Goal: Task Accomplishment & Management: Manage account settings

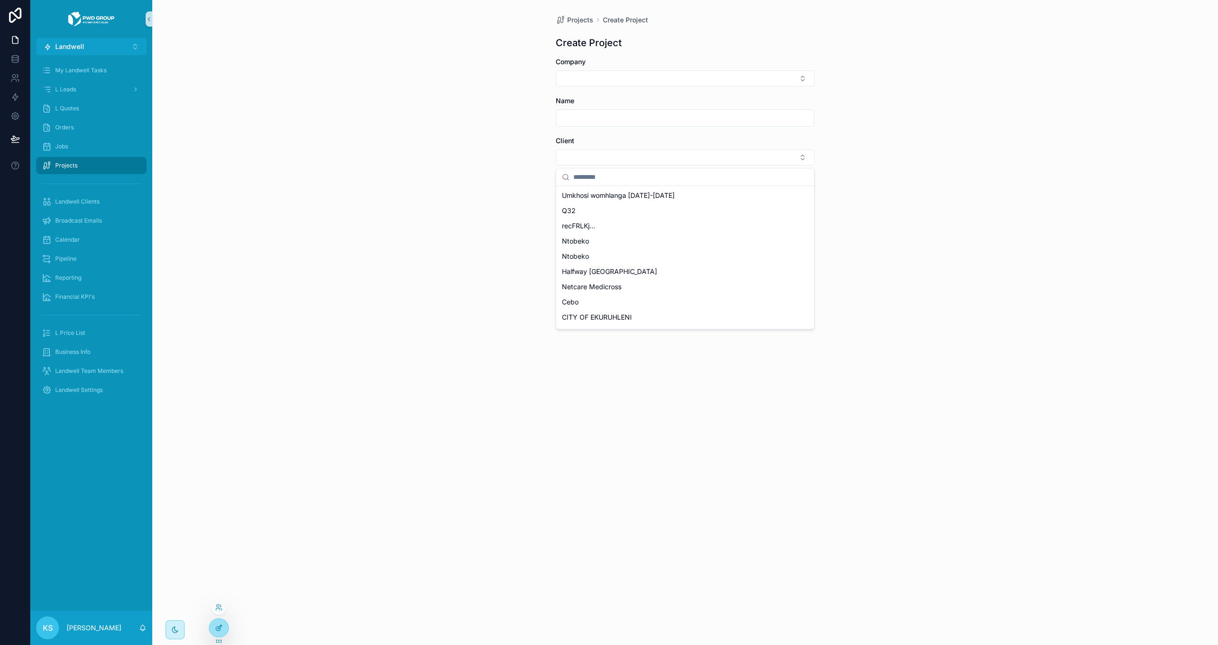
click at [216, 574] on div at bounding box center [218, 628] width 19 height 18
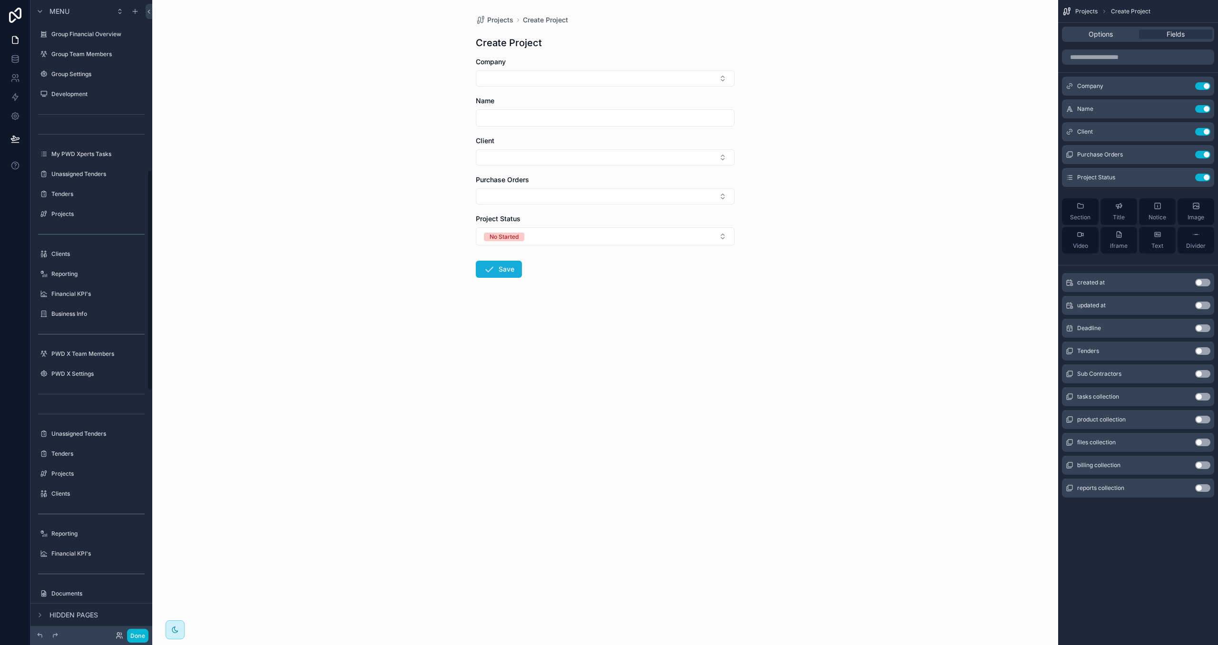
scroll to position [486, 0]
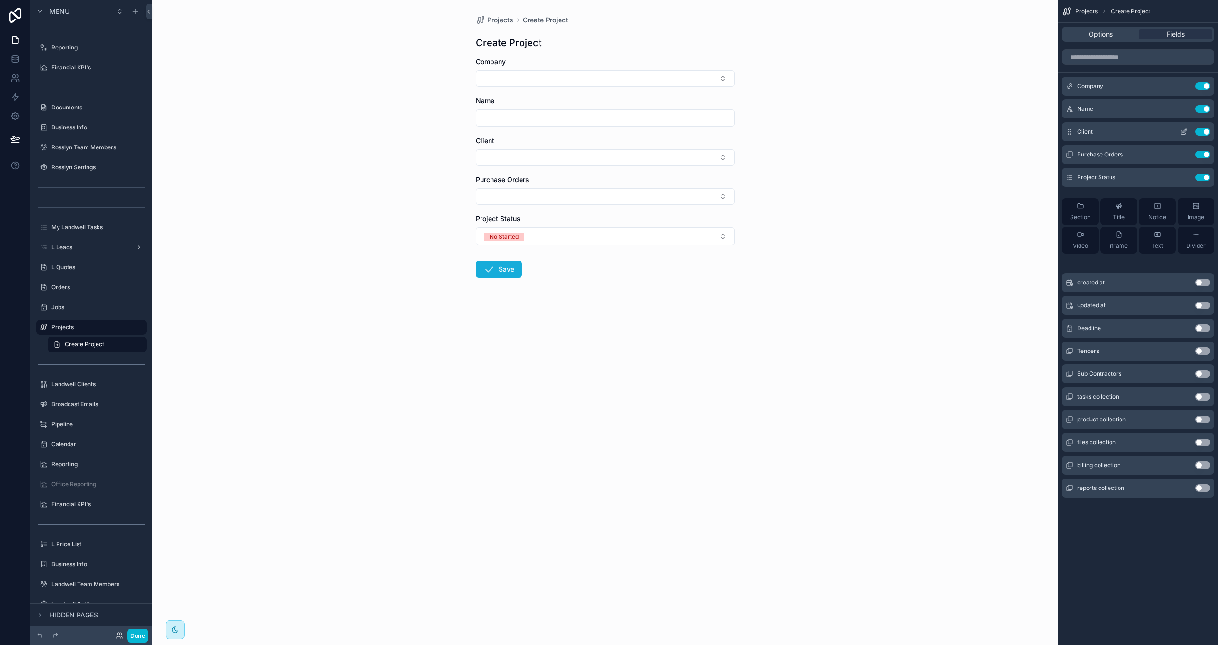
click at [959, 135] on div "Client Use setting" at bounding box center [1138, 131] width 152 height 19
click at [959, 134] on icon "scrollable content" at bounding box center [1183, 132] width 4 height 4
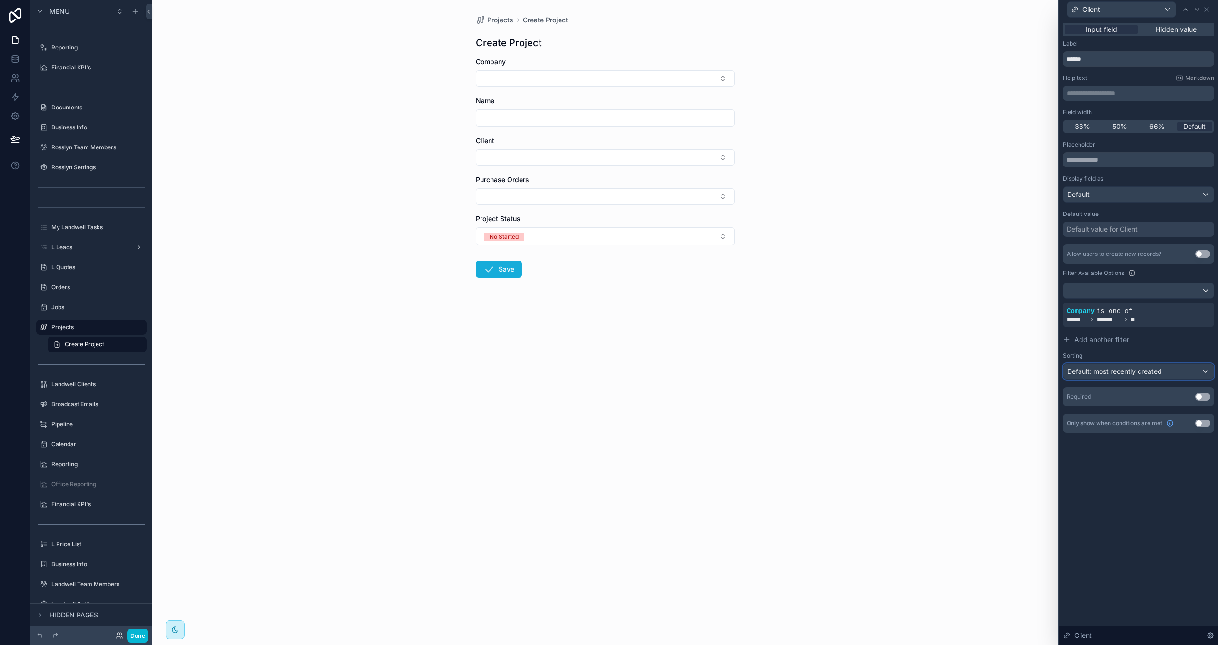
click at [959, 377] on div "Default: most recently created" at bounding box center [1138, 371] width 150 height 15
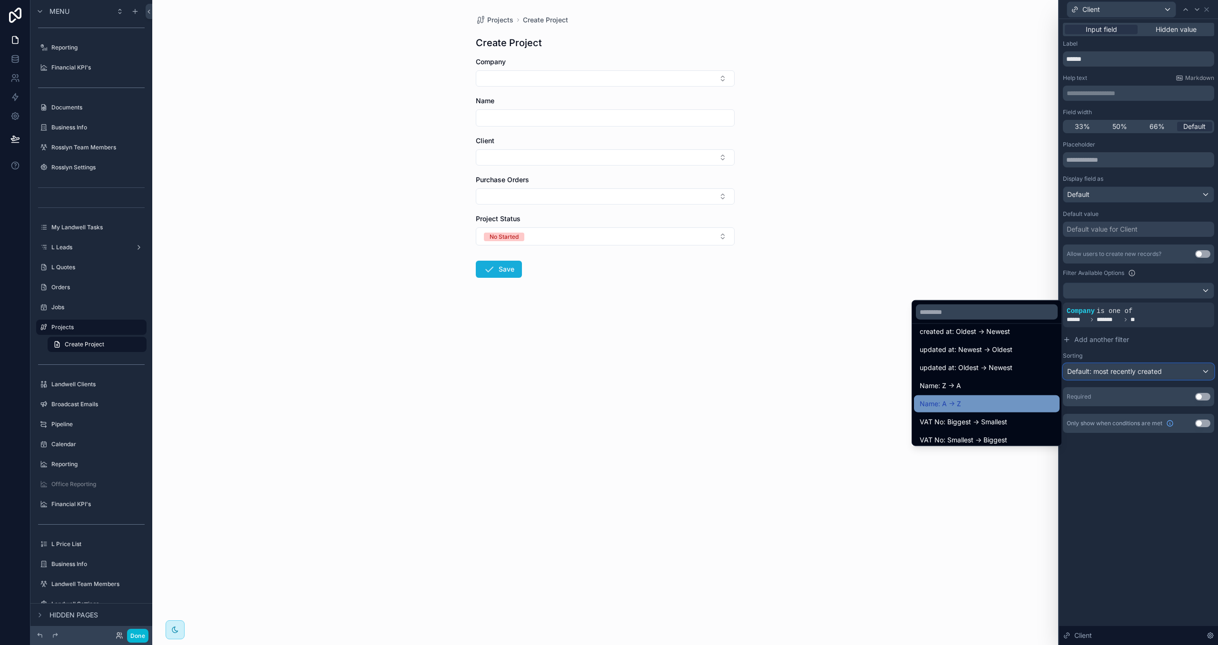
scroll to position [46, 0]
click at [959, 403] on div "Name: A -> Z" at bounding box center [987, 402] width 134 height 11
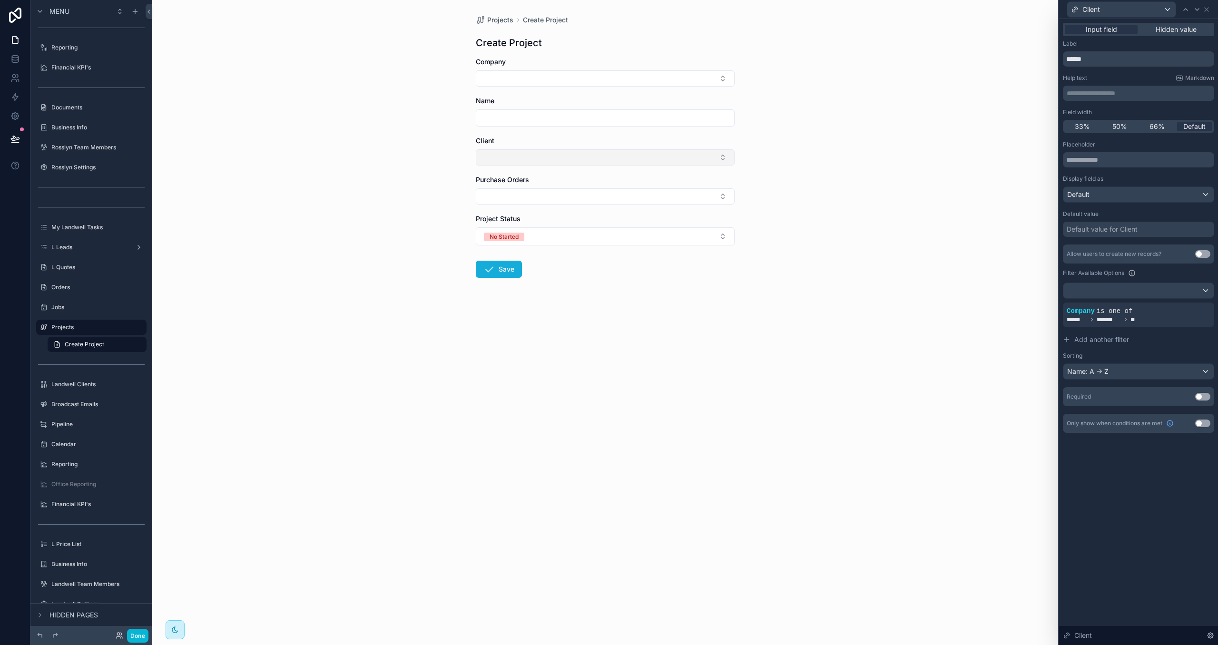
click at [682, 163] on button "Select Button" at bounding box center [605, 157] width 259 height 16
click at [959, 306] on icon at bounding box center [1190, 304] width 3 height 3
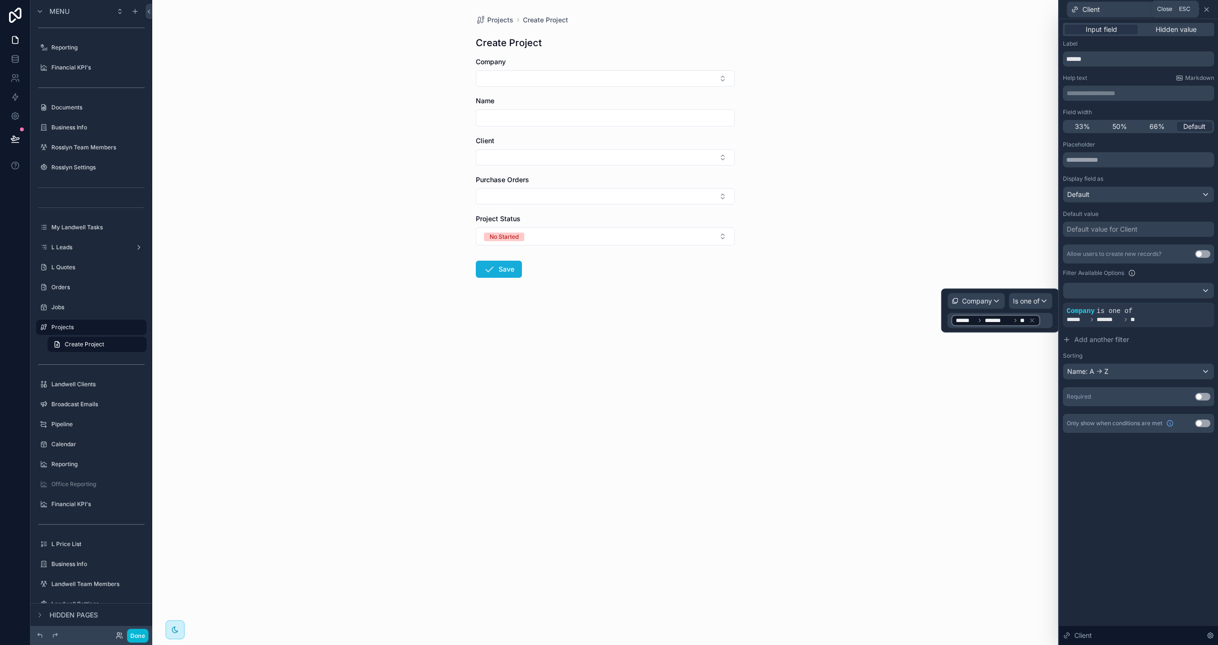
click at [959, 10] on icon at bounding box center [1207, 10] width 4 height 4
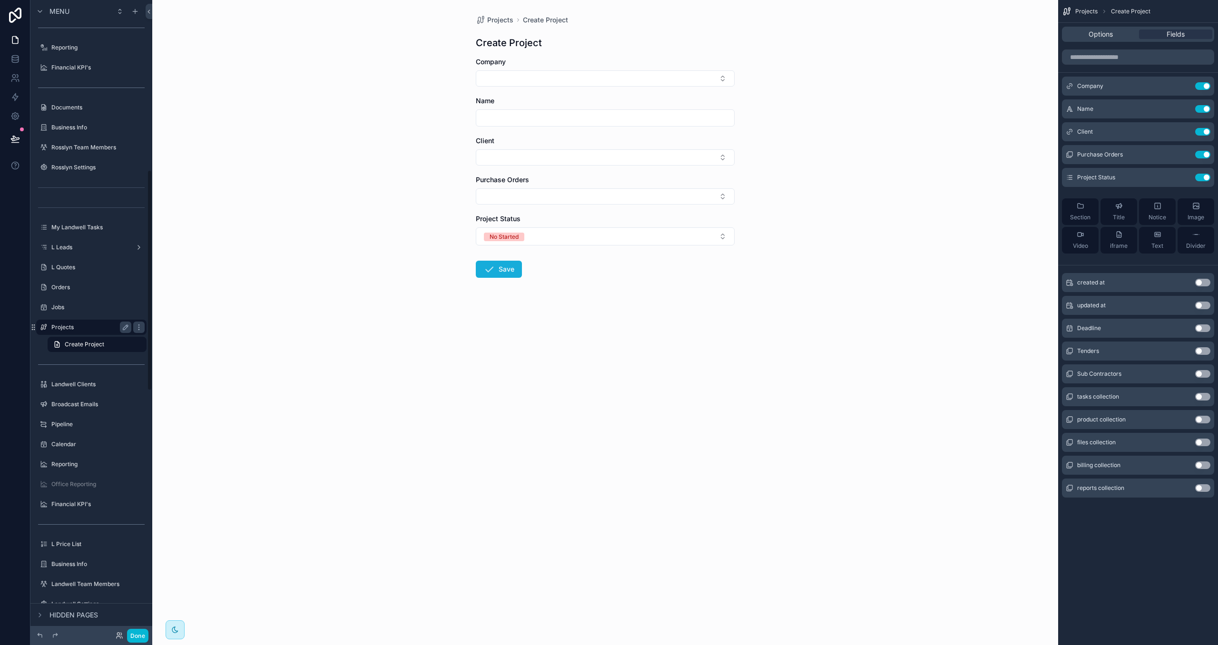
click at [102, 334] on div "Projects" at bounding box center [91, 327] width 107 height 15
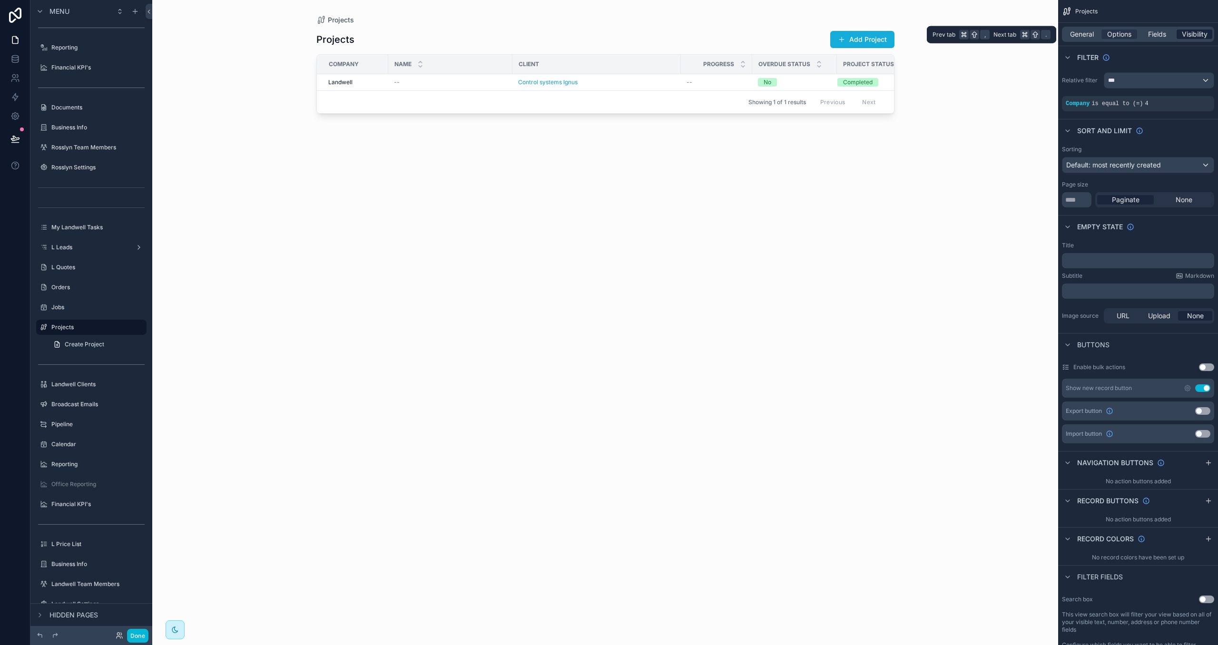
click at [959, 38] on span "Visibility" at bounding box center [1195, 34] width 26 height 10
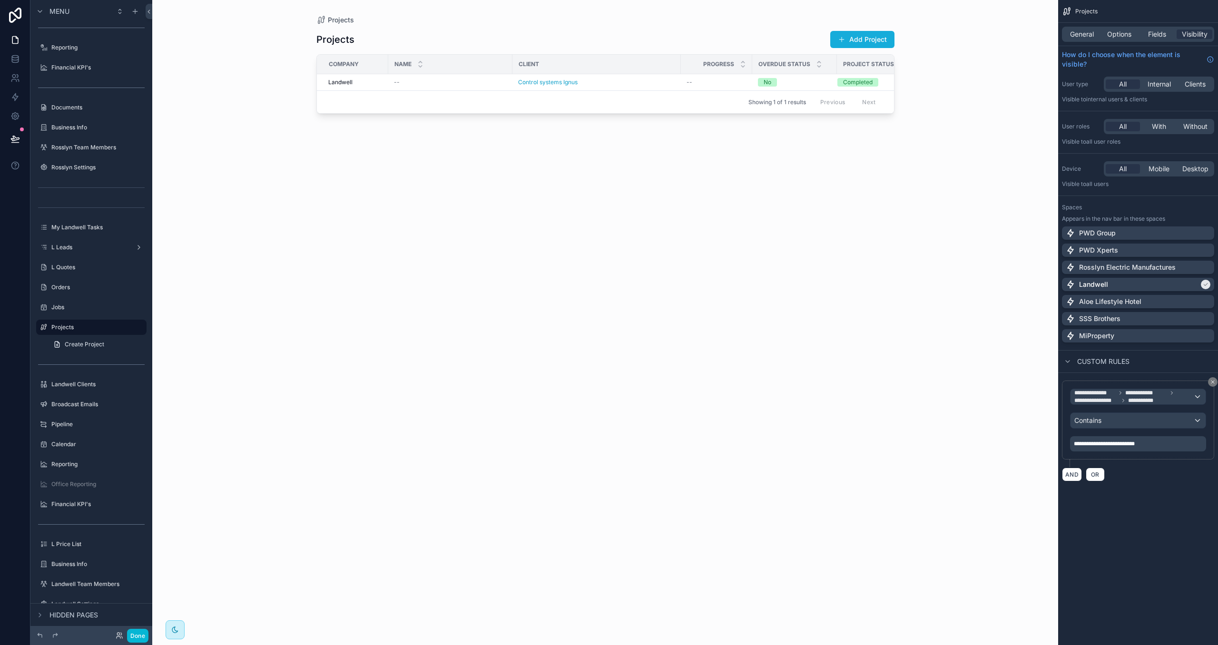
click at [857, 41] on div "scrollable content" at bounding box center [605, 317] width 609 height 634
drag, startPoint x: 875, startPoint y: 41, endPoint x: 895, endPoint y: 44, distance: 20.1
click at [875, 41] on button "Add Project" at bounding box center [862, 39] width 64 height 17
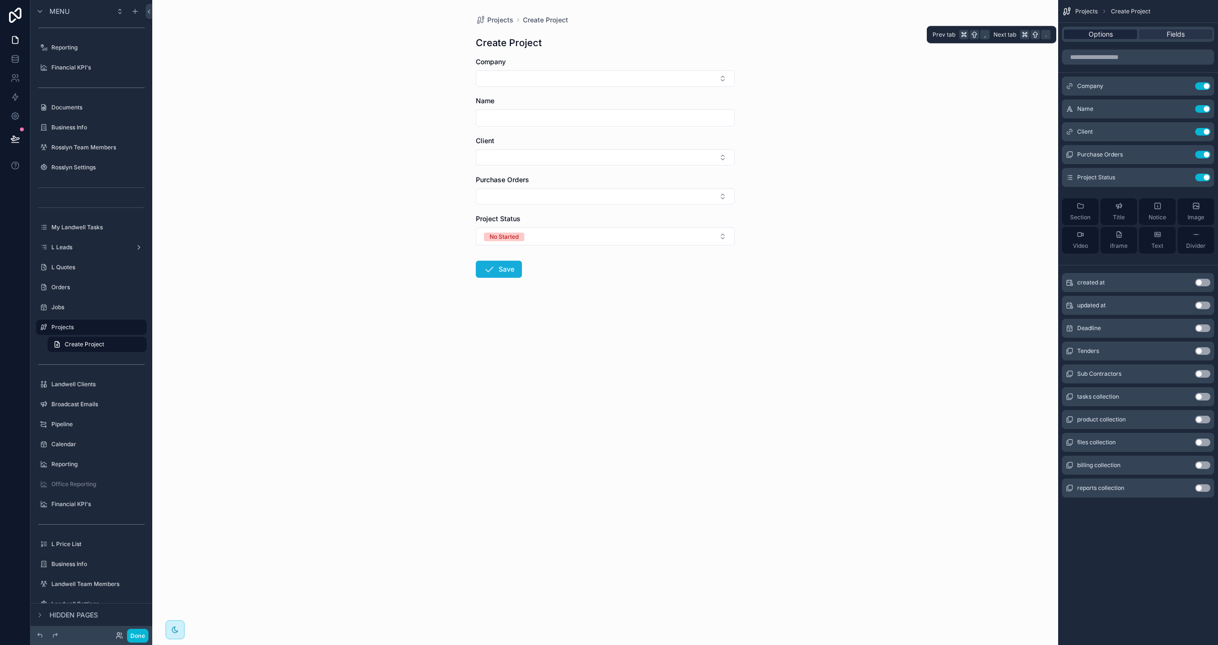
click at [959, 31] on span "Options" at bounding box center [1101, 34] width 24 height 10
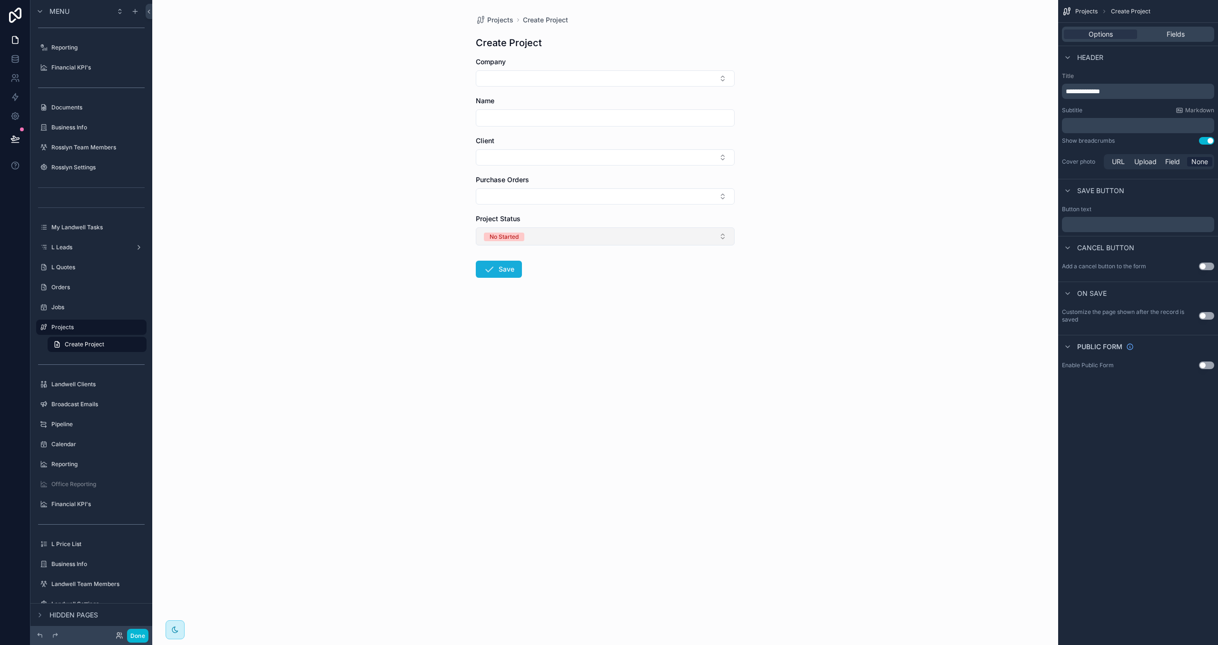
click at [676, 230] on button "No Started" at bounding box center [605, 236] width 259 height 18
click at [673, 218] on div "Project Status" at bounding box center [605, 219] width 259 height 10
click at [609, 72] on button "Select Button" at bounding box center [605, 78] width 259 height 16
click at [600, 33] on div "Projects Create Project Create Project Company Name Client Purchase Orders Proj…" at bounding box center [605, 169] width 274 height 339
click at [492, 19] on span "Projects" at bounding box center [500, 20] width 26 height 10
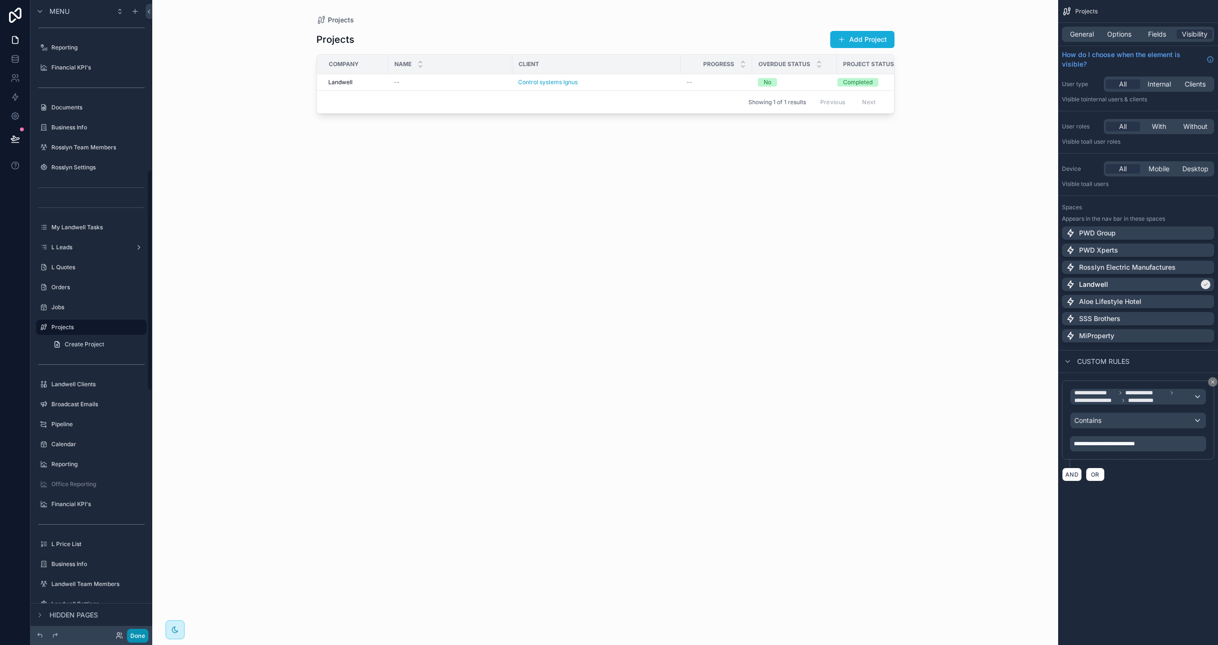
click at [136, 574] on button "Done" at bounding box center [137, 636] width 21 height 14
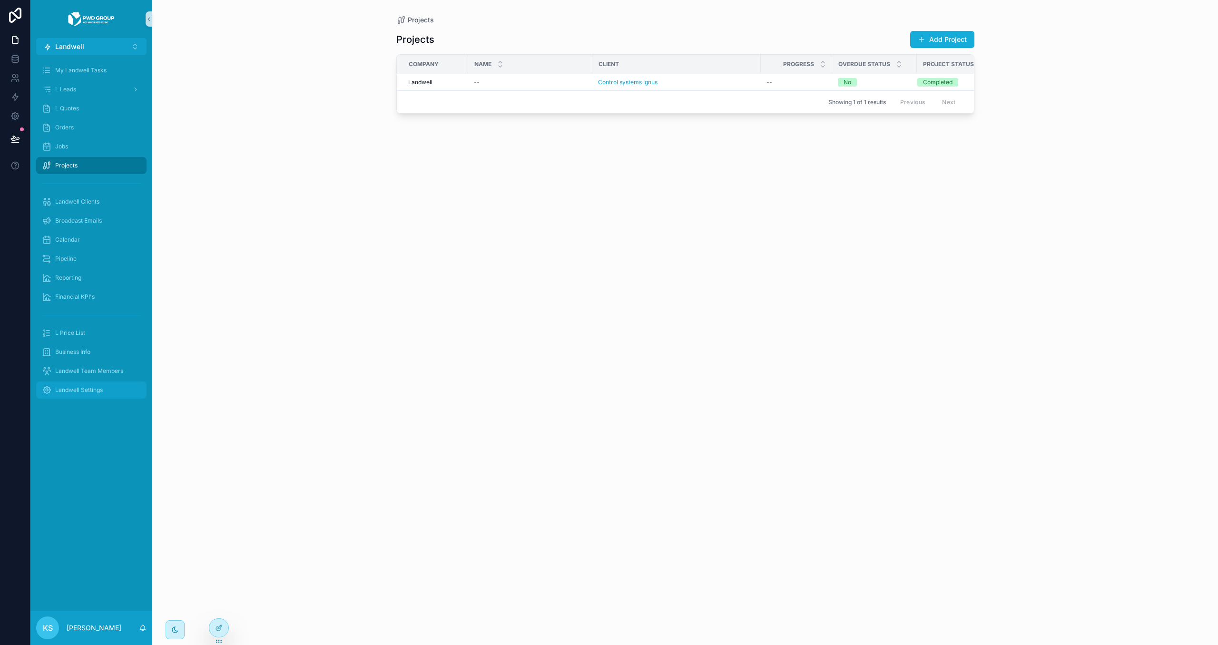
click at [94, 394] on div "Landwell Settings" at bounding box center [91, 390] width 99 height 15
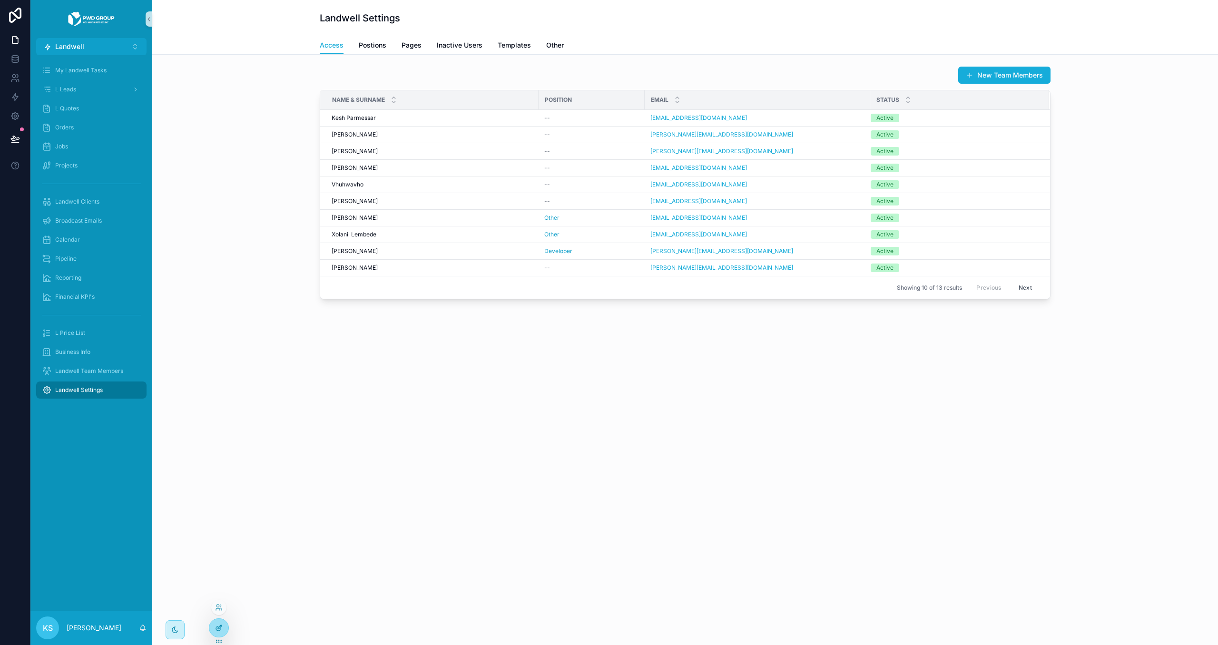
click at [220, 574] on icon at bounding box center [218, 629] width 4 height 4
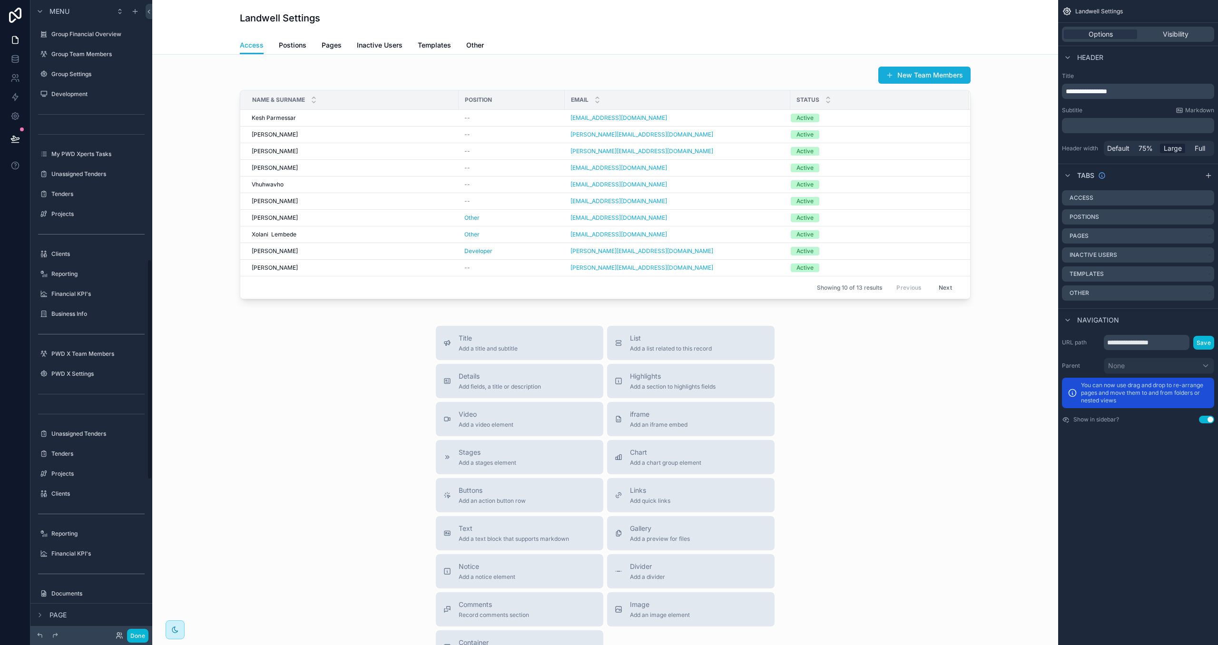
scroll to position [746, 0]
click at [959, 178] on icon "scrollable content" at bounding box center [1209, 176] width 8 height 8
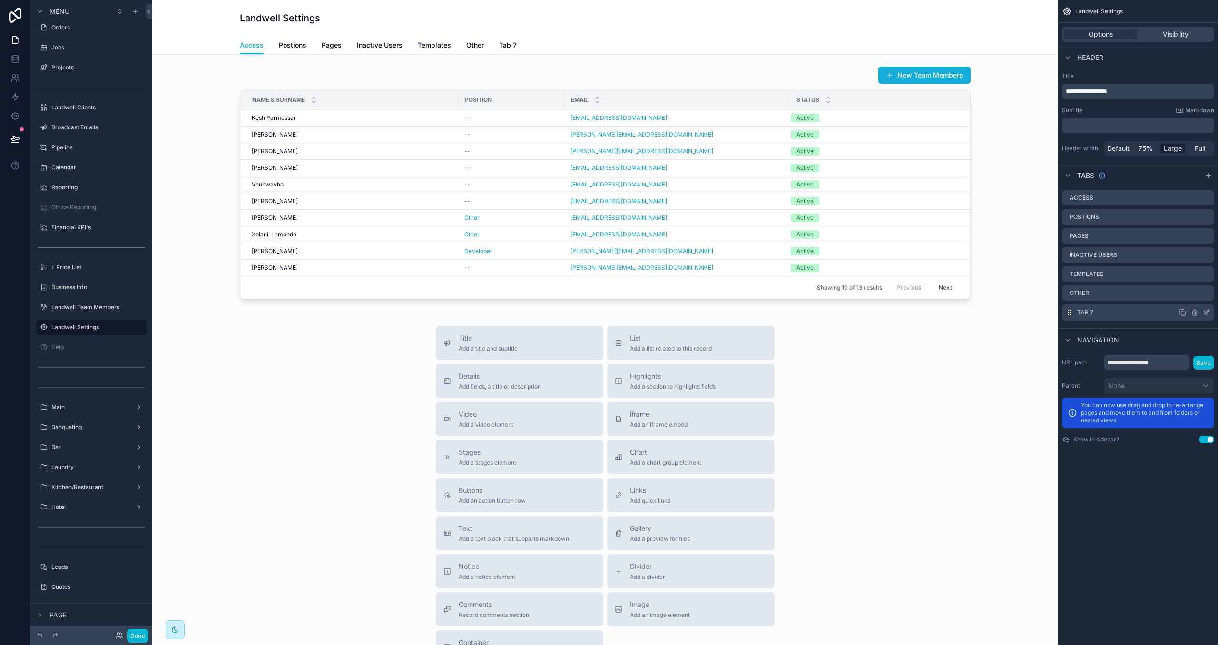
click at [959, 312] on icon "scrollable content" at bounding box center [1207, 313] width 8 height 8
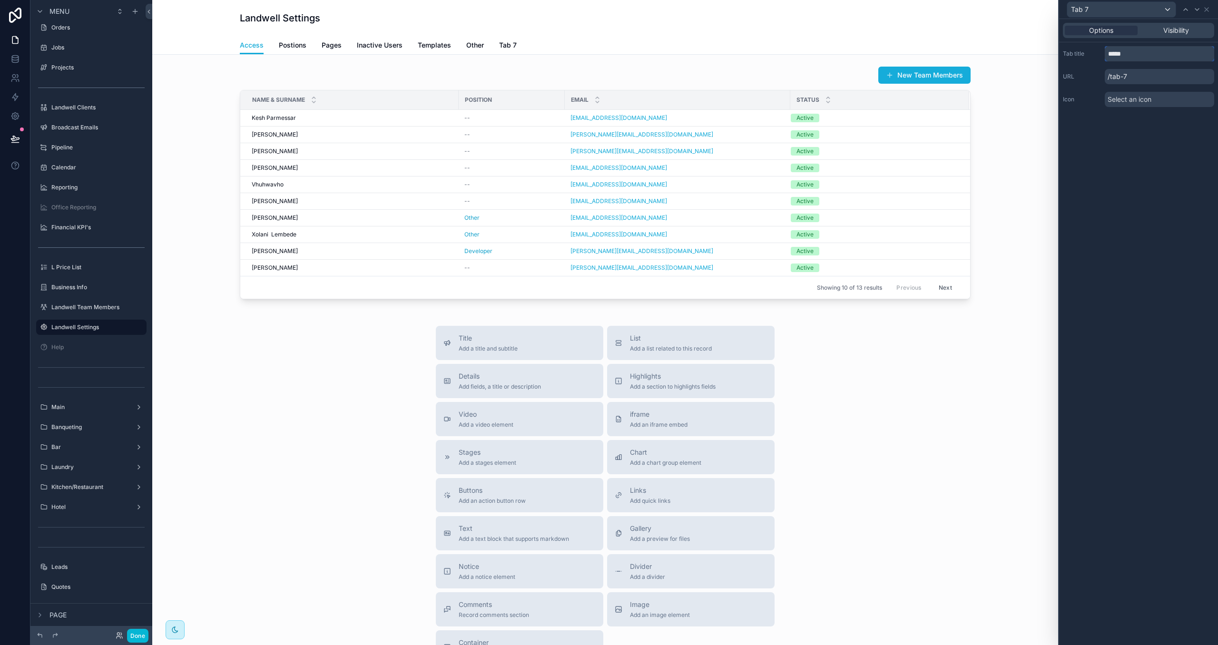
drag, startPoint x: 1140, startPoint y: 54, endPoint x: 1067, endPoint y: 45, distance: 73.8
click at [959, 45] on div "Tab title ***** URL /tab-7 Icon Select an icon" at bounding box center [1138, 76] width 159 height 69
type input "******"
click at [959, 155] on div "Options Visibility Tab title ****** URL /area Icon Select an icon" at bounding box center [1138, 332] width 159 height 626
drag, startPoint x: 1207, startPoint y: 11, endPoint x: 1194, endPoint y: 13, distance: 12.5
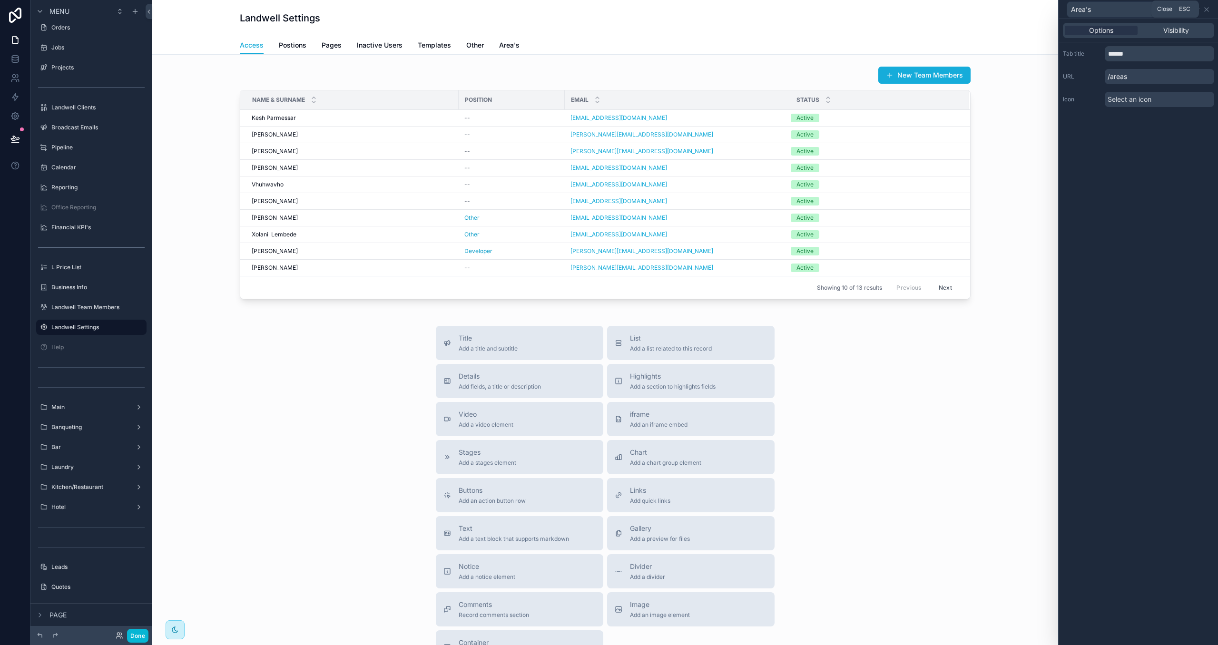
click at [959, 11] on icon at bounding box center [1207, 10] width 8 height 8
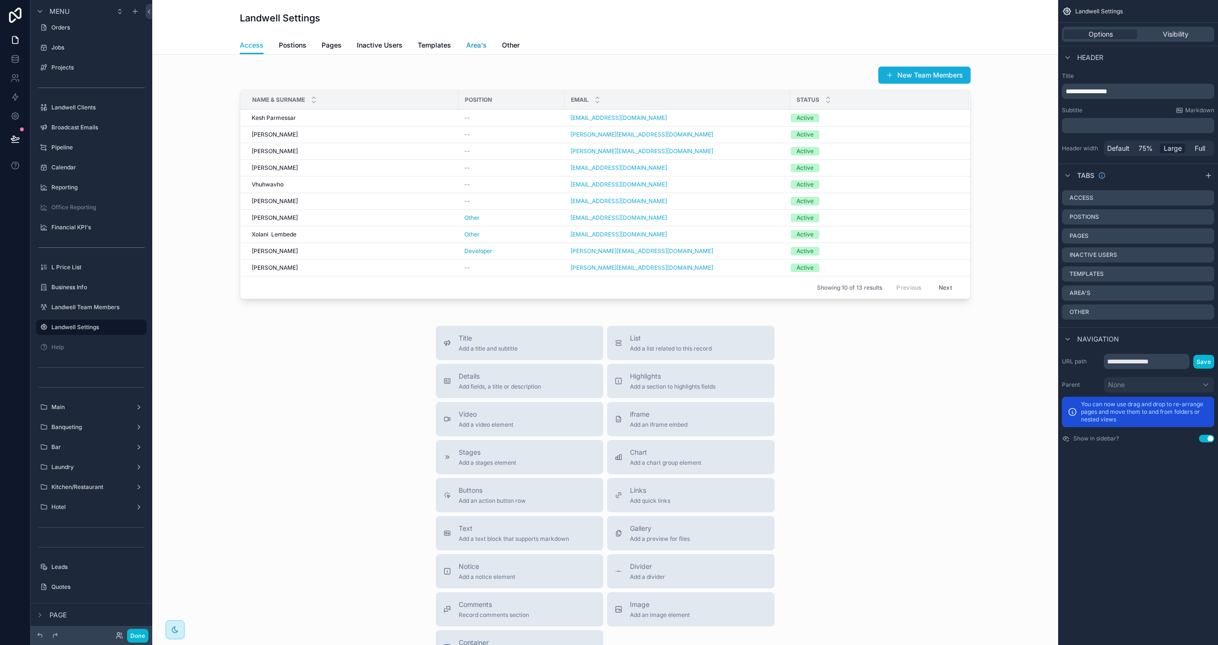
click at [479, 47] on span "Area's" at bounding box center [476, 45] width 20 height 10
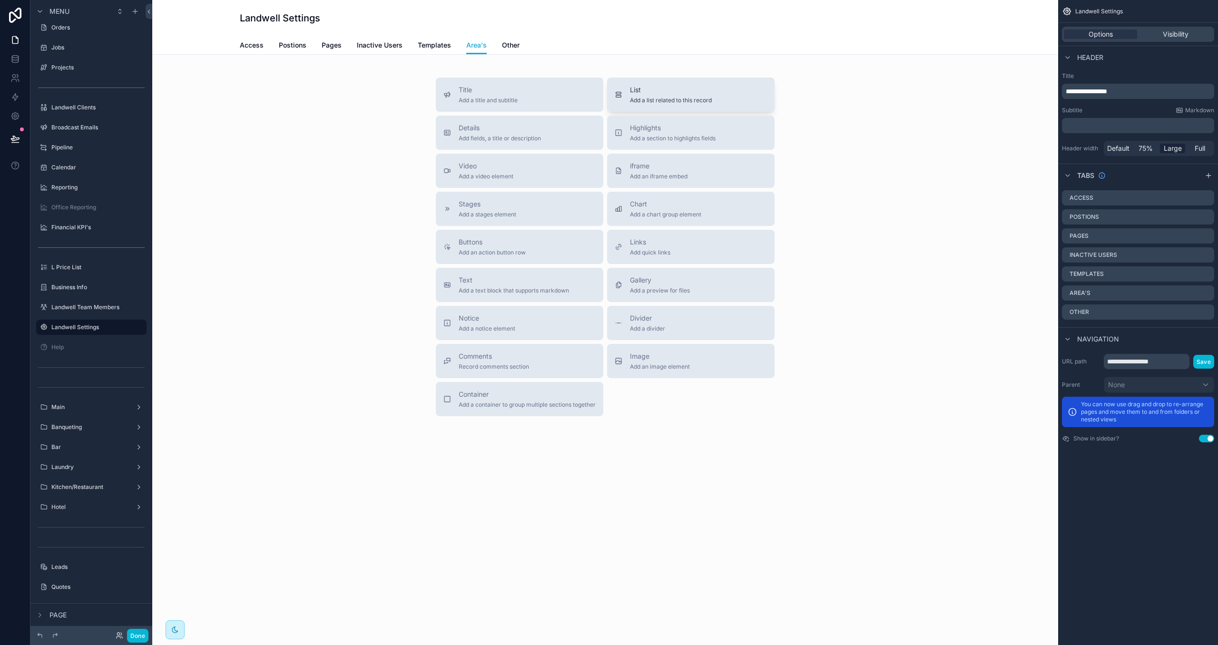
click at [673, 98] on span "Add a list related to this record" at bounding box center [671, 101] width 82 height 8
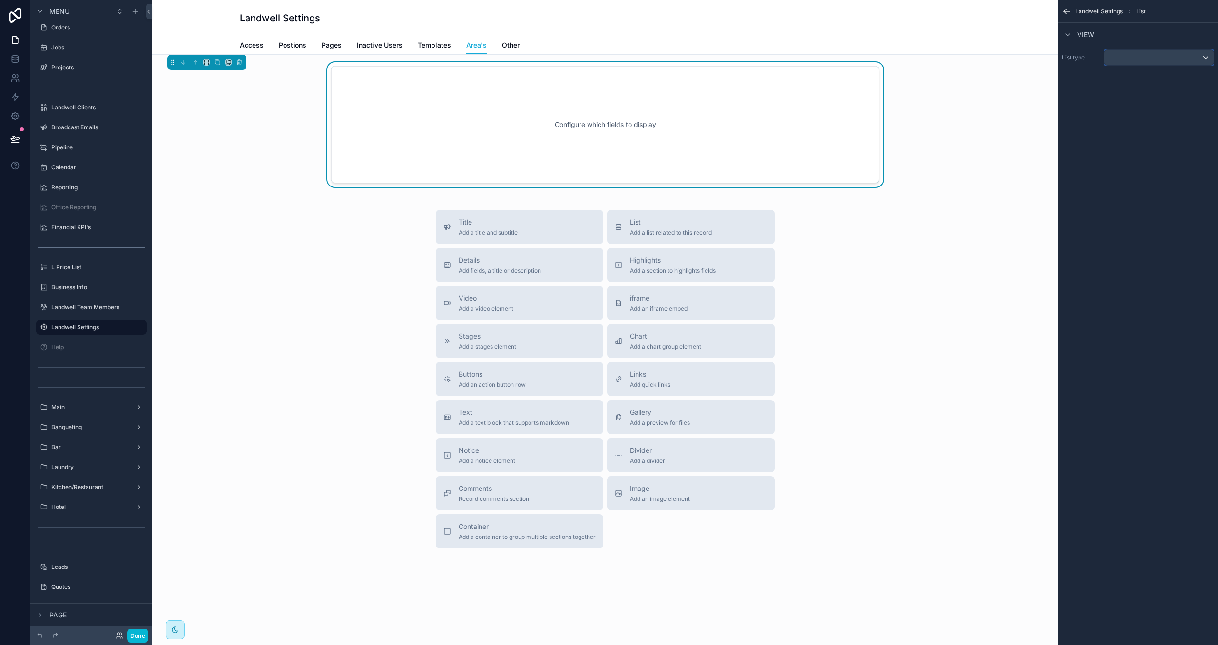
click at [959, 57] on div "scrollable content" at bounding box center [1158, 57] width 109 height 15
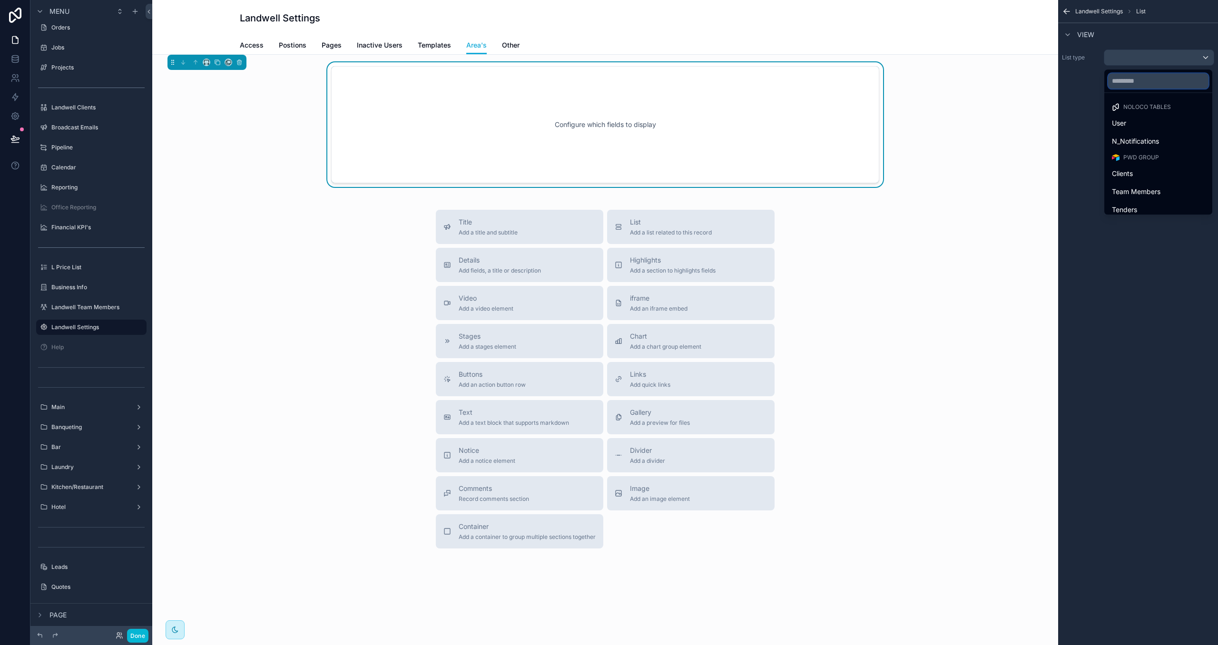
click at [959, 83] on input "text" at bounding box center [1158, 80] width 100 height 15
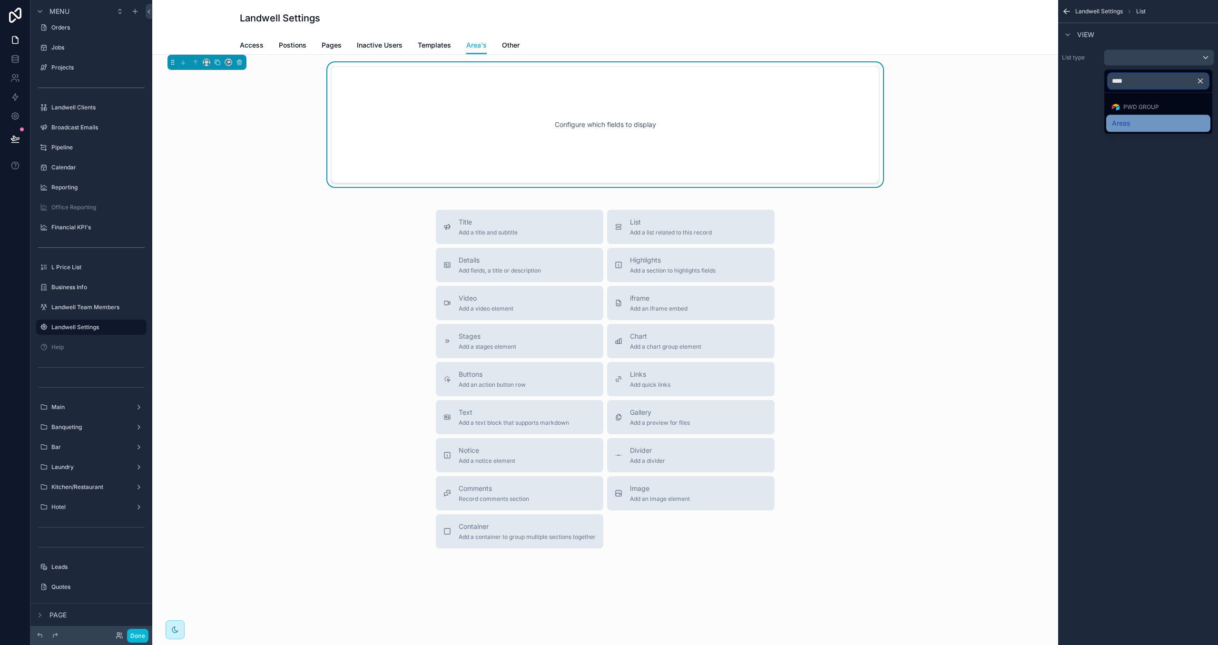
type input "****"
click at [959, 121] on div "Areas" at bounding box center [1158, 123] width 93 height 11
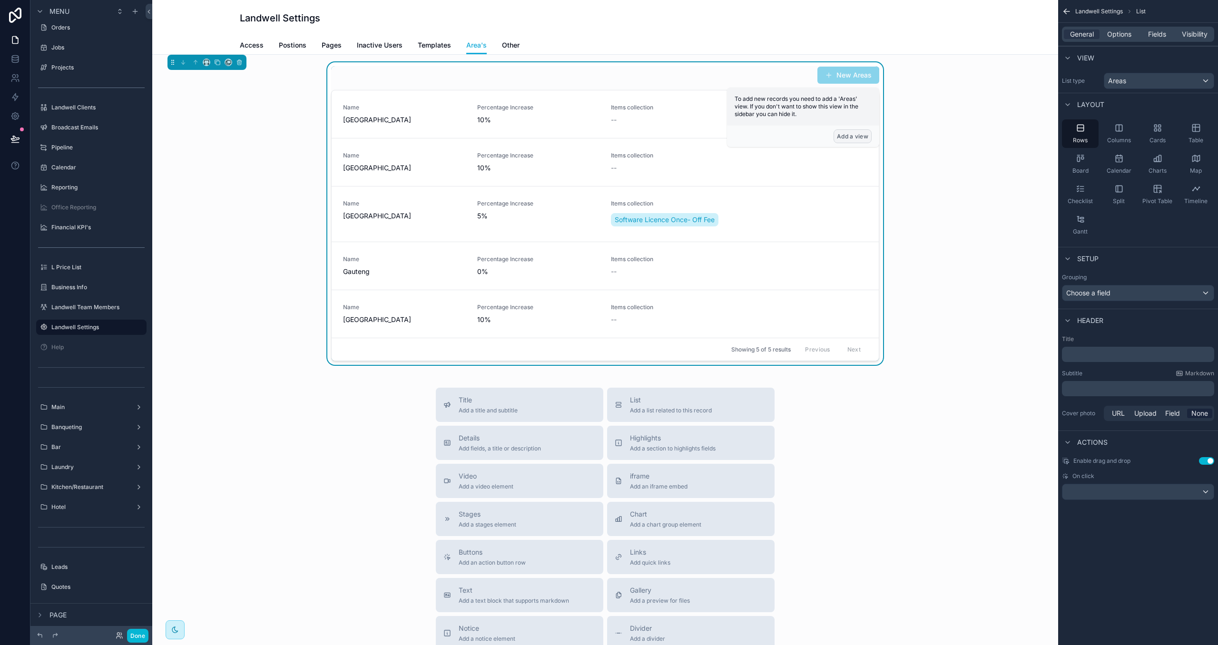
click at [853, 138] on button "Add a view" at bounding box center [853, 136] width 38 height 14
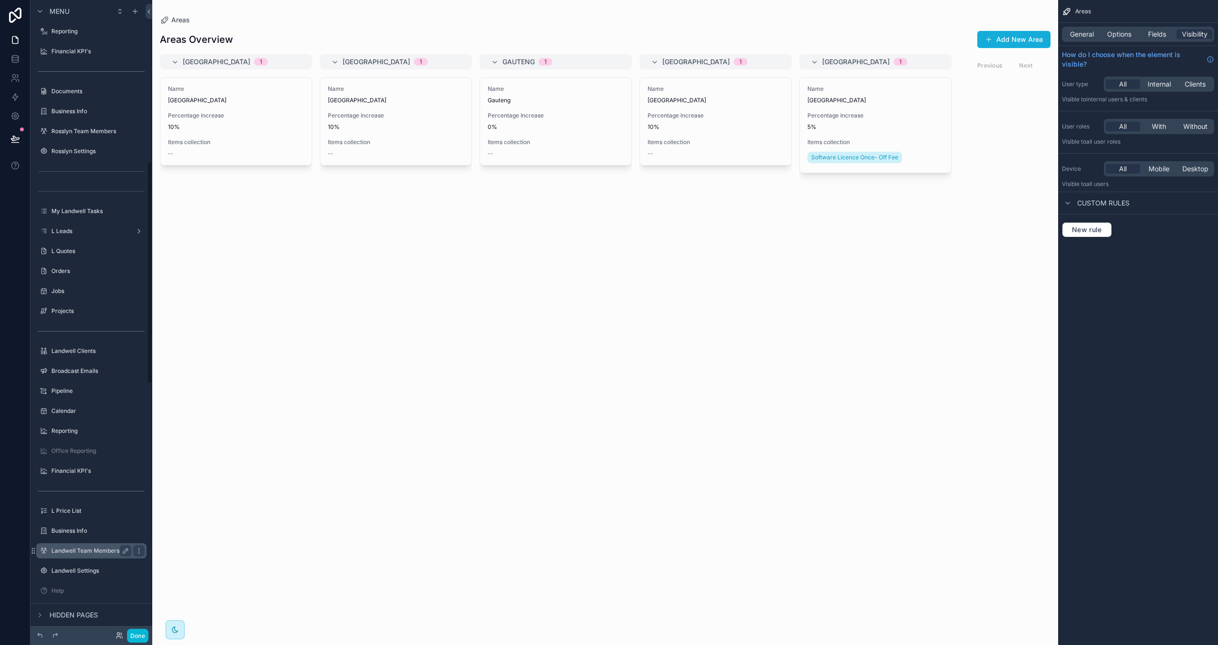
scroll to position [543, 0]
click at [138, 574] on button "Done" at bounding box center [137, 636] width 21 height 14
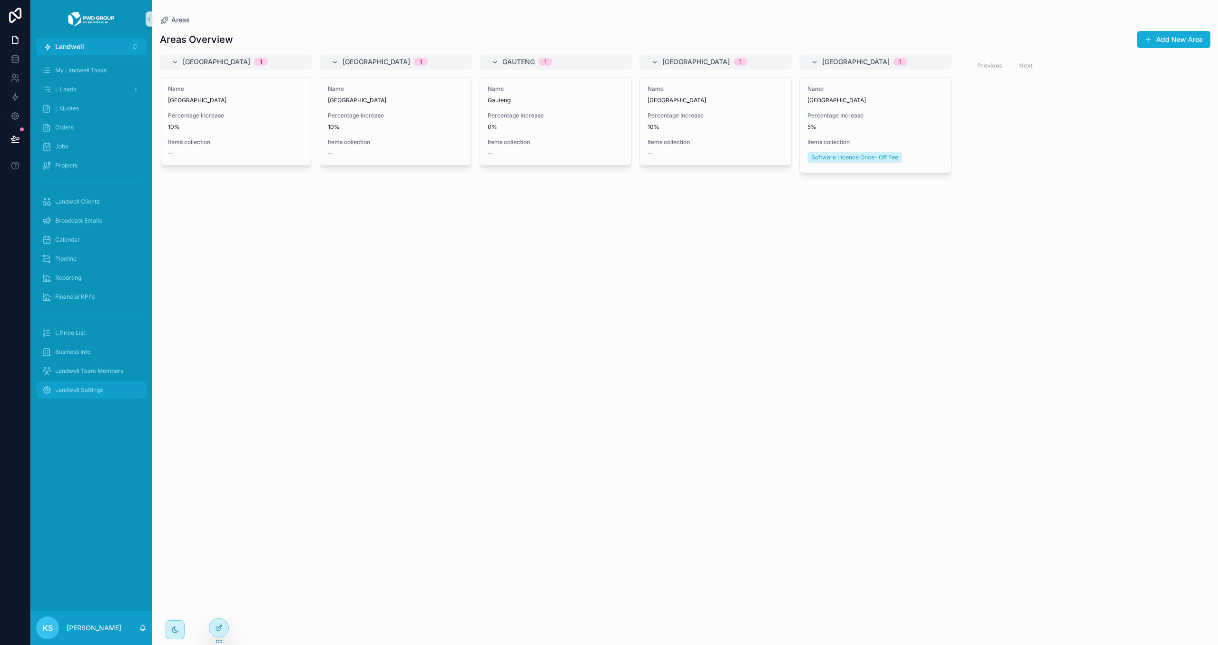
click at [95, 389] on span "Landwell Settings" at bounding box center [79, 390] width 48 height 8
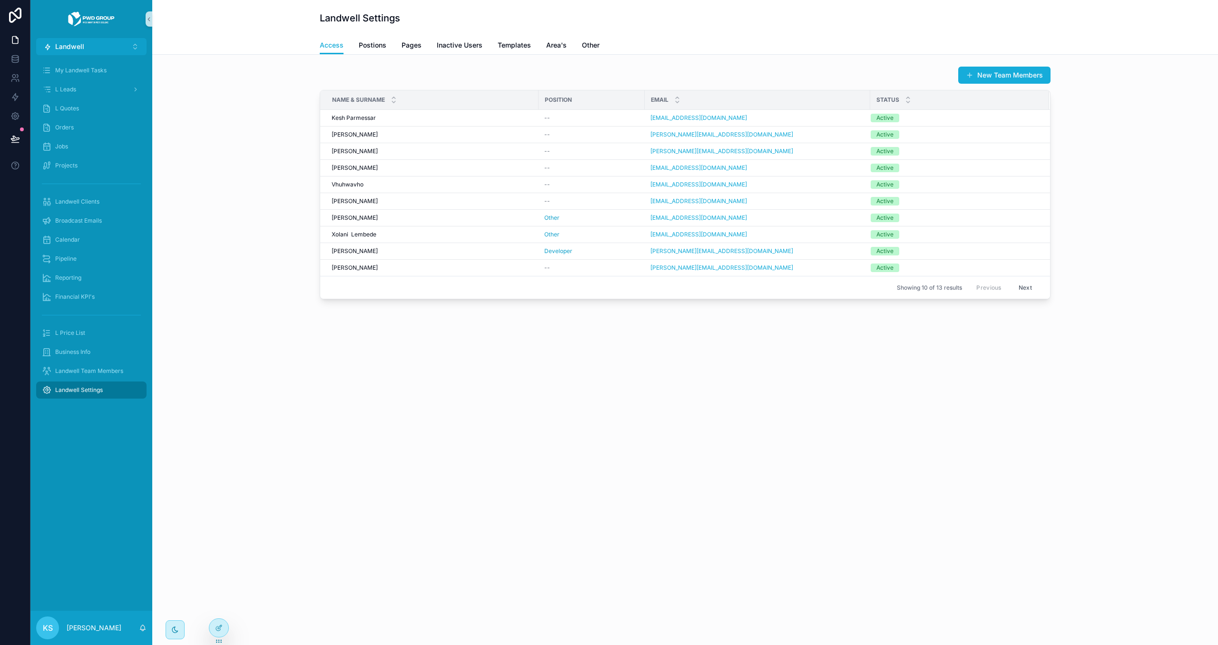
click at [565, 50] on div "Access Postions Pages Inactive Users Templates Area's Other" at bounding box center [685, 45] width 731 height 18
click at [560, 49] on span "Area's" at bounding box center [556, 45] width 20 height 10
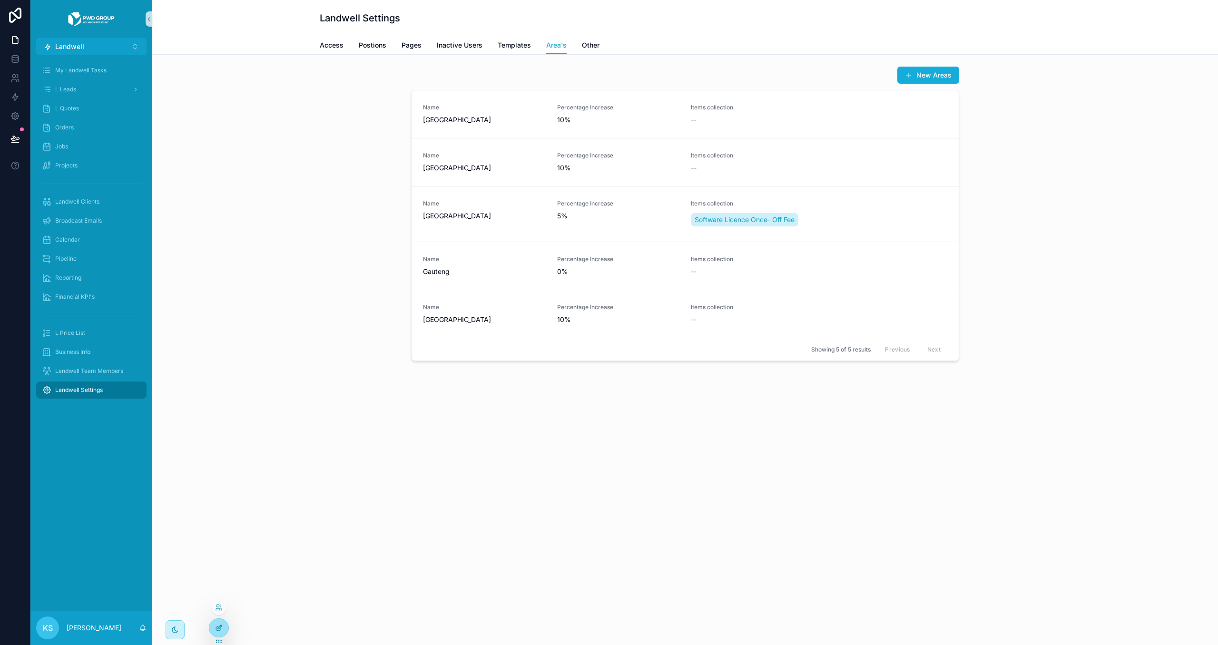
click at [218, 574] on icon at bounding box center [219, 628] width 8 height 8
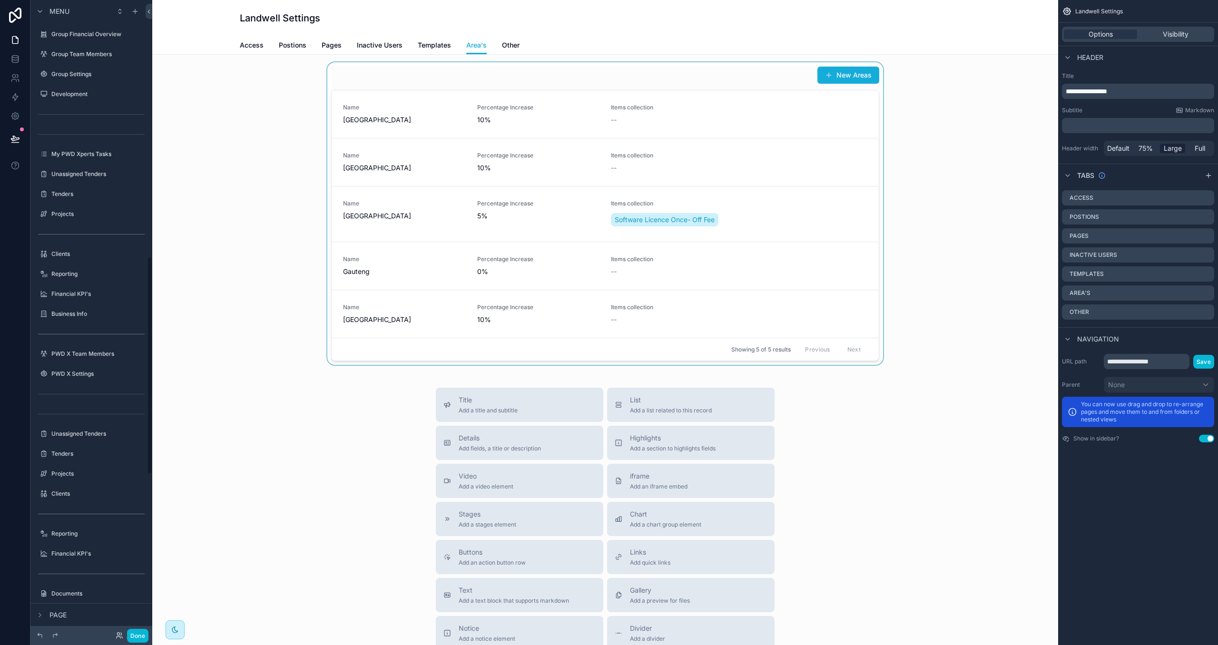
scroll to position [746, 0]
click at [598, 79] on div "scrollable content" at bounding box center [605, 213] width 891 height 303
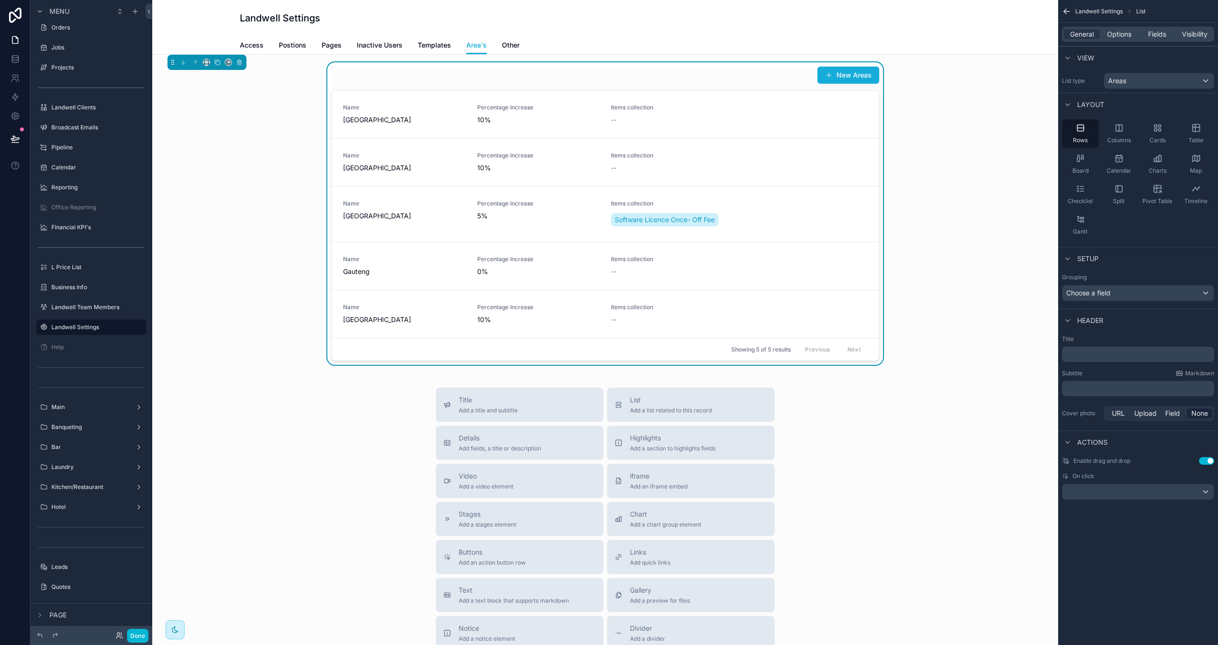
click at [368, 73] on div "New Areas" at bounding box center [605, 75] width 548 height 18
click at [207, 66] on button "scrollable content" at bounding box center [207, 63] width 8 height 8
click at [220, 176] on span "Large" at bounding box center [220, 180] width 18 height 11
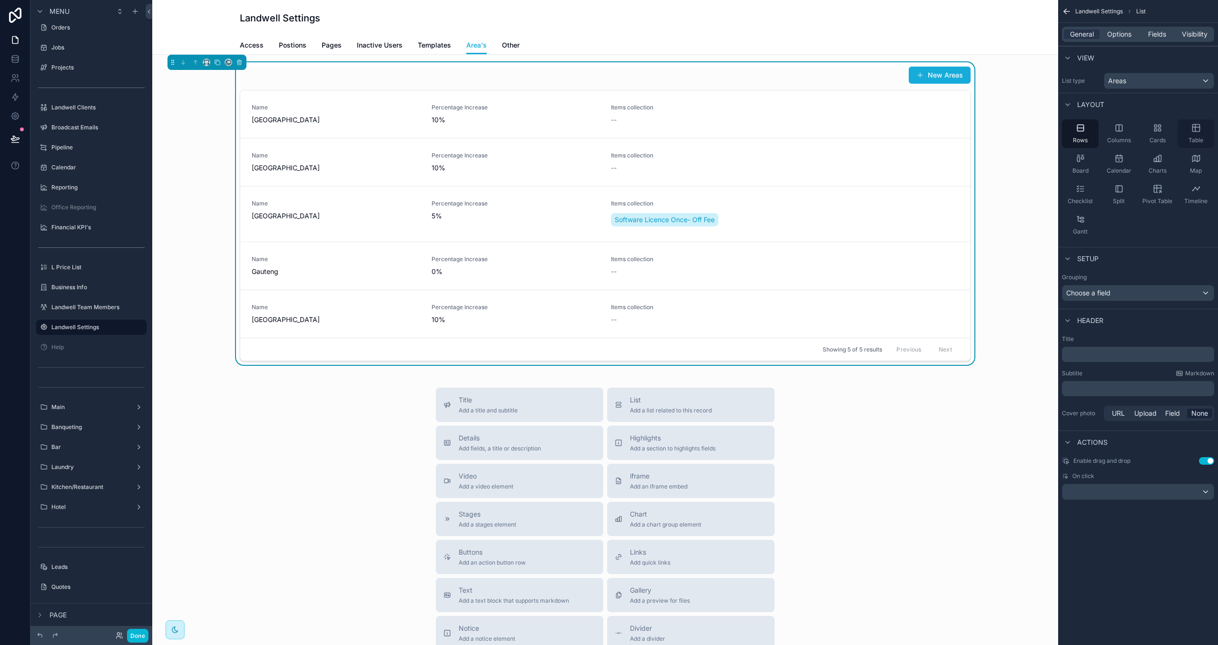
click at [959, 138] on span "Table" at bounding box center [1196, 141] width 15 height 8
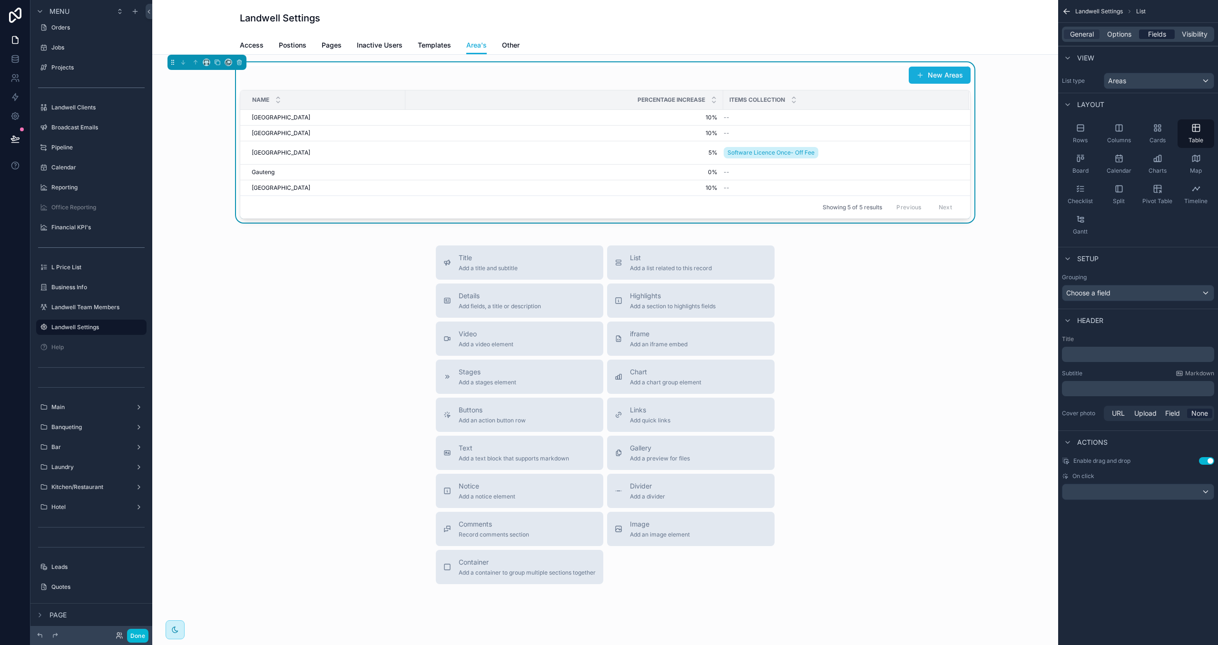
click at [959, 32] on span "Fields" at bounding box center [1157, 34] width 18 height 10
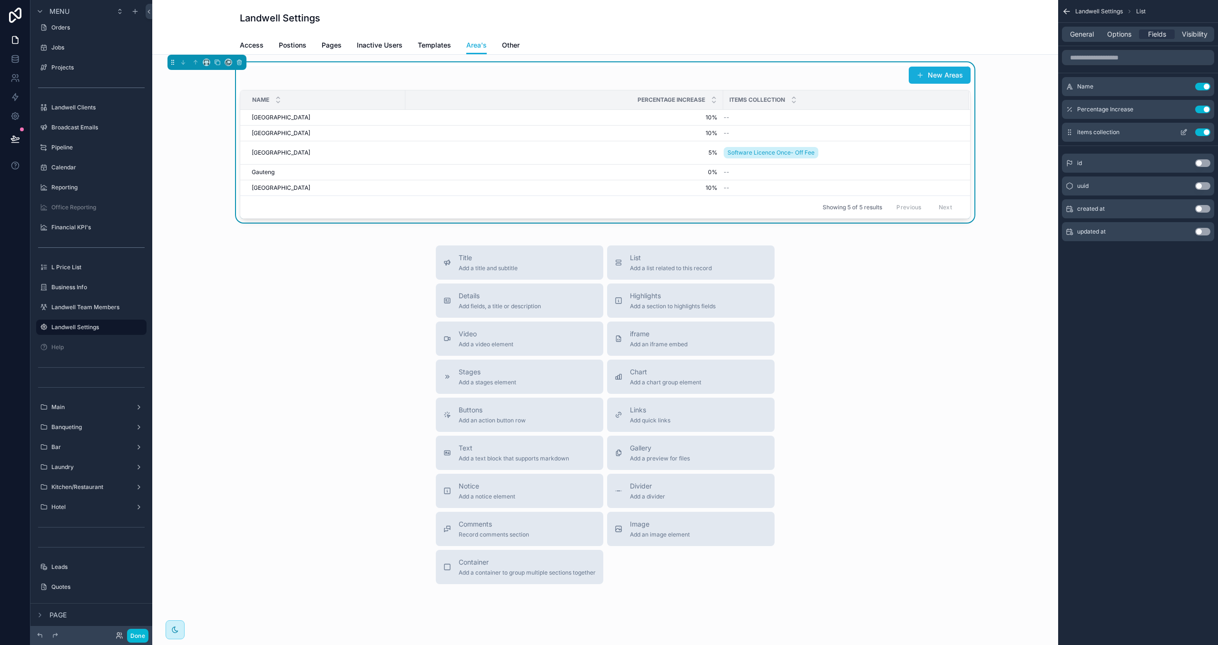
click at [959, 131] on button "Use setting" at bounding box center [1202, 132] width 15 height 8
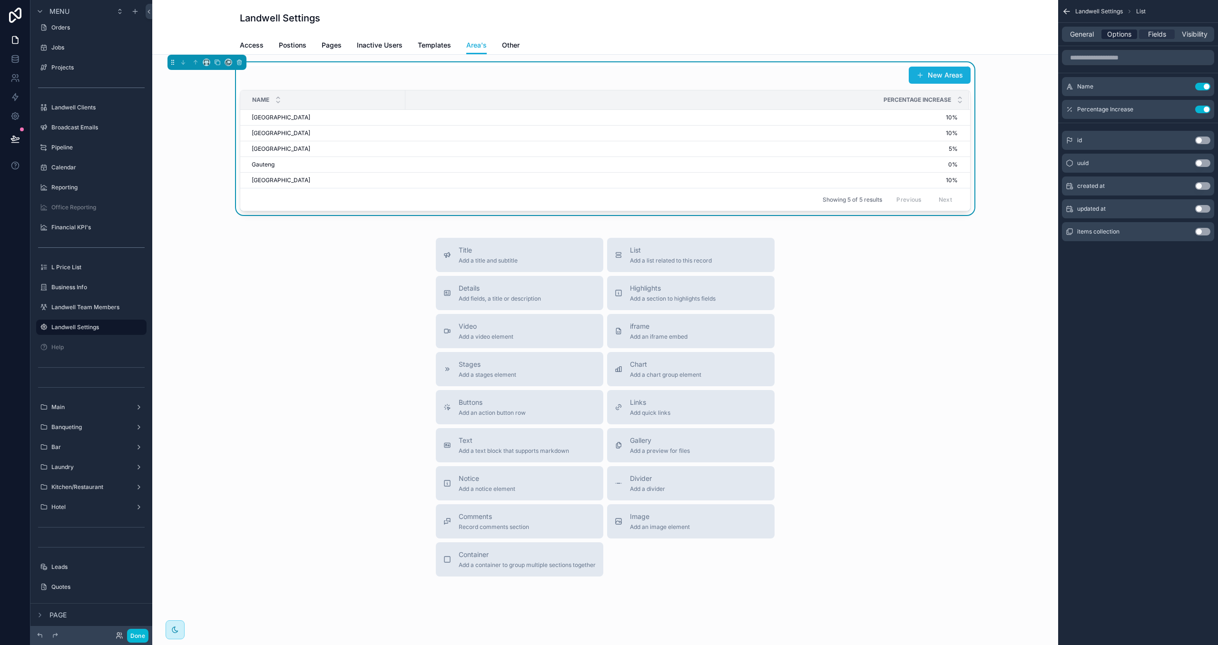
click at [959, 39] on div "General Options Fields Visibility" at bounding box center [1138, 34] width 152 height 15
click at [959, 37] on span "Options" at bounding box center [1119, 34] width 24 height 10
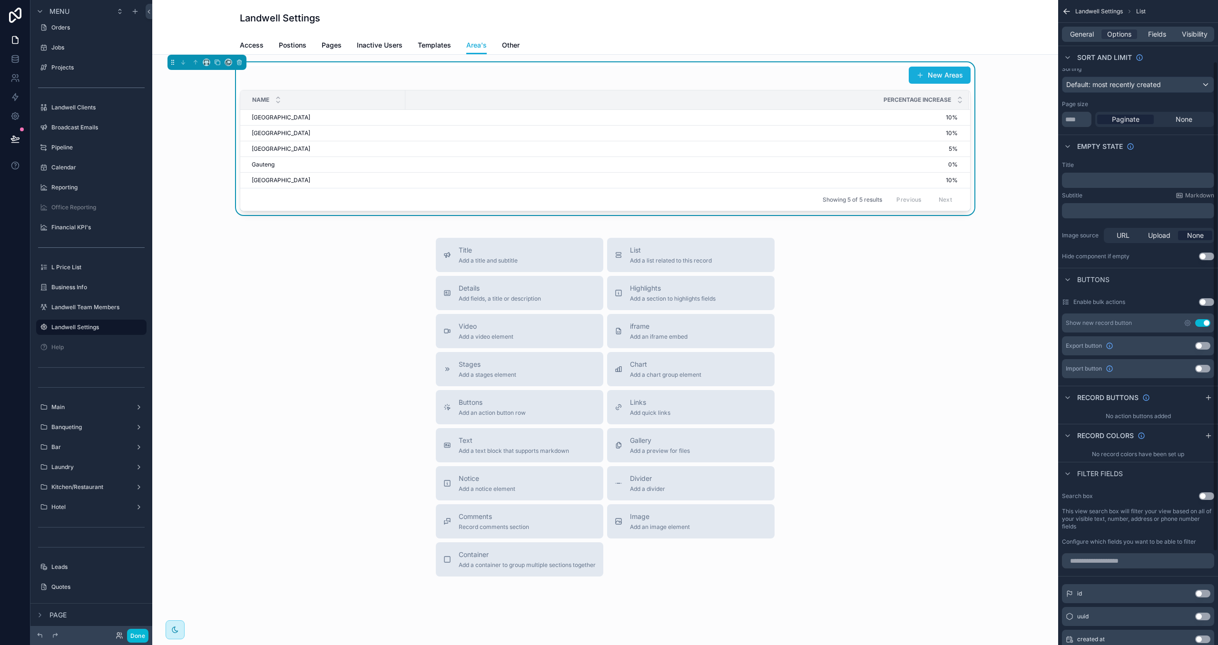
scroll to position [0, 0]
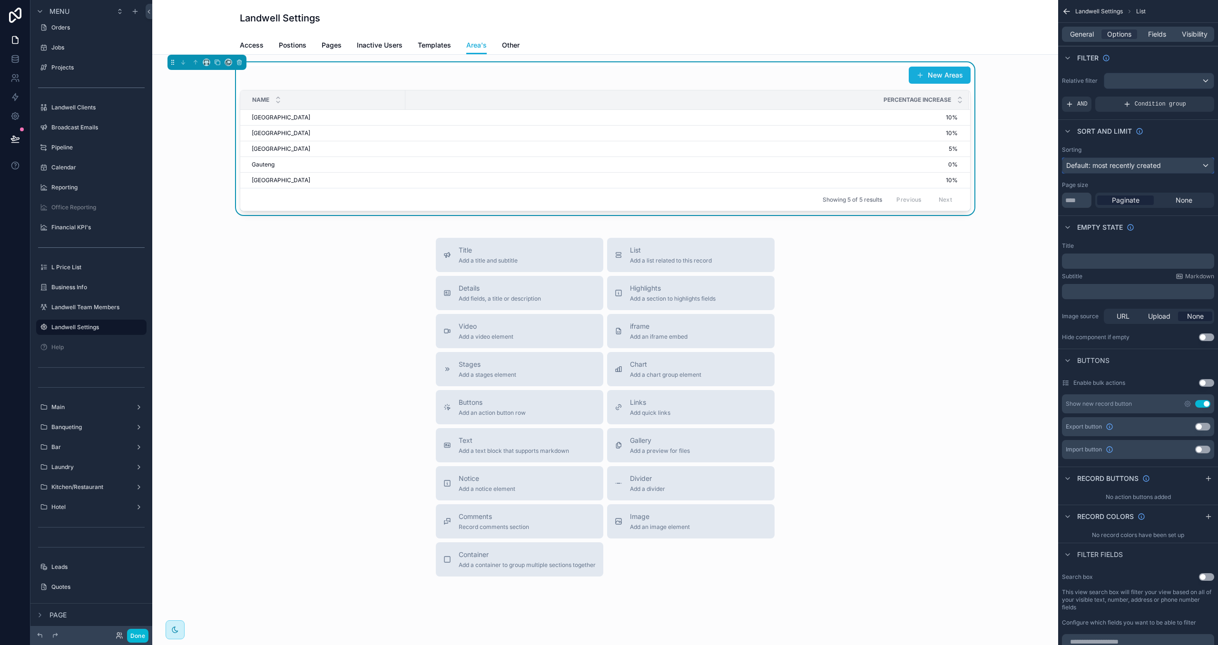
click at [959, 165] on span "Default: most recently created" at bounding box center [1113, 165] width 95 height 8
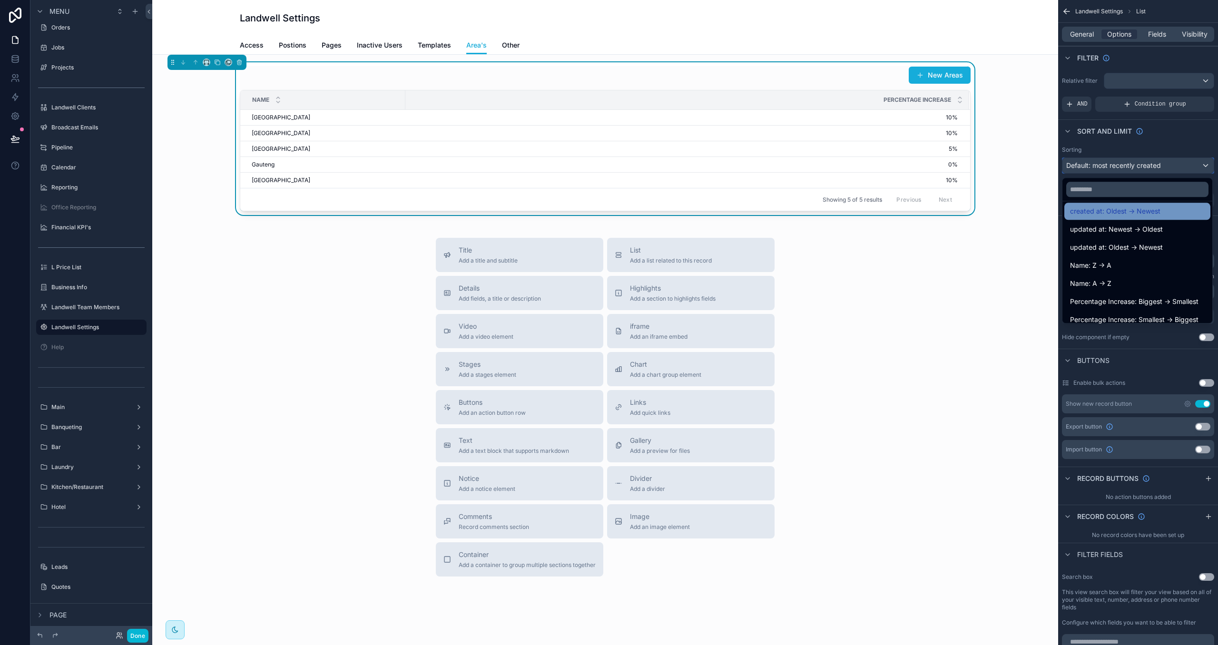
scroll to position [49, 0]
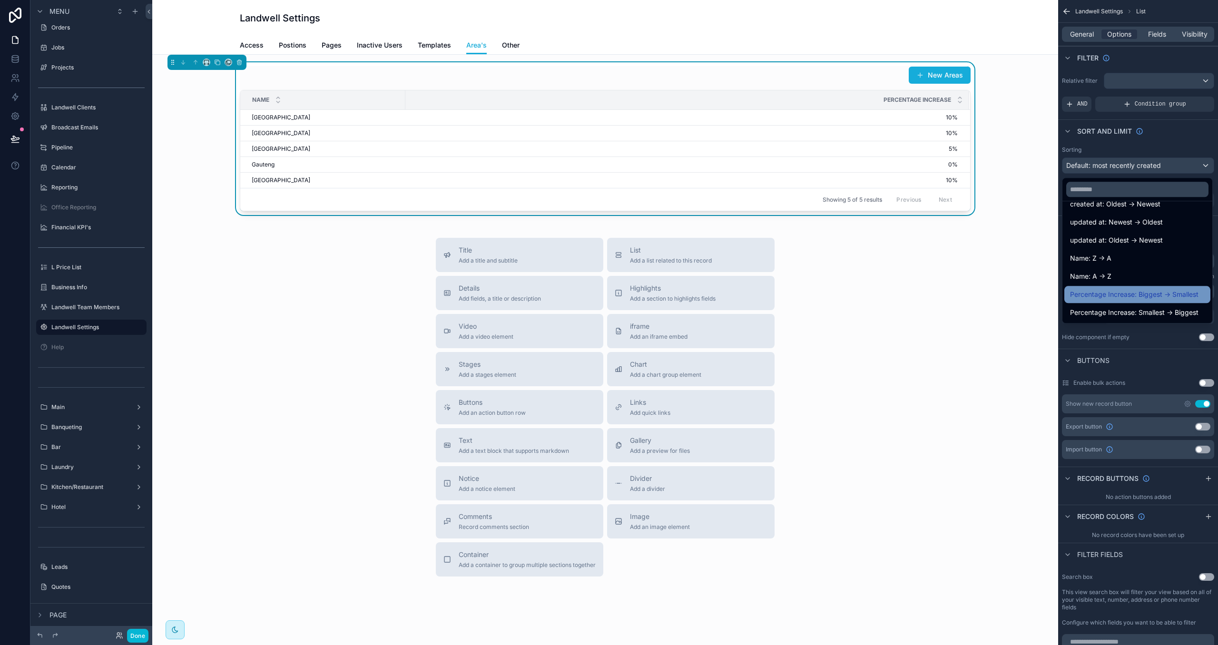
click at [959, 295] on span "Percentage Increase: Biggest -> Smallest" at bounding box center [1134, 294] width 128 height 11
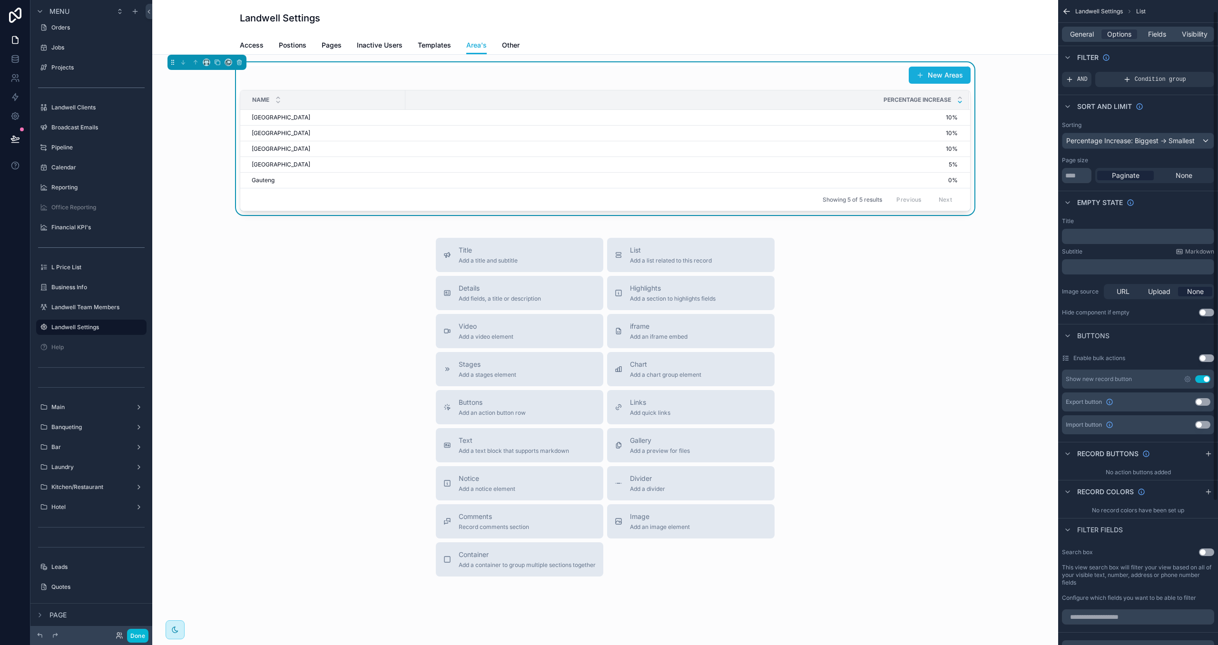
scroll to position [29, 0]
drag, startPoint x: 1205, startPoint y: 449, endPoint x: 1205, endPoint y: 463, distance: 14.7
click at [959, 449] on icon "scrollable content" at bounding box center [1209, 450] width 8 height 8
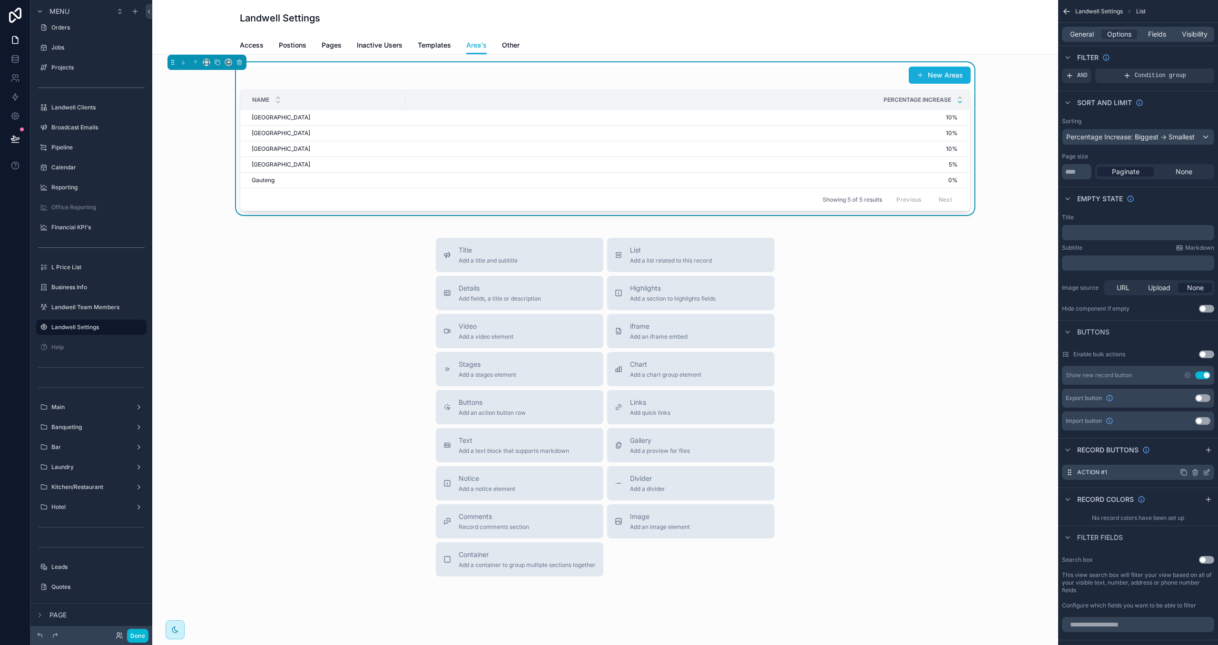
click at [959, 475] on icon "scrollable content" at bounding box center [1207, 473] width 8 height 8
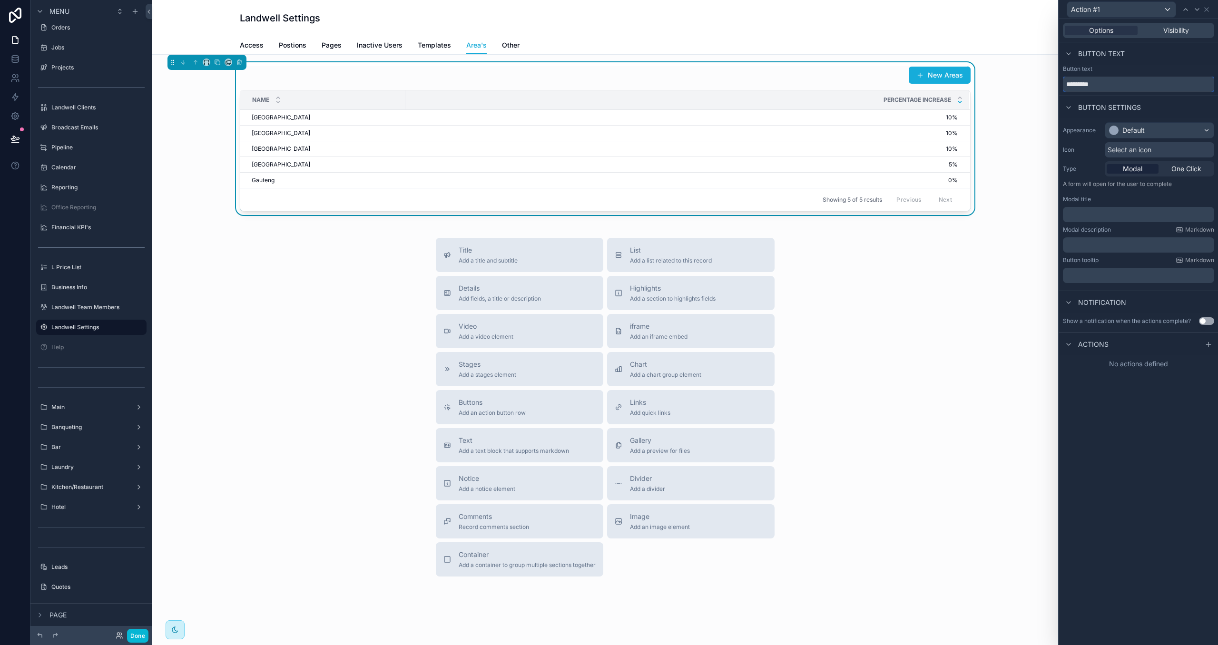
drag, startPoint x: 1101, startPoint y: 88, endPoint x: 975, endPoint y: 75, distance: 126.3
click at [959, 75] on div "Action #1 Options Visibility Button text Button text ********* Button settings …" at bounding box center [609, 322] width 1218 height 645
type input "****"
click at [959, 125] on div "Default" at bounding box center [1159, 130] width 108 height 15
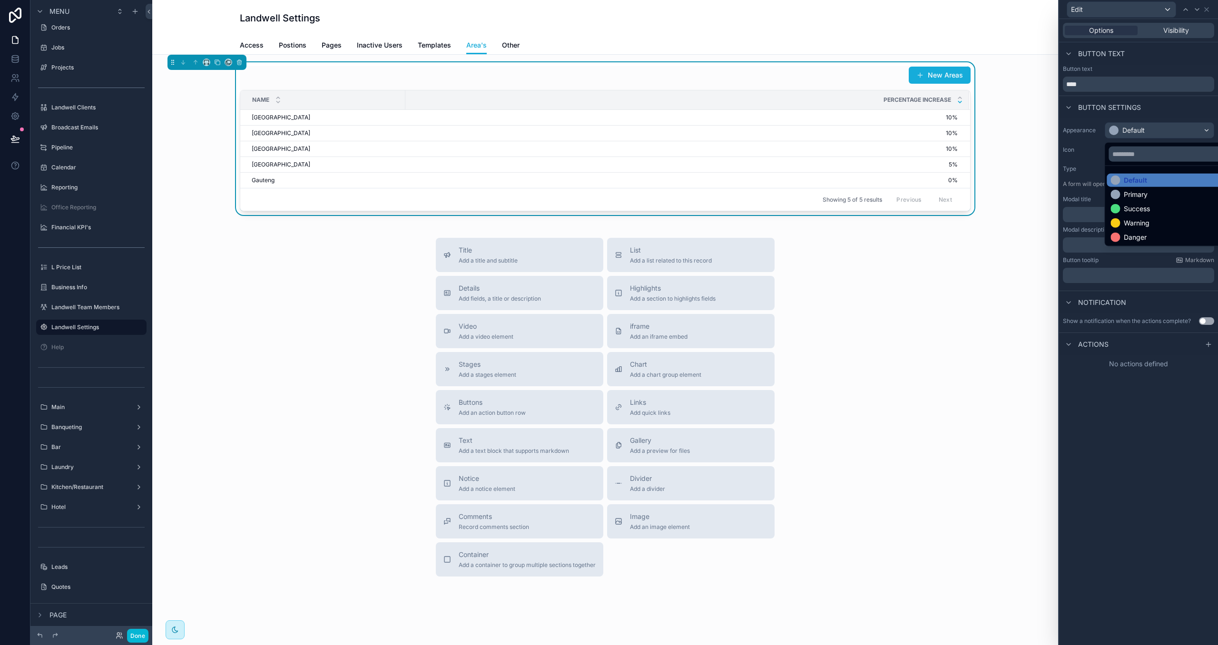
click at [959, 194] on div "Primary" at bounding box center [1136, 195] width 24 height 10
click at [959, 215] on p "﻿" at bounding box center [1140, 215] width 146 height 10
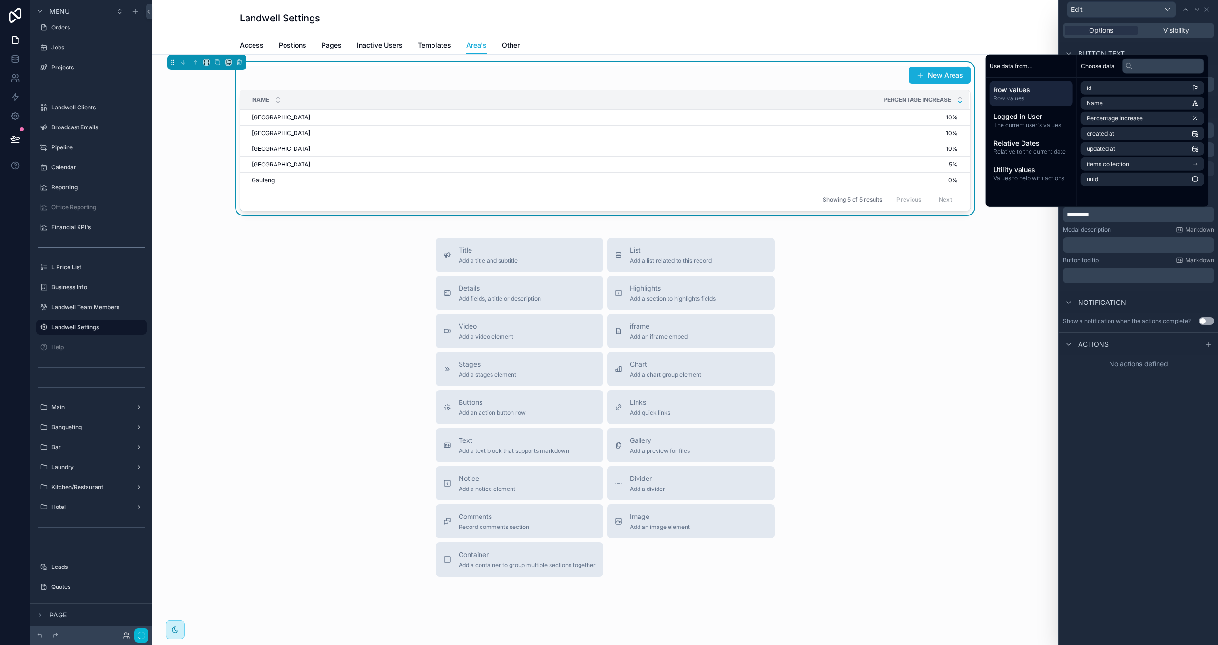
click at [959, 321] on button "Use setting" at bounding box center [1206, 321] width 15 height 8
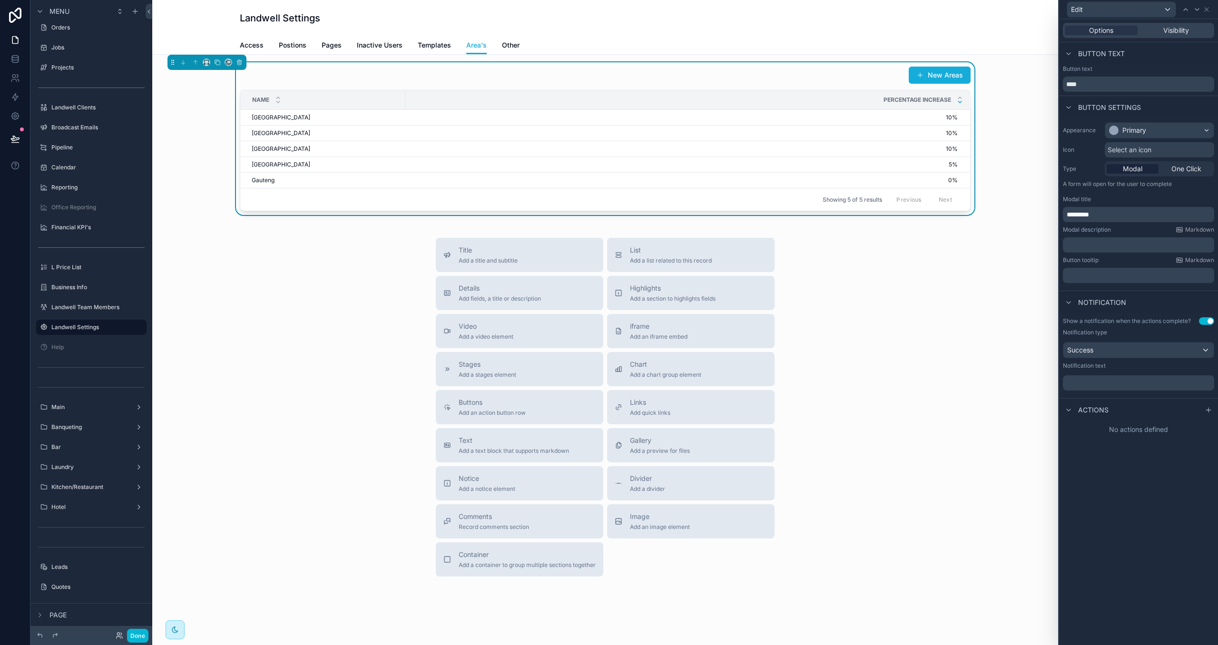
click at [959, 384] on p "﻿" at bounding box center [1140, 383] width 146 height 10
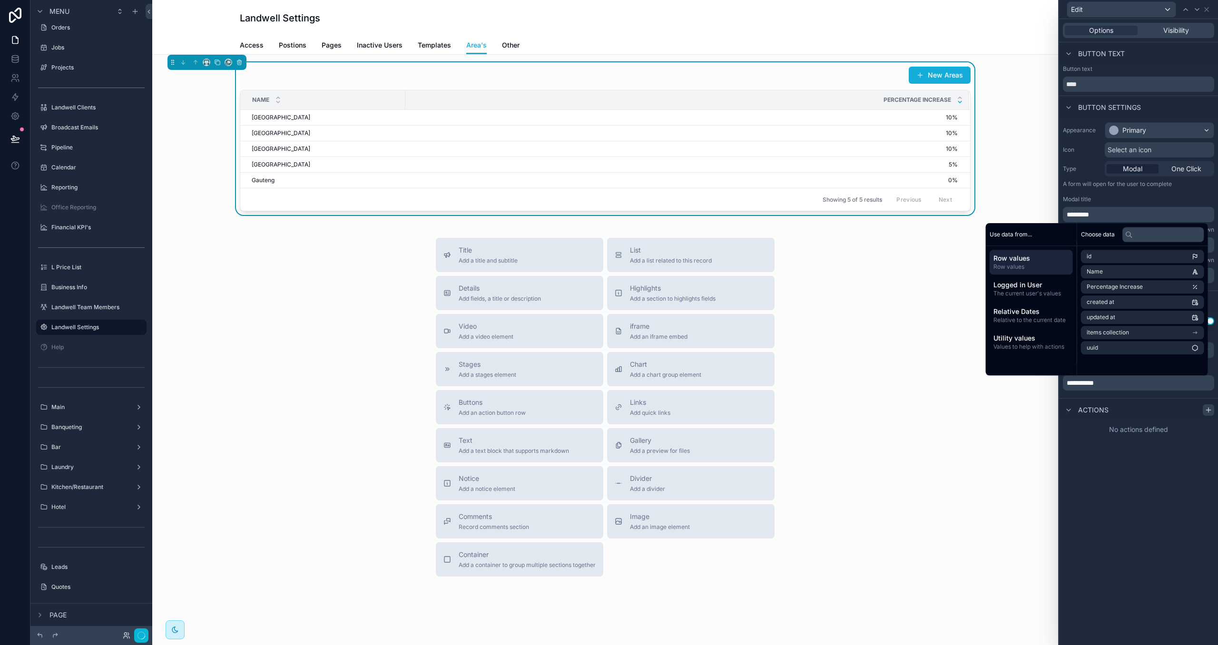
click at [959, 407] on icon at bounding box center [1209, 410] width 8 height 8
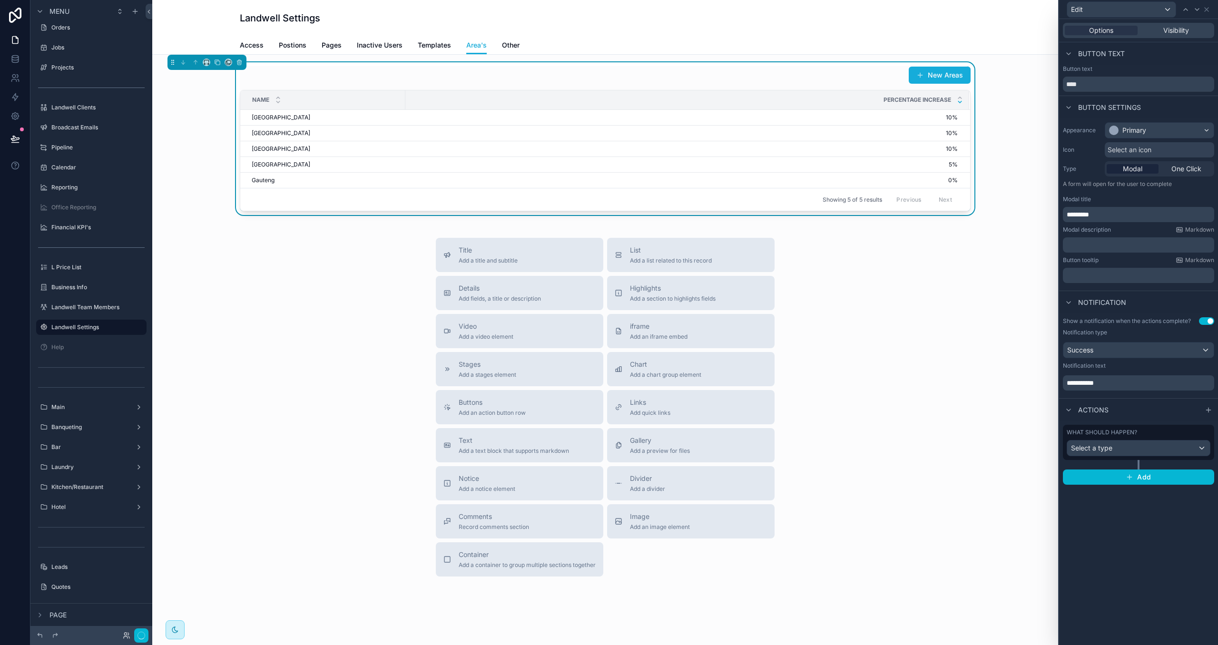
click at [959, 412] on icon at bounding box center [1209, 410] width 8 height 8
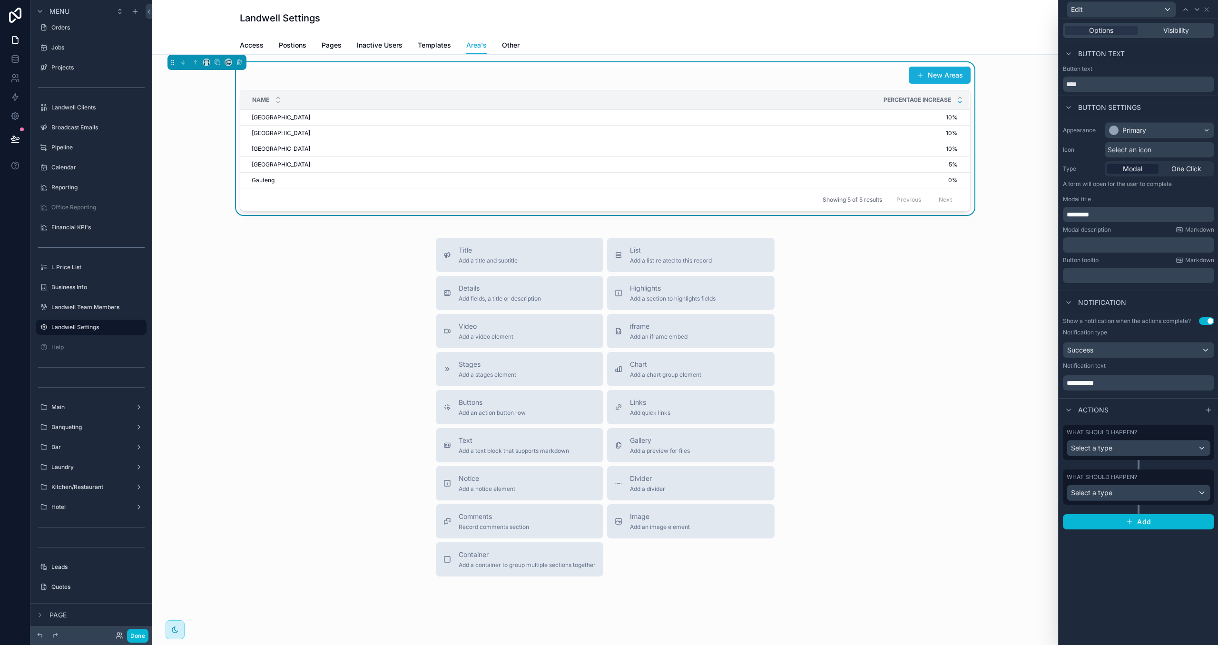
drag, startPoint x: 1170, startPoint y: 457, endPoint x: 1162, endPoint y: 459, distance: 8.8
click at [959, 457] on div "What should happen? Select a type" at bounding box center [1138, 442] width 151 height 35
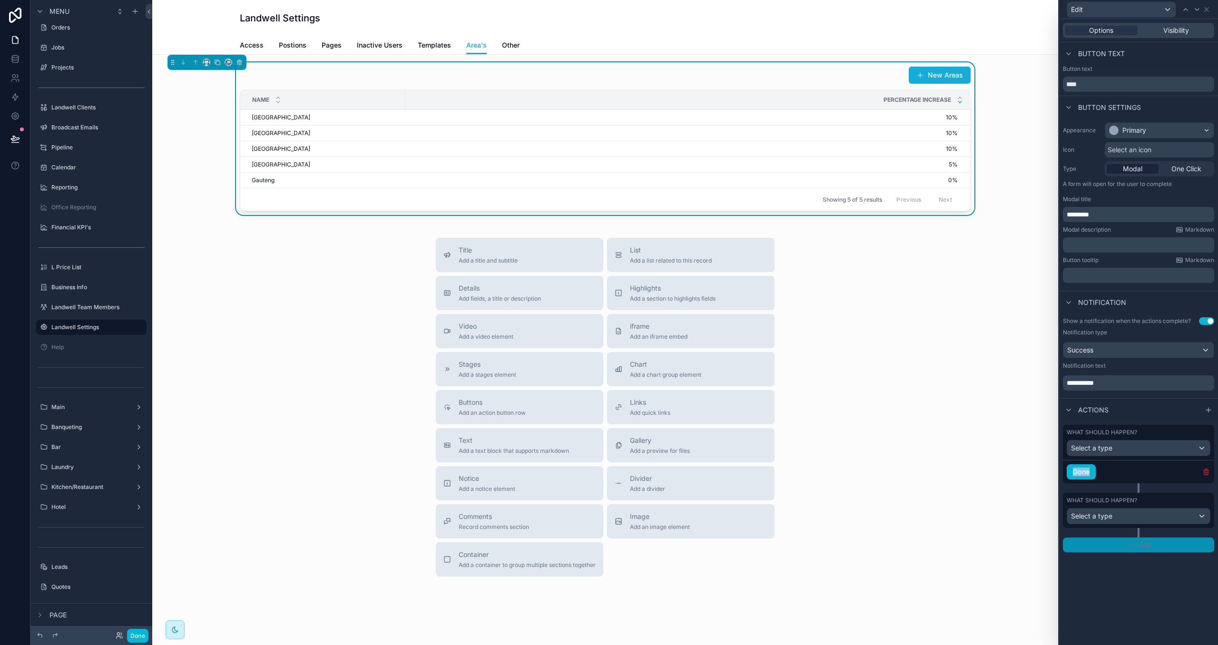
click at [959, 469] on icon "button" at bounding box center [1206, 472] width 8 height 8
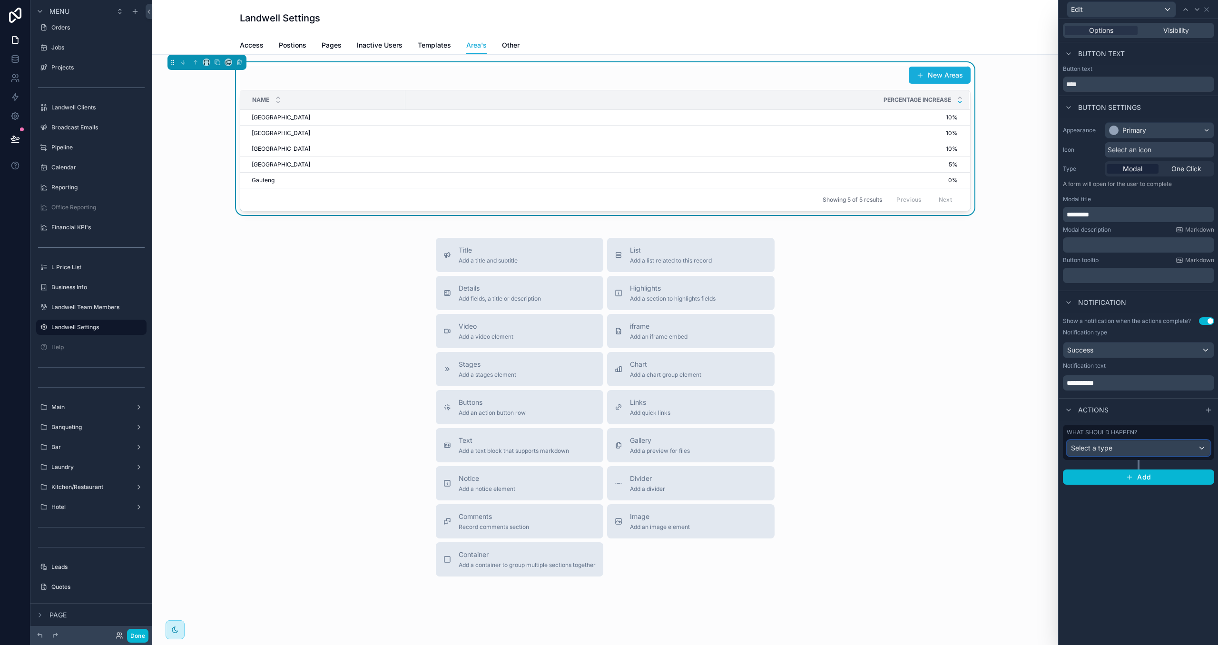
click at [959, 456] on div "Select a type" at bounding box center [1138, 448] width 143 height 15
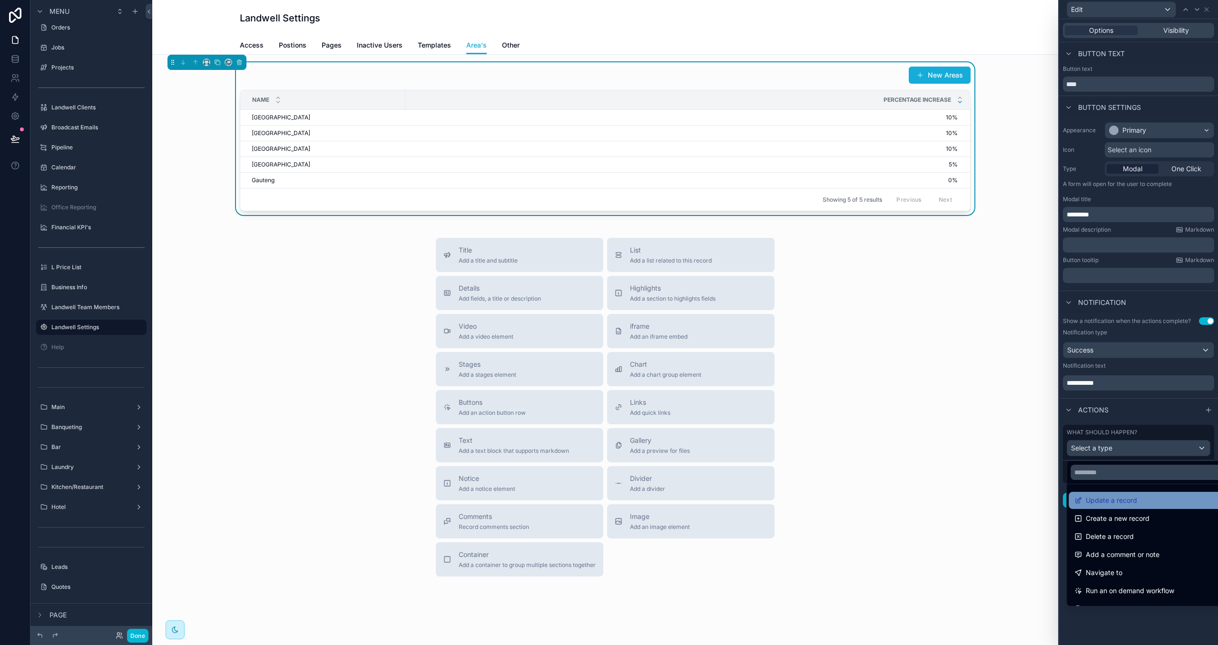
click at [959, 502] on div "Update a record" at bounding box center [1148, 500] width 149 height 11
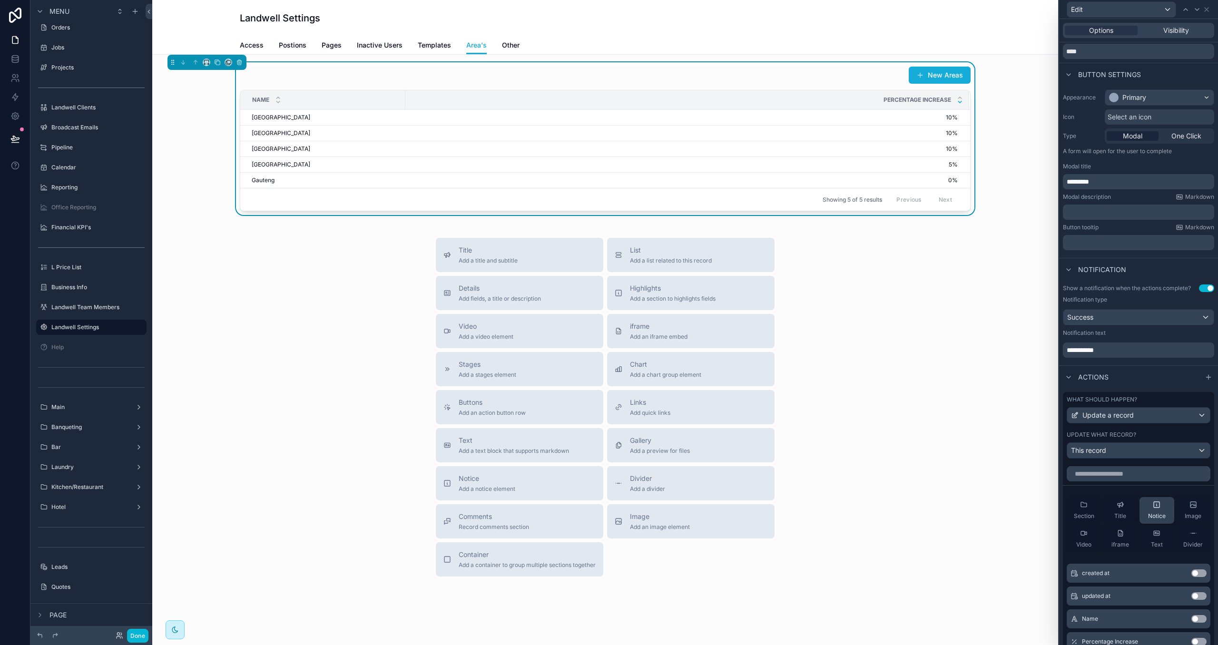
scroll to position [127, 0]
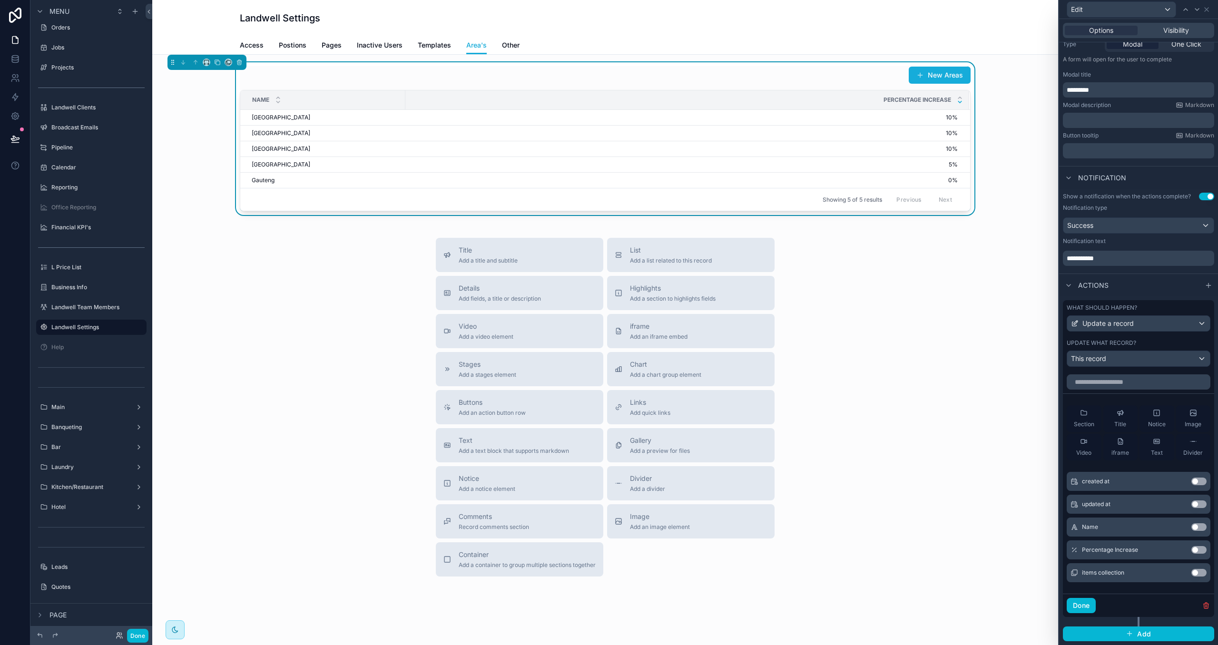
drag, startPoint x: 1199, startPoint y: 528, endPoint x: 1197, endPoint y: 539, distance: 11.0
click at [959, 528] on button "Use setting" at bounding box center [1198, 527] width 15 height 8
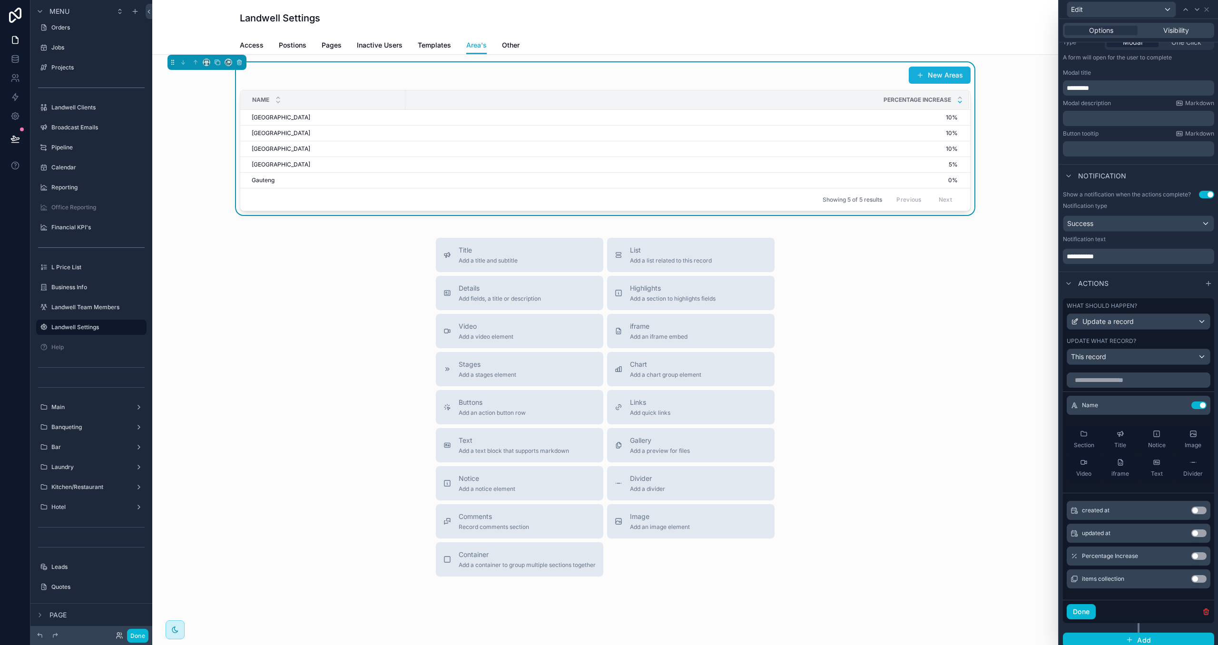
drag, startPoint x: 1197, startPoint y: 560, endPoint x: 1147, endPoint y: 560, distance: 49.5
click at [959, 560] on button "Use setting" at bounding box center [1198, 556] width 15 height 8
click at [959, 574] on button "Done" at bounding box center [1081, 611] width 29 height 15
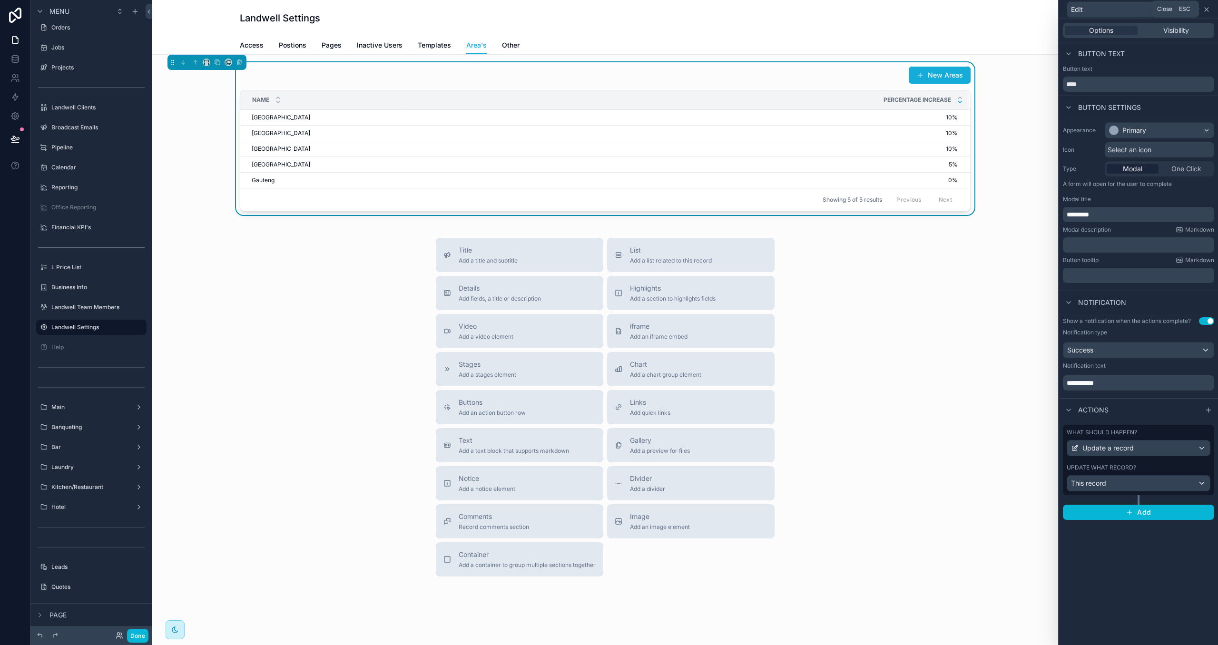
click at [959, 7] on icon at bounding box center [1207, 10] width 8 height 8
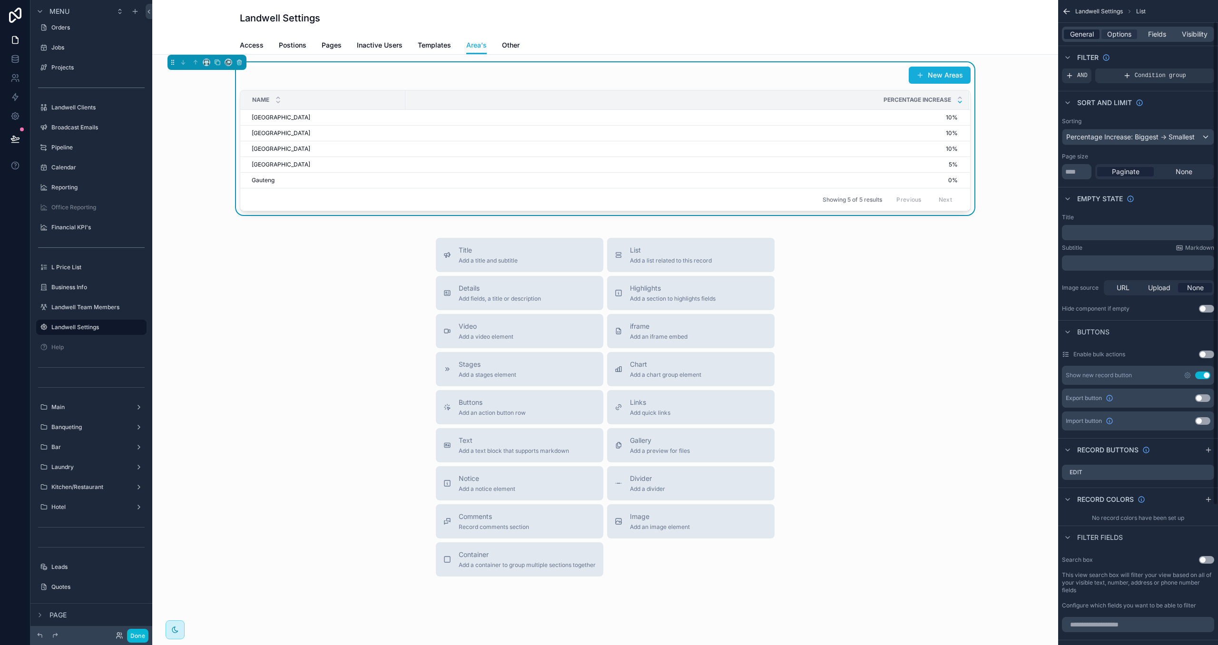
drag, startPoint x: 1076, startPoint y: 28, endPoint x: 1078, endPoint y: 34, distance: 6.0
click at [959, 29] on div "General Options Fields Visibility" at bounding box center [1138, 34] width 152 height 15
click at [959, 34] on span "General" at bounding box center [1082, 34] width 24 height 10
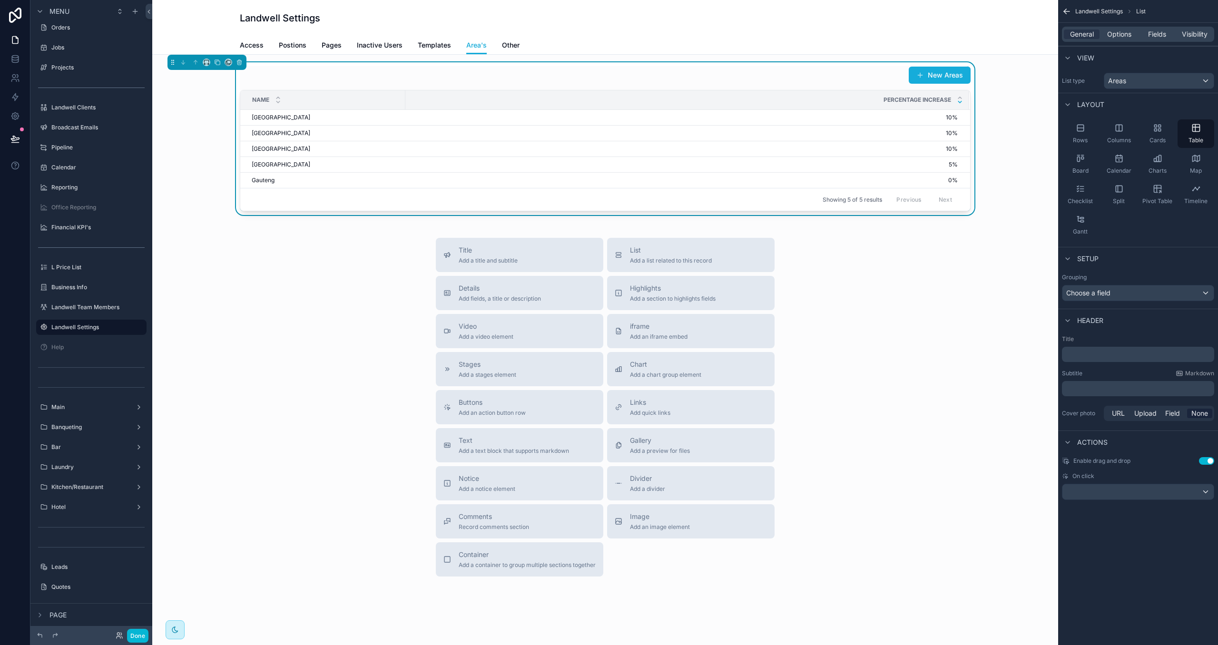
click at [959, 501] on div "Enable drag and drop Use setting On click" at bounding box center [1138, 478] width 160 height 50
click at [959, 499] on div "scrollable content" at bounding box center [1137, 491] width 151 height 15
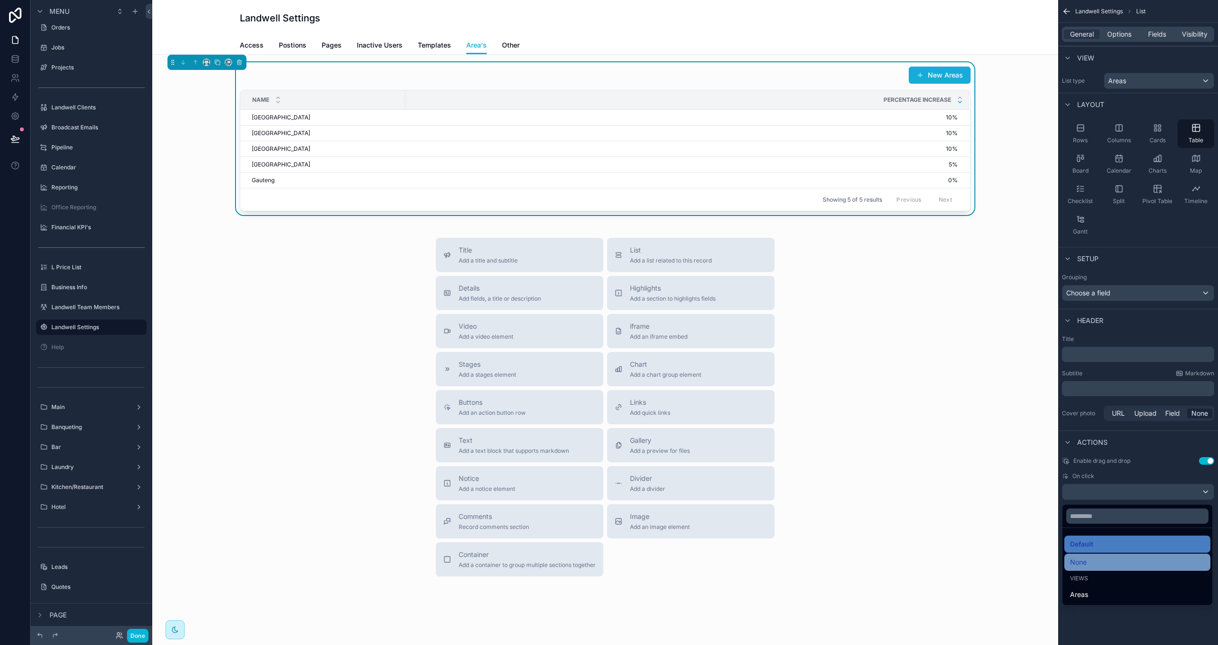
click at [959, 560] on div "None" at bounding box center [1137, 562] width 135 height 11
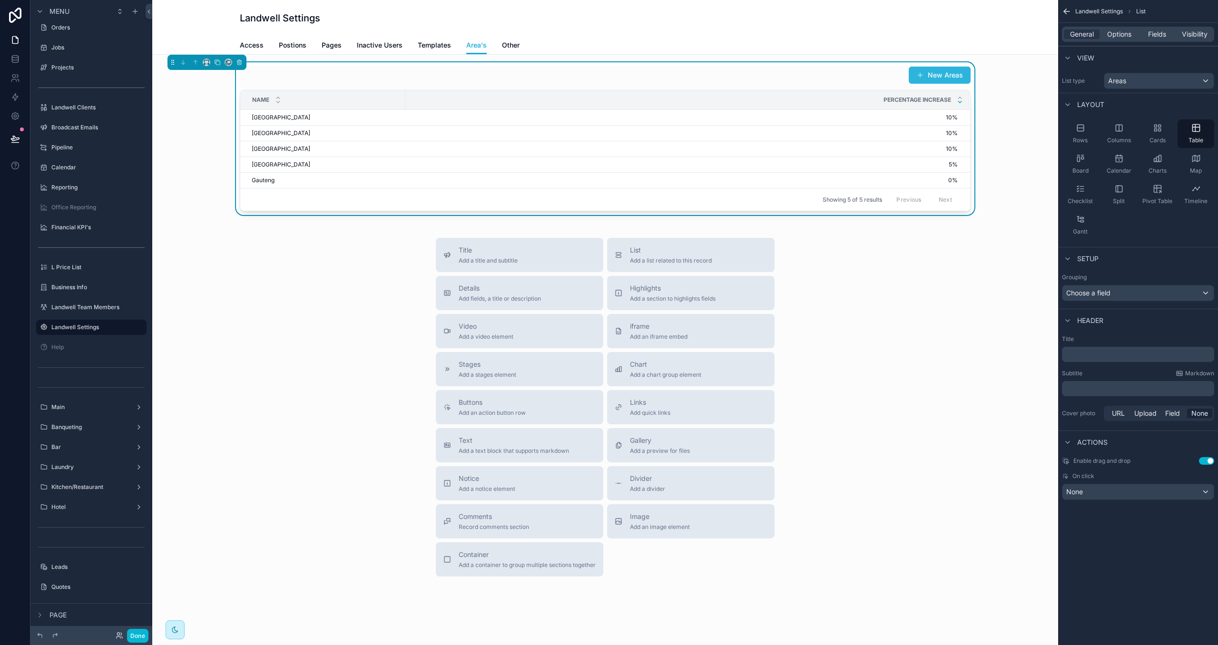
click at [948, 73] on button "New Areas" at bounding box center [940, 75] width 62 height 17
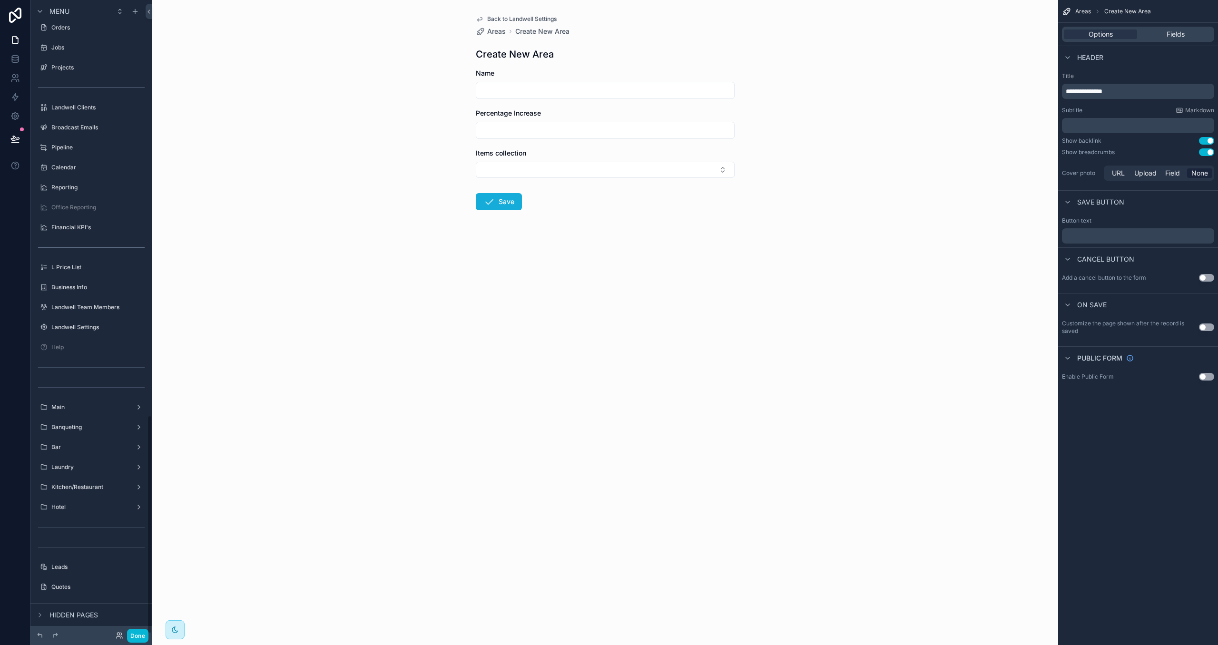
scroll to position [1203, 0]
drag, startPoint x: 1170, startPoint y: 34, endPoint x: 1176, endPoint y: 44, distance: 11.8
click at [959, 34] on span "Fields" at bounding box center [1176, 34] width 18 height 10
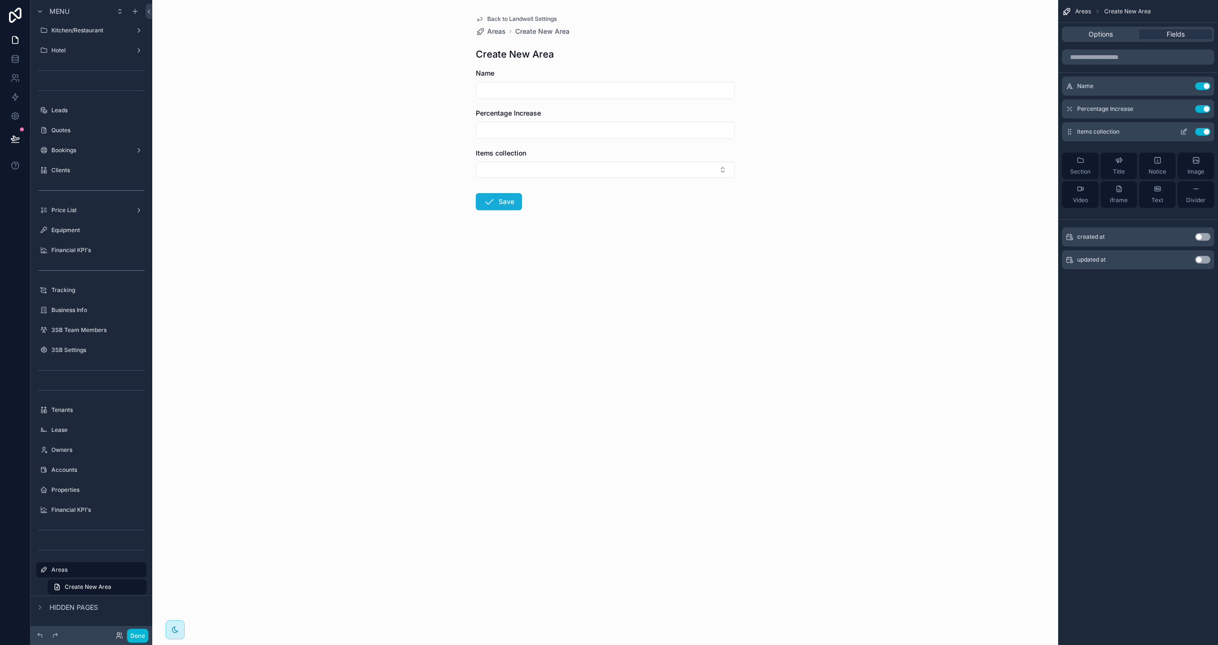
click at [959, 136] on div "items collection Use setting" at bounding box center [1138, 131] width 152 height 19
click at [959, 131] on button "Use setting" at bounding box center [1202, 132] width 15 height 8
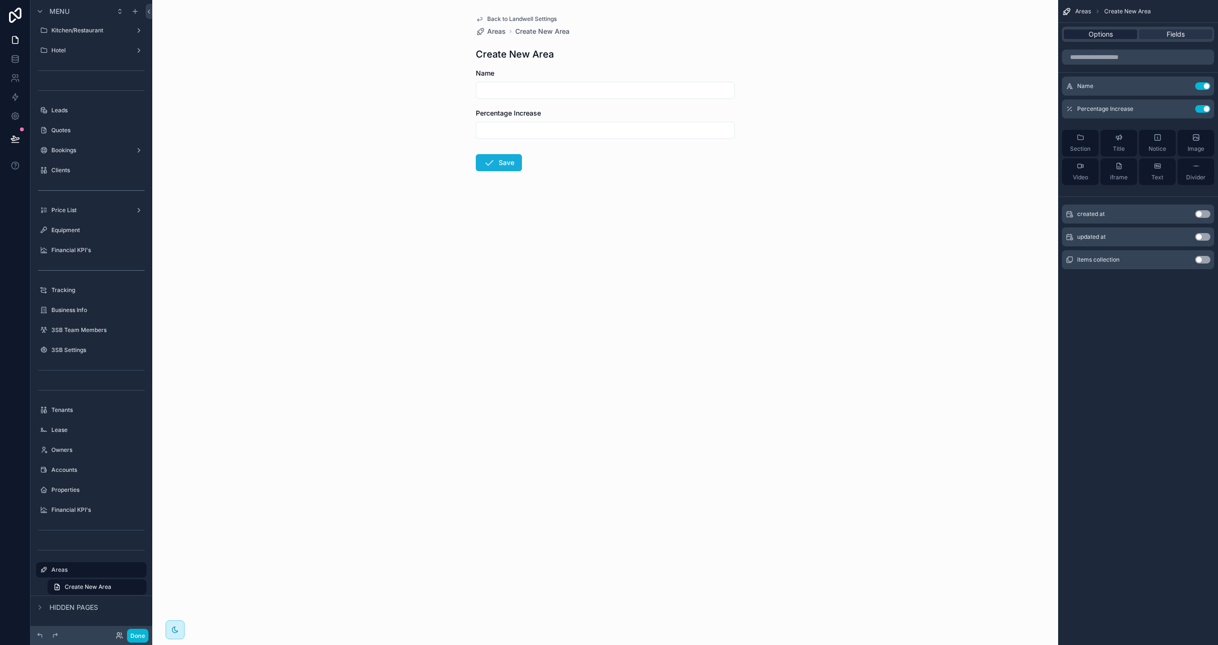
drag, startPoint x: 1093, startPoint y: 35, endPoint x: 1106, endPoint y: 39, distance: 12.9
click at [959, 35] on span "Options" at bounding box center [1101, 34] width 24 height 10
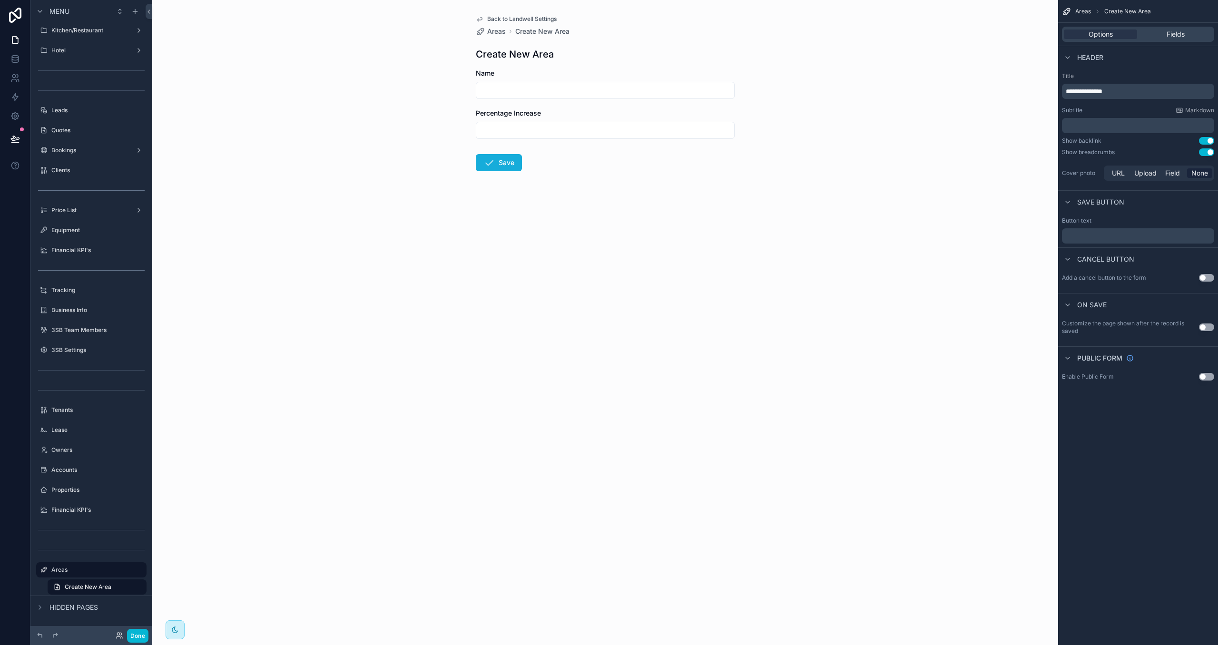
click at [959, 156] on div "Show breadcrumbs Use setting" at bounding box center [1138, 152] width 152 height 8
click at [959, 154] on button "Use setting" at bounding box center [1206, 152] width 15 height 8
click at [504, 16] on span "Back to Landwell Settings" at bounding box center [521, 19] width 69 height 8
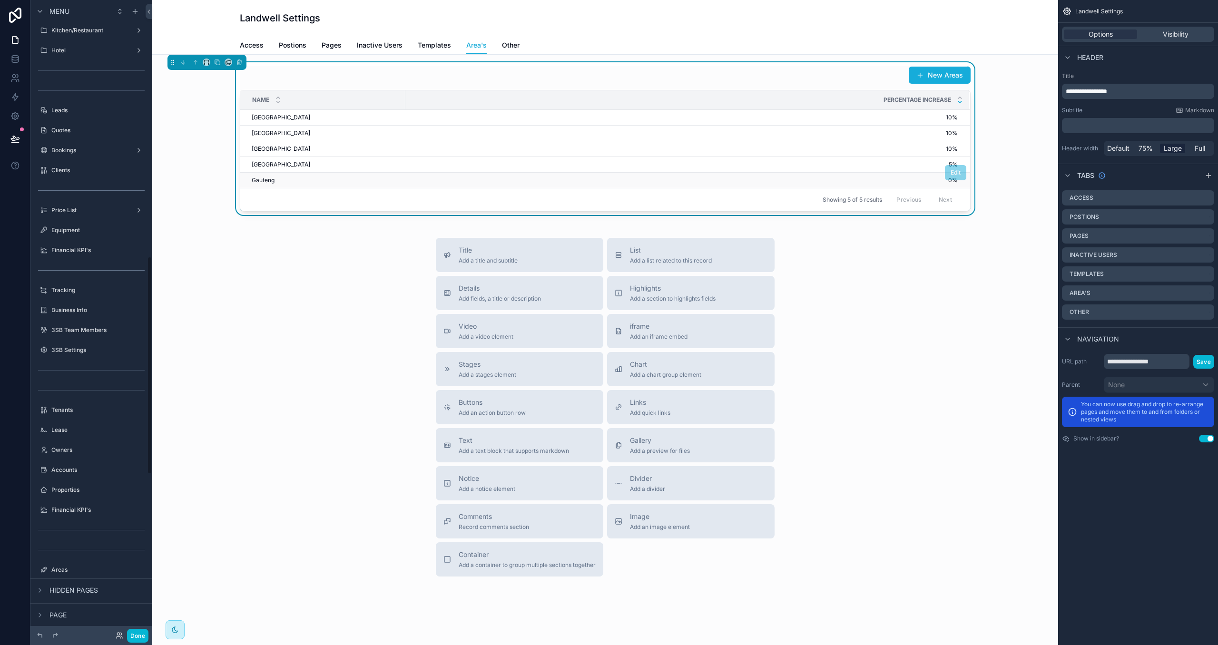
scroll to position [746, 0]
click at [141, 574] on button "Done" at bounding box center [137, 636] width 21 height 14
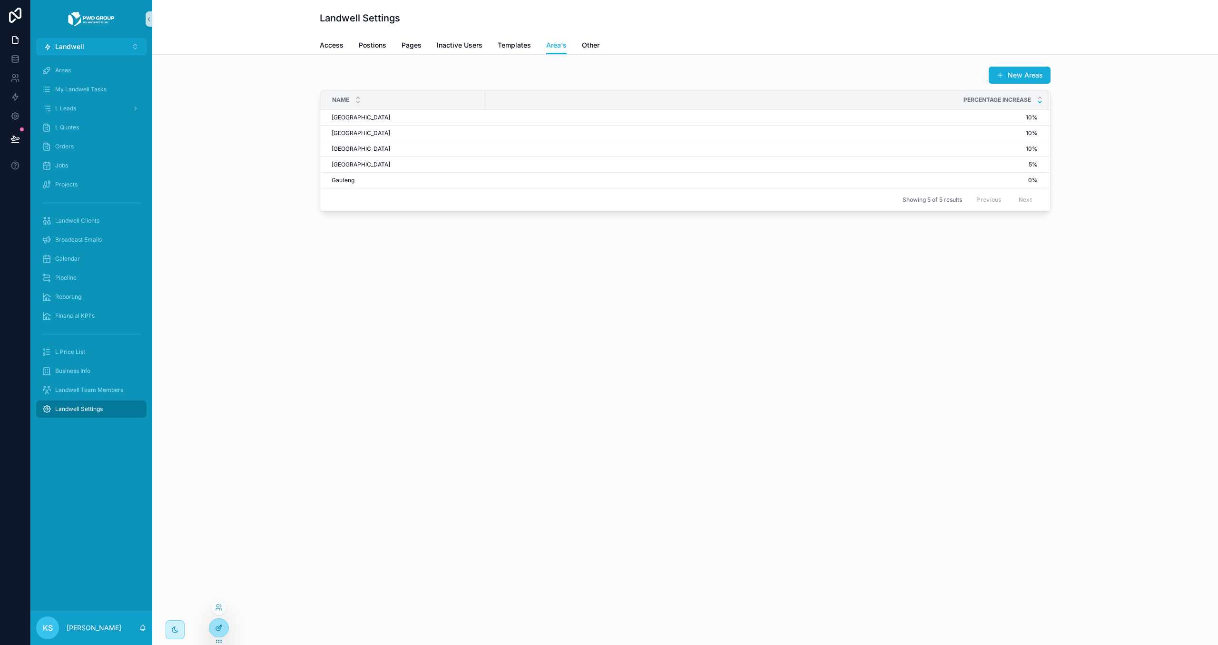
click at [222, 574] on icon at bounding box center [219, 628] width 8 height 8
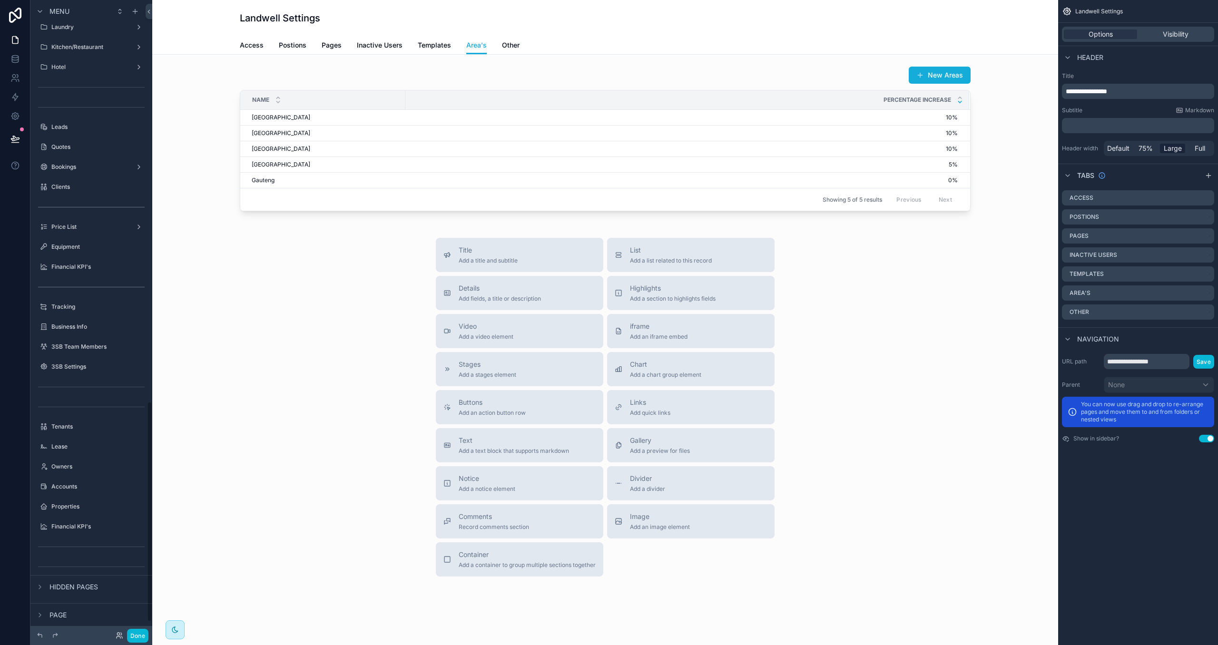
scroll to position [1189, 0]
click at [42, 574] on div "scrollable content" at bounding box center [39, 584] width 11 height 11
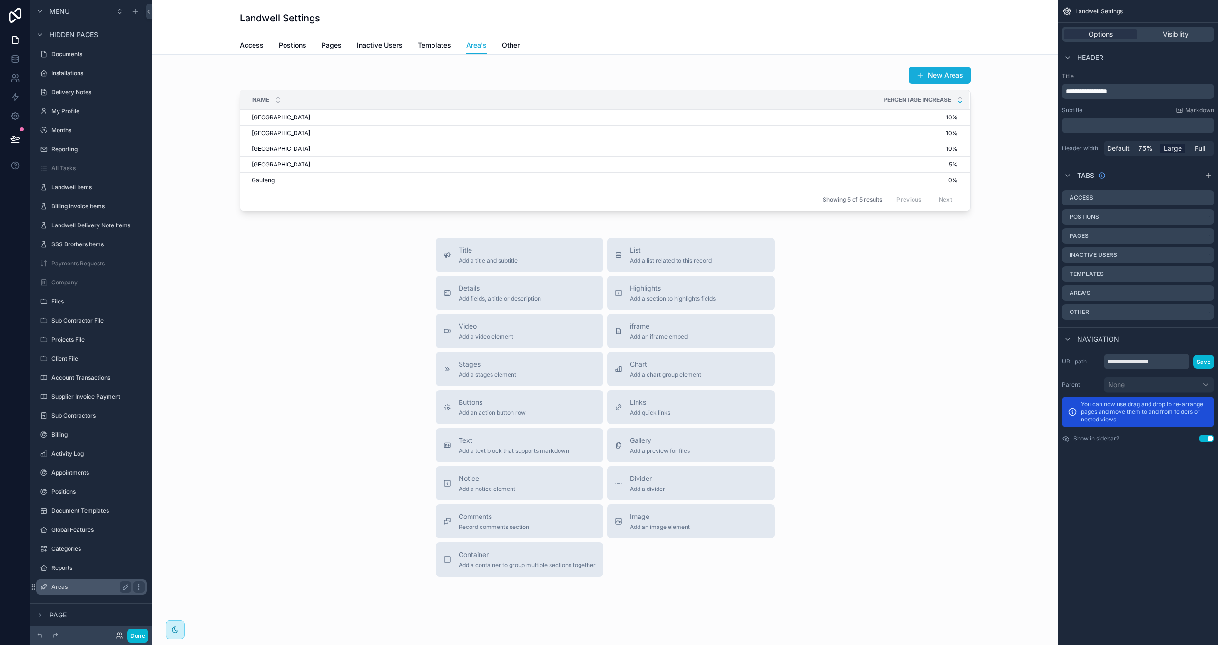
click at [69, 574] on label "Areas" at bounding box center [89, 587] width 76 height 8
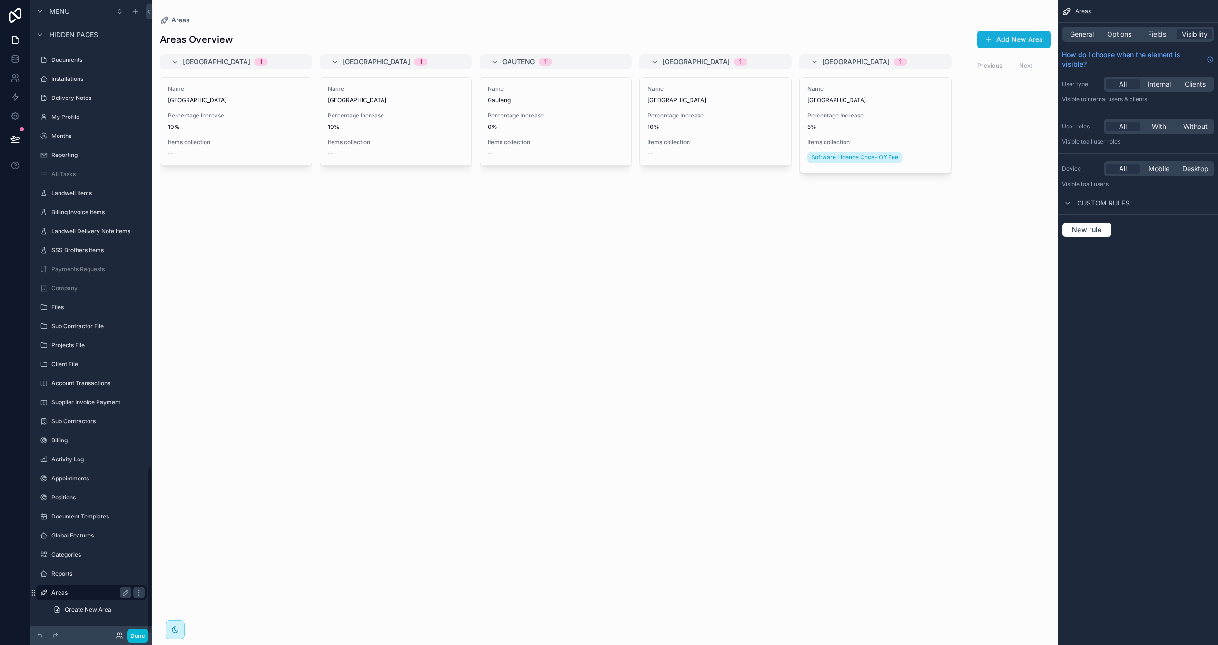
scroll to position [1773, 0]
click at [128, 574] on button "Done" at bounding box center [137, 636] width 21 height 14
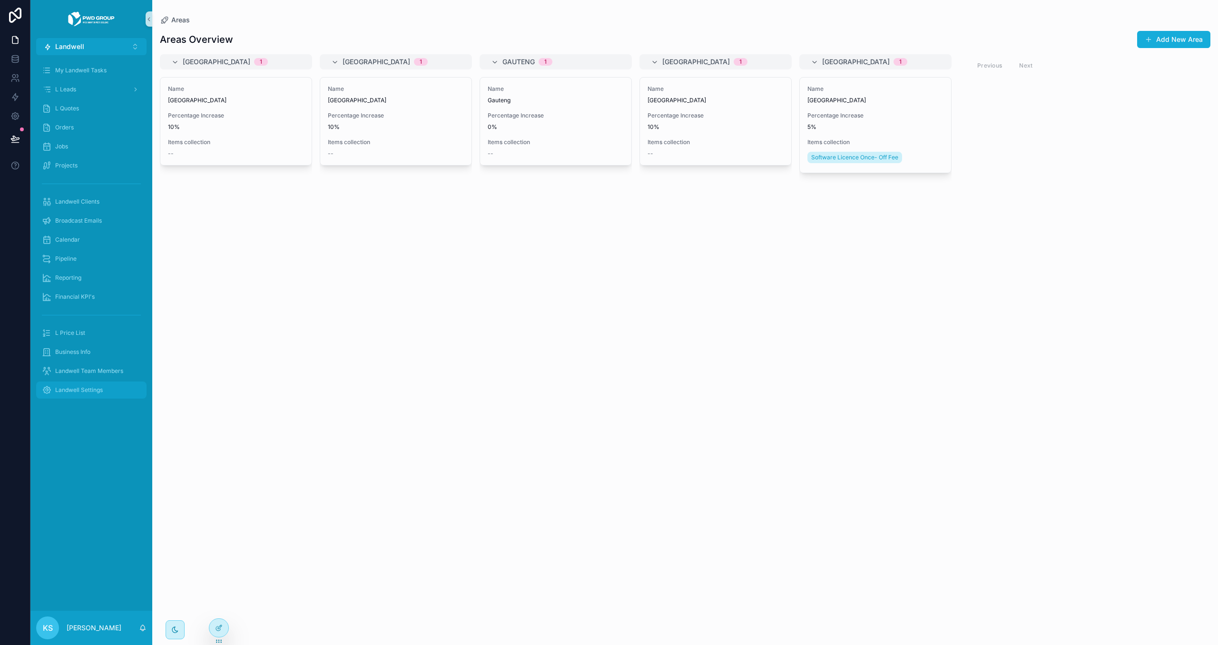
click at [96, 393] on span "Landwell Settings" at bounding box center [79, 390] width 48 height 8
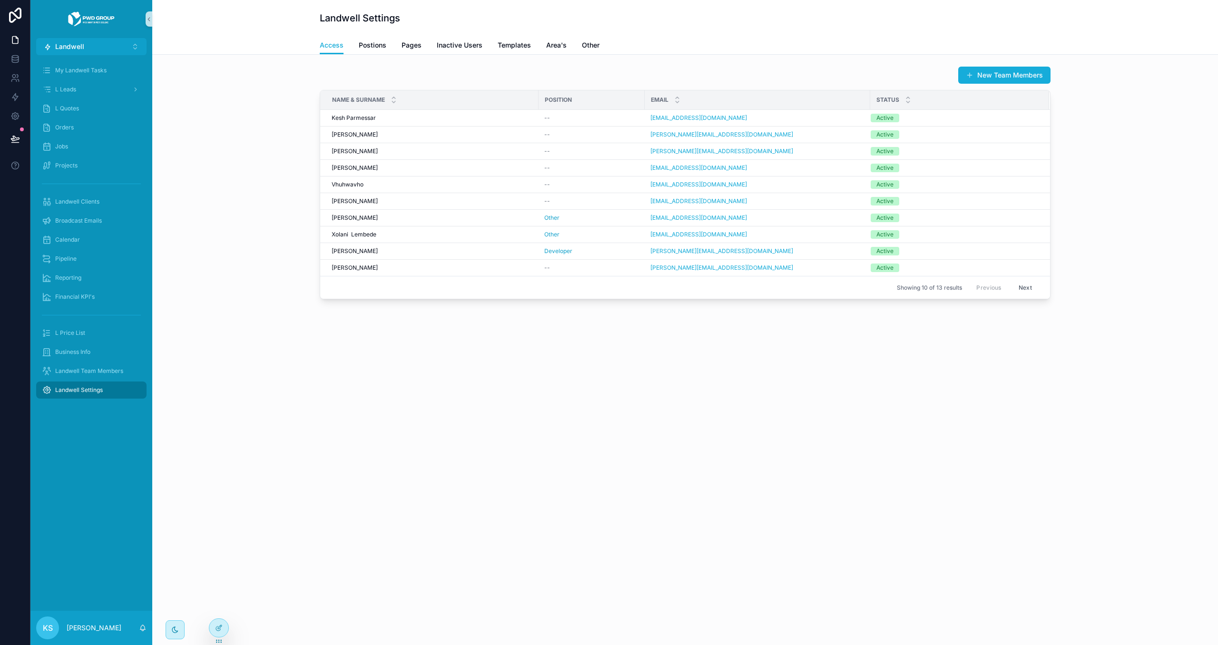
click at [549, 31] on div "Landwell Settings" at bounding box center [685, 18] width 731 height 36
click at [549, 40] on span "Area's" at bounding box center [556, 45] width 20 height 10
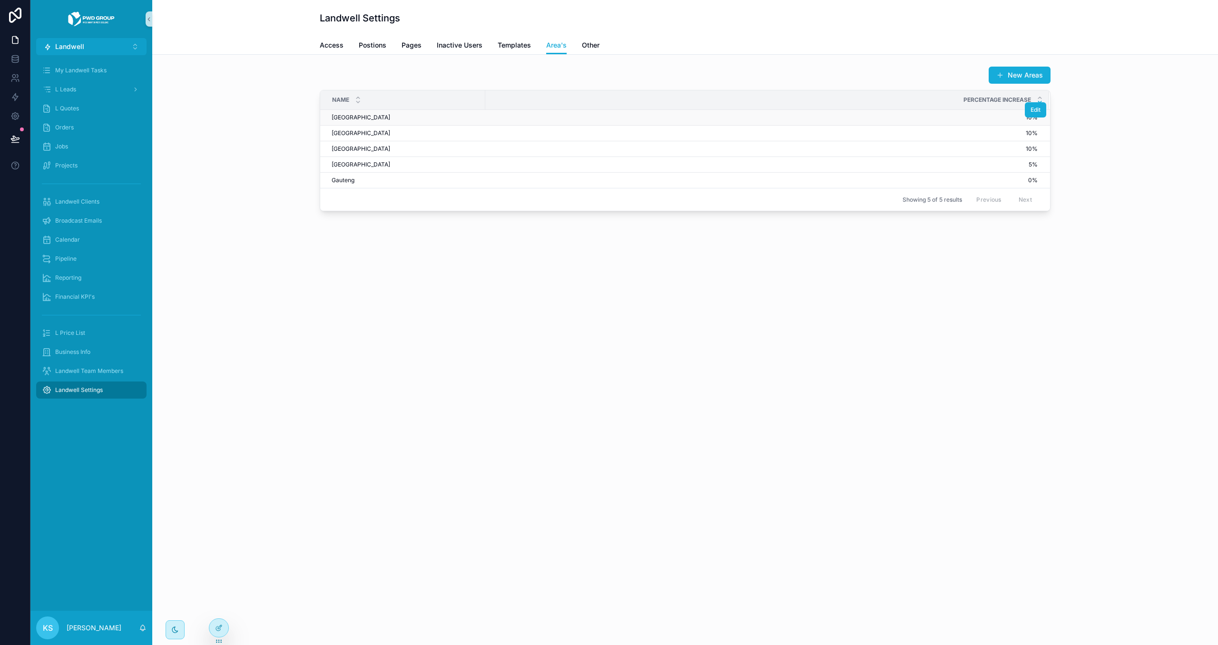
click at [563, 122] on td "10% 10%" at bounding box center [767, 118] width 564 height 16
click at [562, 124] on td "10% 10%" at bounding box center [767, 118] width 564 height 16
drag, startPoint x: 557, startPoint y: 149, endPoint x: 550, endPoint y: 174, distance: 25.3
click at [556, 152] on span "10%" at bounding box center [762, 149] width 552 height 8
drag, startPoint x: 548, startPoint y: 194, endPoint x: 518, endPoint y: 271, distance: 82.5
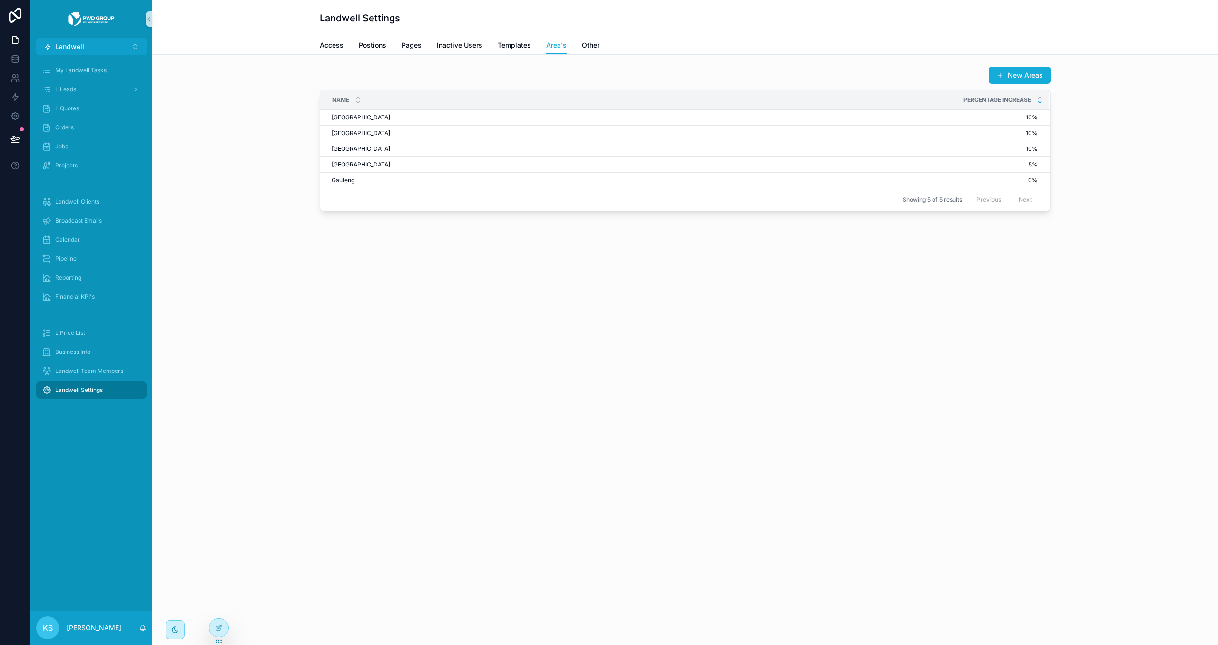
click at [540, 208] on div "Showing 5 of 5 results Previous Next" at bounding box center [685, 199] width 730 height 23
click at [88, 108] on div "L Quotes" at bounding box center [91, 108] width 99 height 15
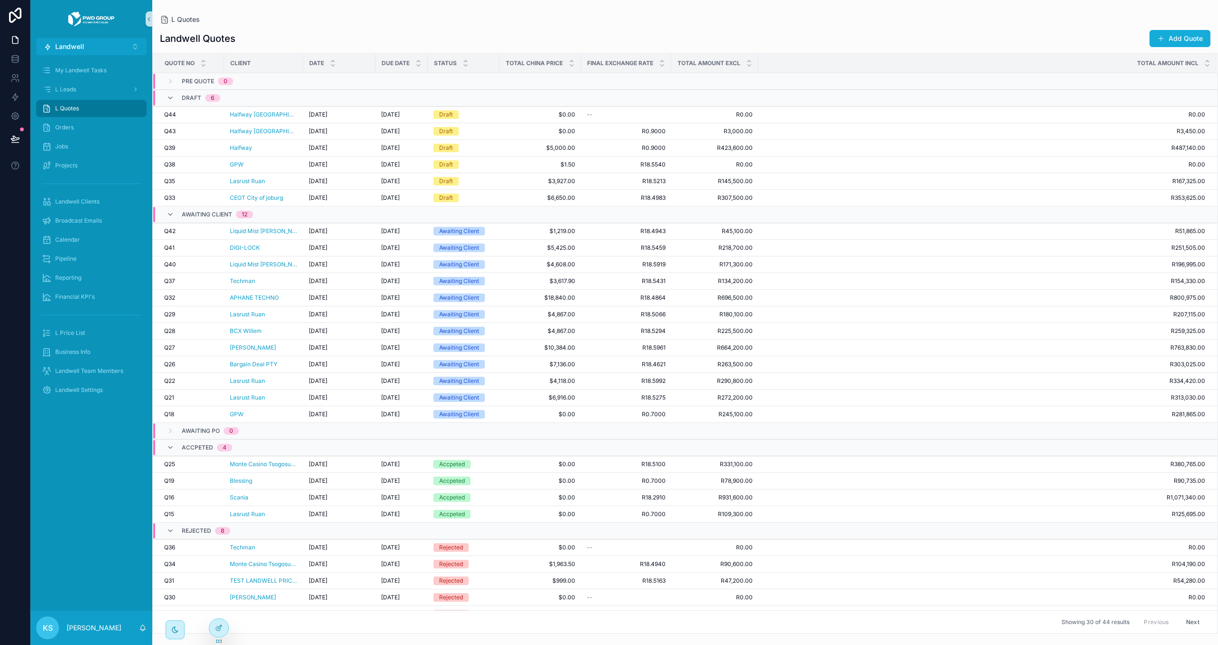
scroll to position [67, 0]
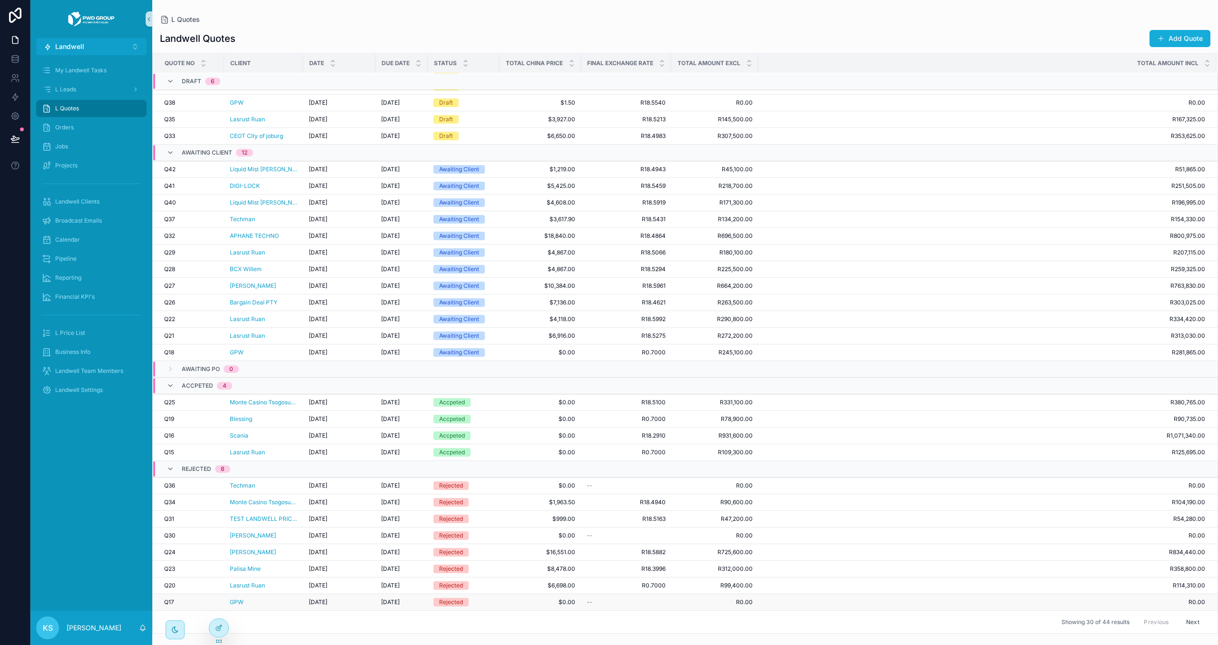
click at [497, 574] on td "Rejected" at bounding box center [464, 602] width 72 height 17
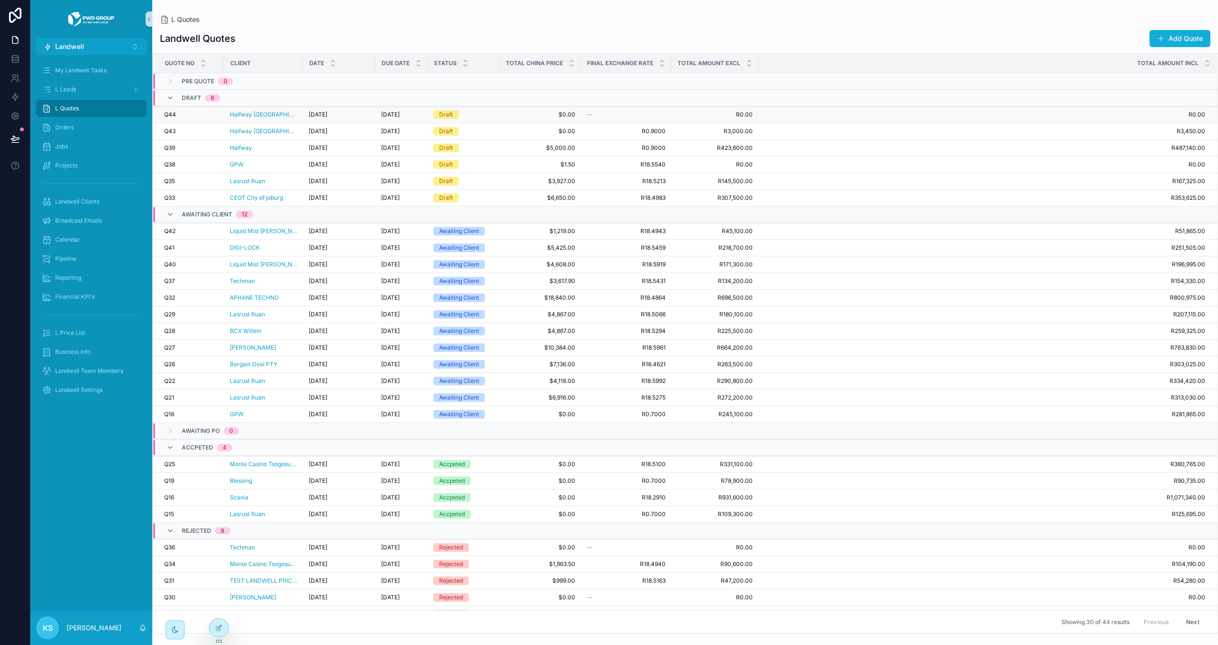
click at [492, 117] on div "Draft" at bounding box center [463, 114] width 60 height 9
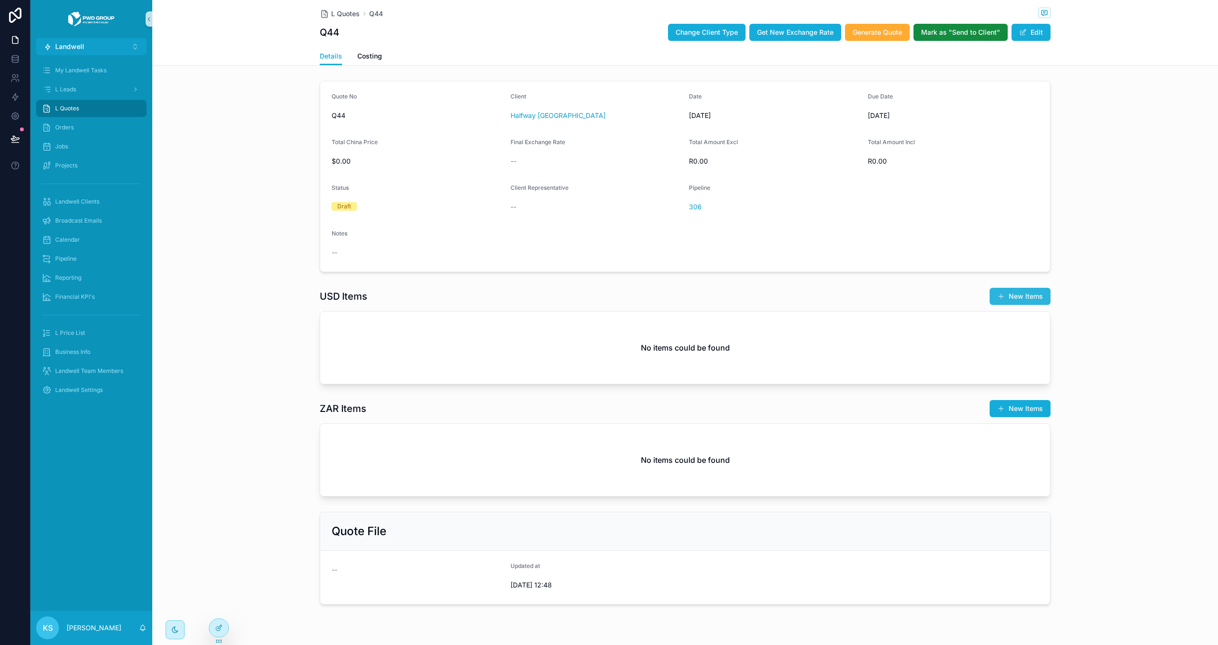
click at [959, 295] on button "New Items" at bounding box center [1020, 296] width 61 height 17
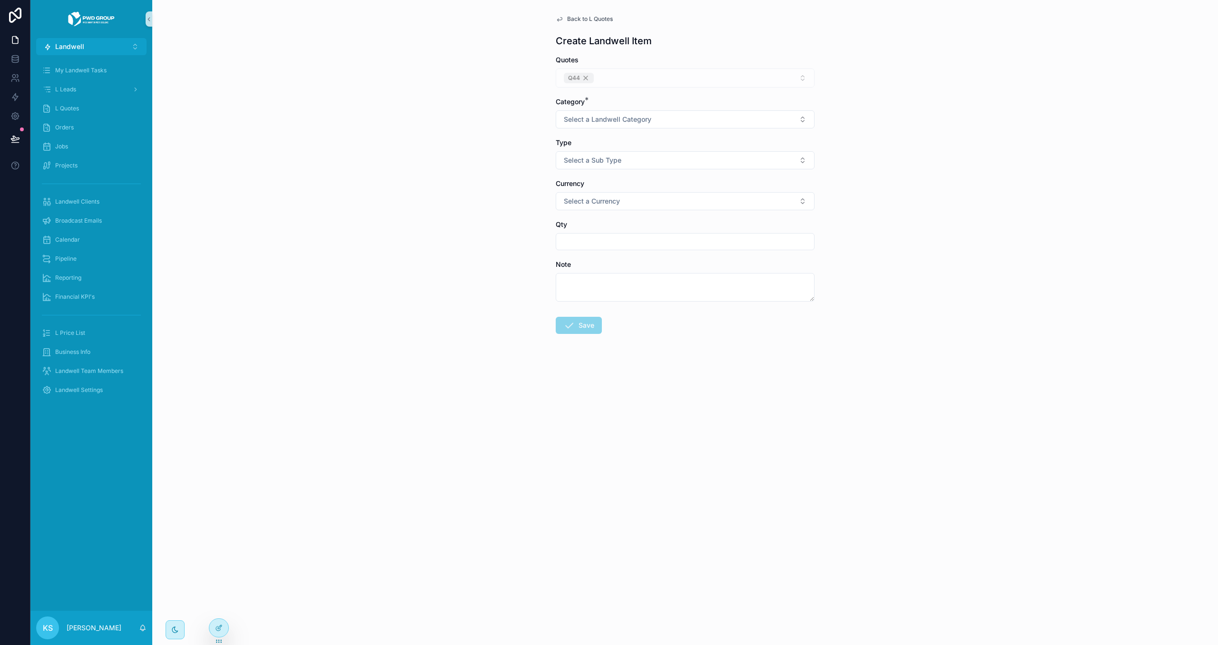
drag, startPoint x: 222, startPoint y: 627, endPoint x: 229, endPoint y: 625, distance: 7.8
click at [222, 574] on icon at bounding box center [219, 628] width 8 height 8
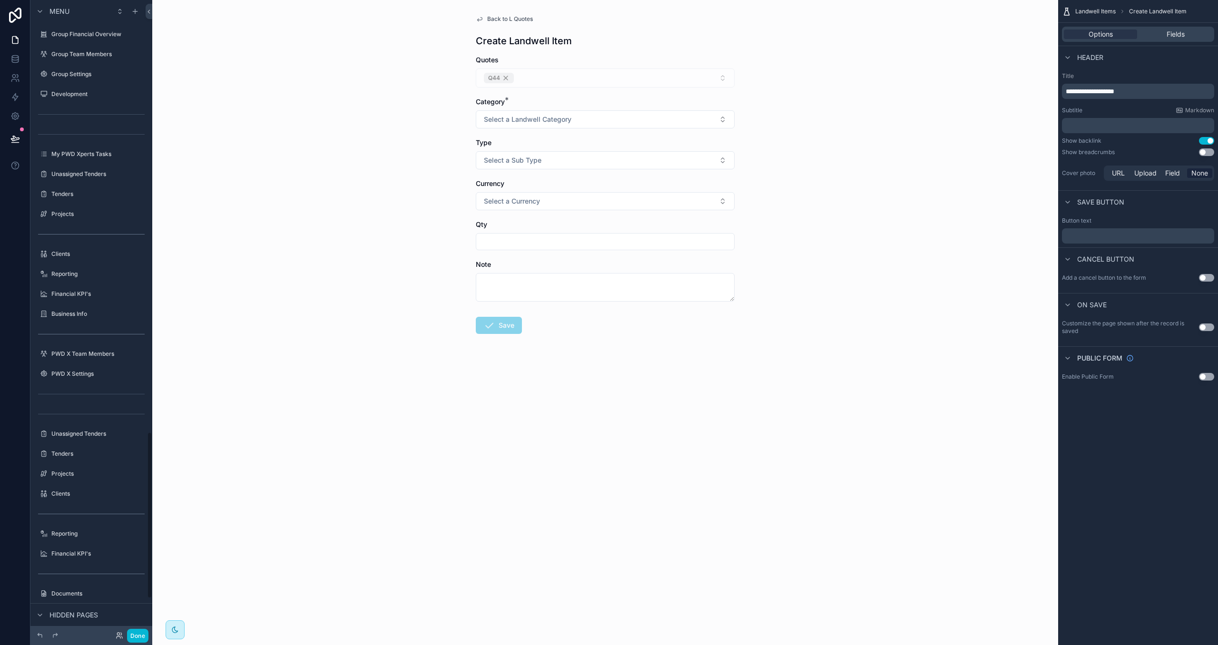
scroll to position [1640, 0]
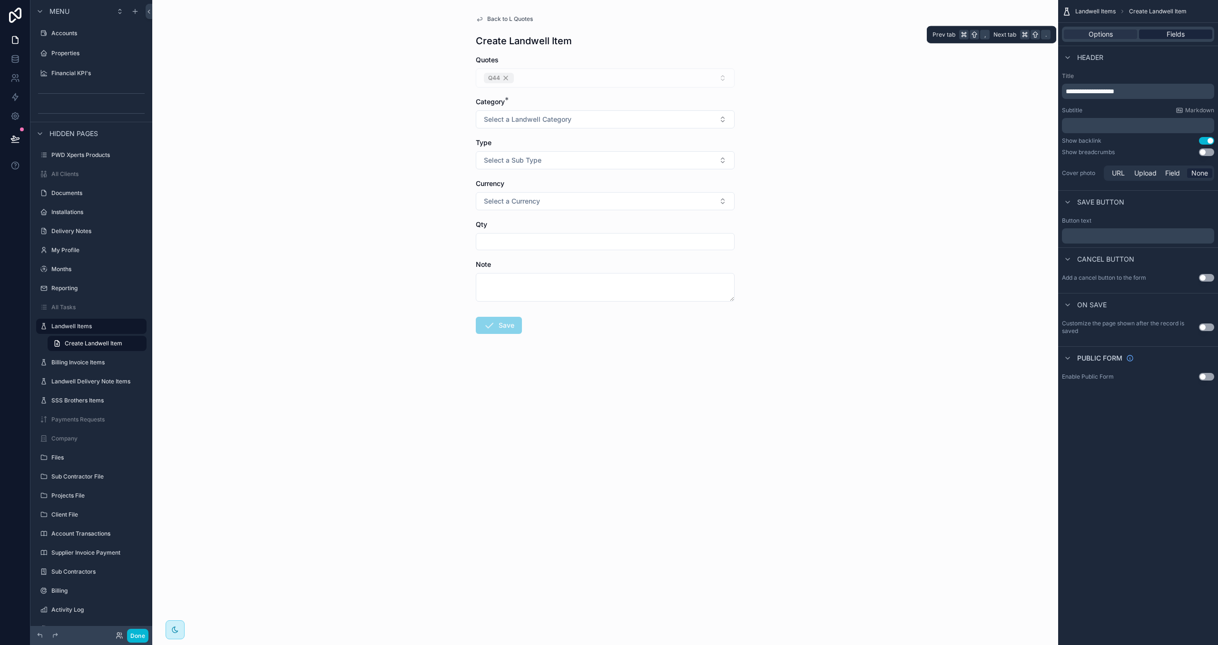
click at [959, 39] on span "Fields" at bounding box center [1176, 34] width 18 height 10
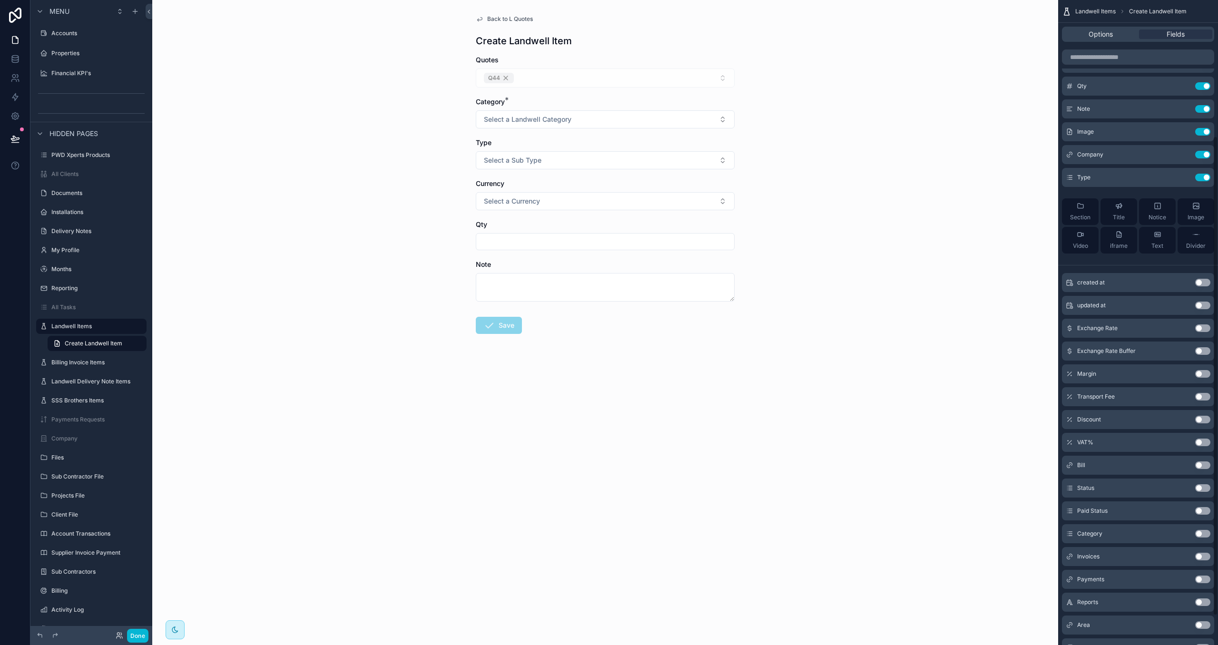
scroll to position [222, 0]
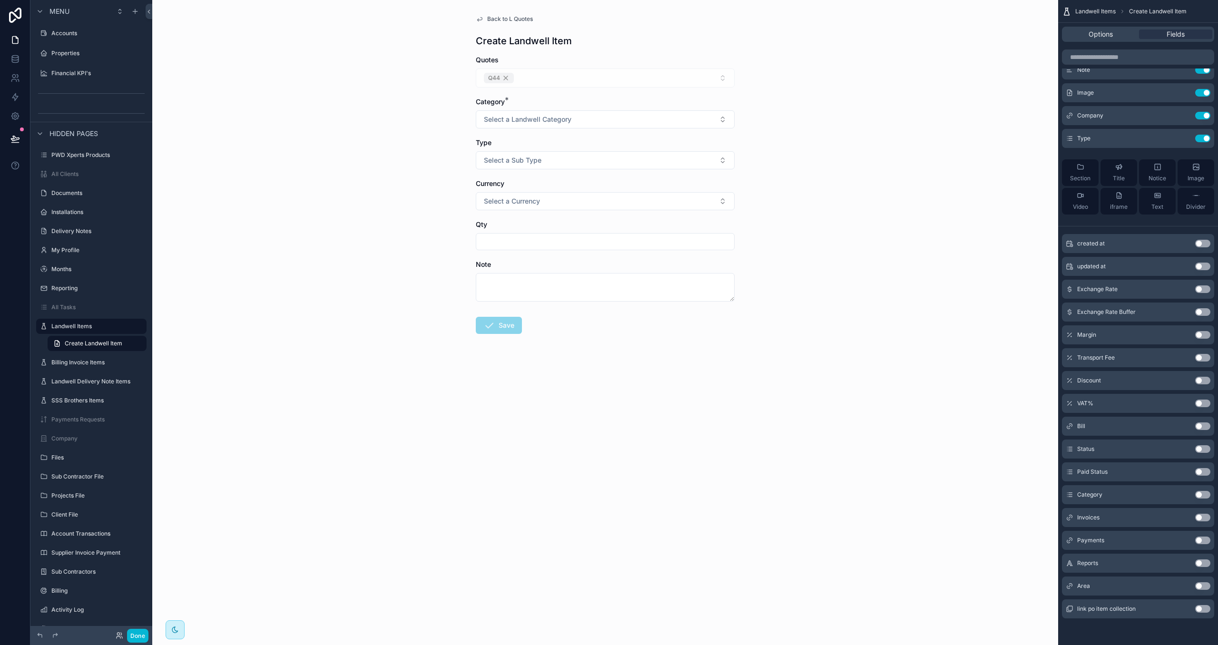
drag, startPoint x: 1199, startPoint y: 585, endPoint x: 1218, endPoint y: 500, distance: 87.7
click at [959, 574] on button "Use setting" at bounding box center [1202, 586] width 15 height 8
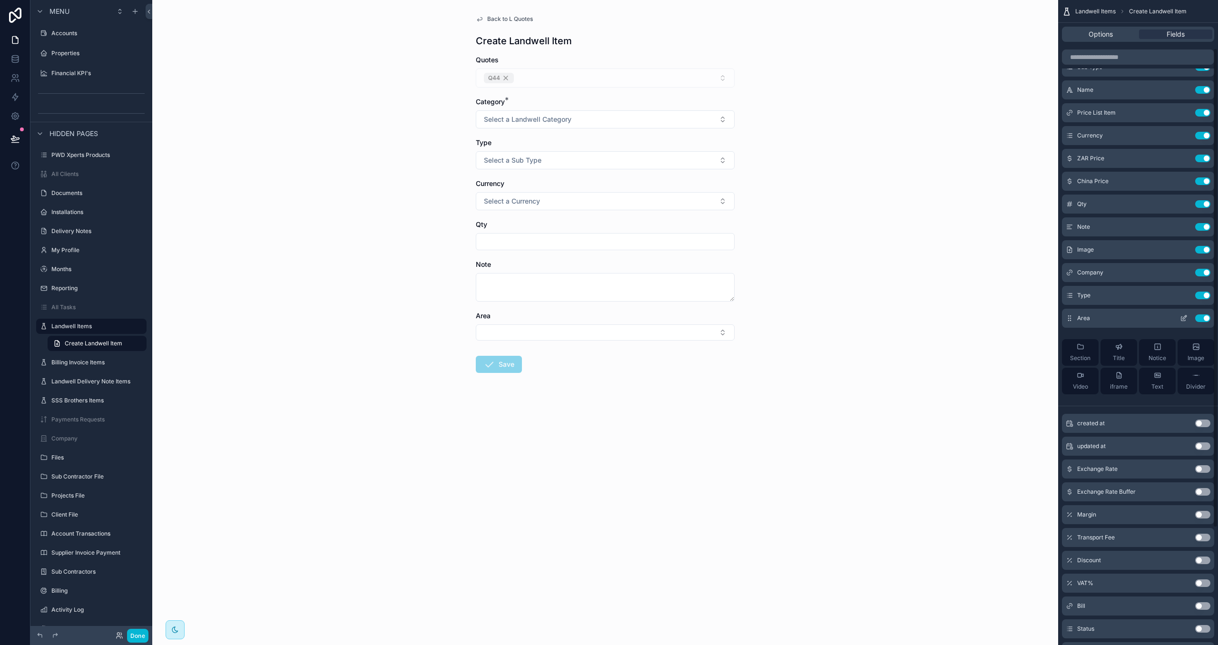
scroll to position [61, 0]
click at [565, 242] on button "Select Button" at bounding box center [605, 241] width 259 height 16
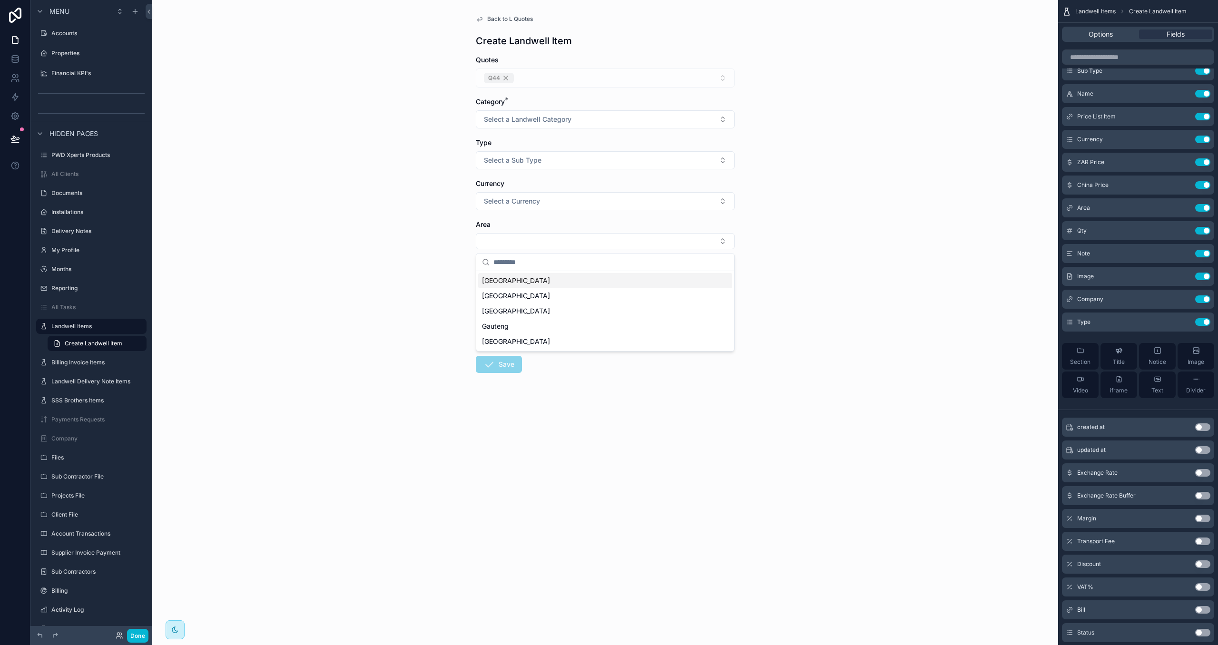
click at [558, 224] on div "Area" at bounding box center [605, 225] width 259 height 10
click at [498, 17] on span "Back to L Quotes" at bounding box center [510, 19] width 46 height 8
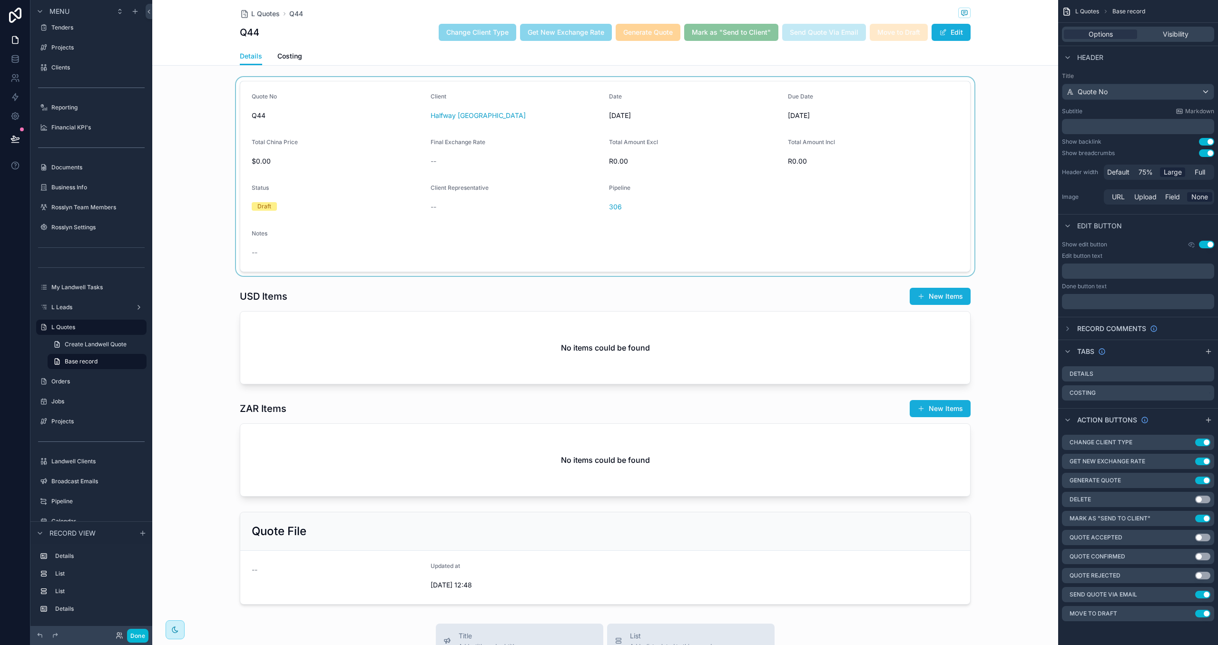
click at [553, 246] on div "scrollable content" at bounding box center [605, 176] width 906 height 199
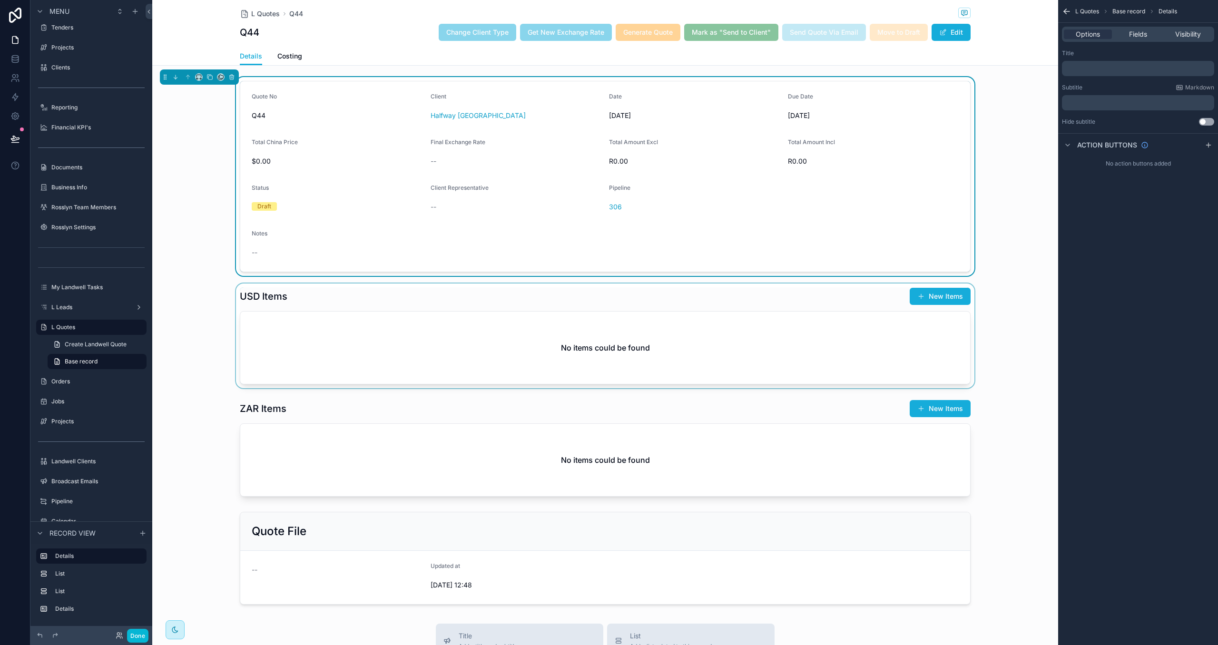
drag, startPoint x: 552, startPoint y: 302, endPoint x: 796, endPoint y: 311, distance: 243.8
click at [552, 302] on div "scrollable content" at bounding box center [605, 336] width 906 height 105
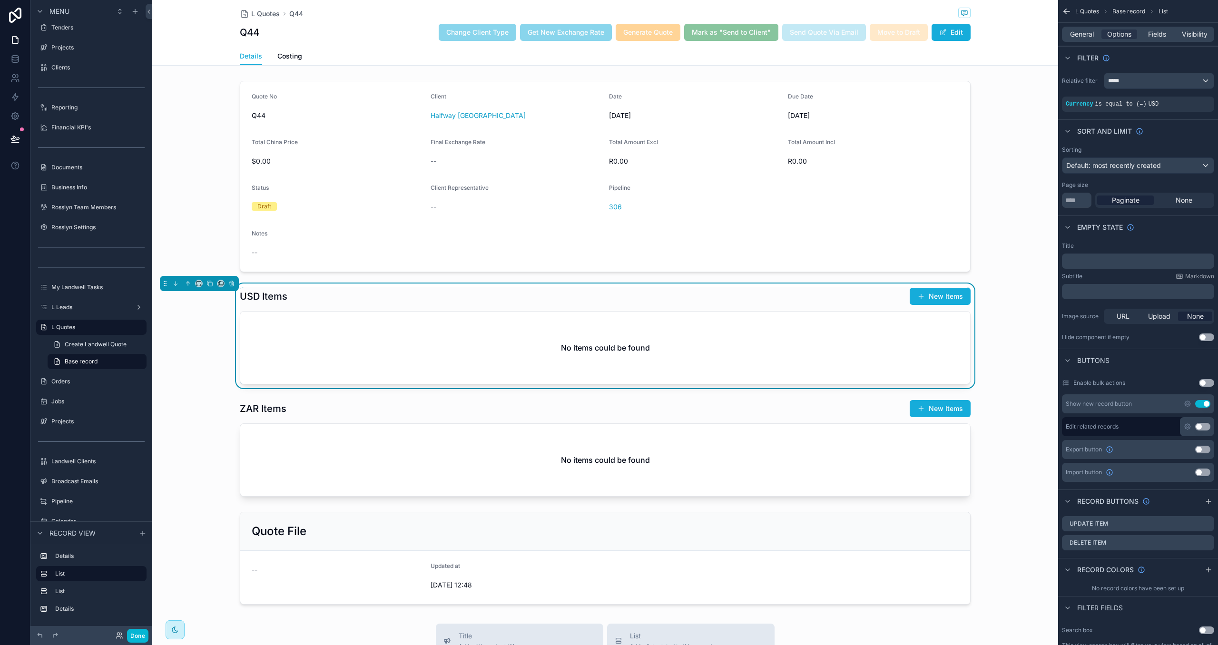
drag, startPoint x: 958, startPoint y: 302, endPoint x: 955, endPoint y: 338, distance: 35.8
click at [958, 302] on button "New Items" at bounding box center [940, 296] width 61 height 17
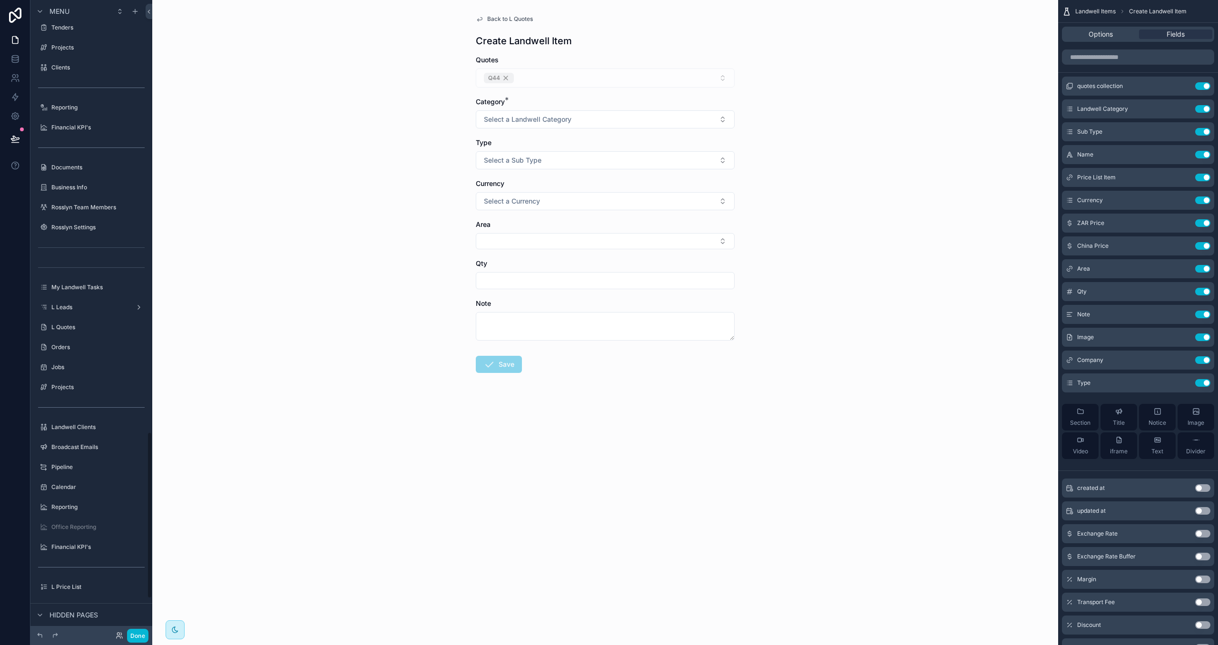
scroll to position [1640, 0]
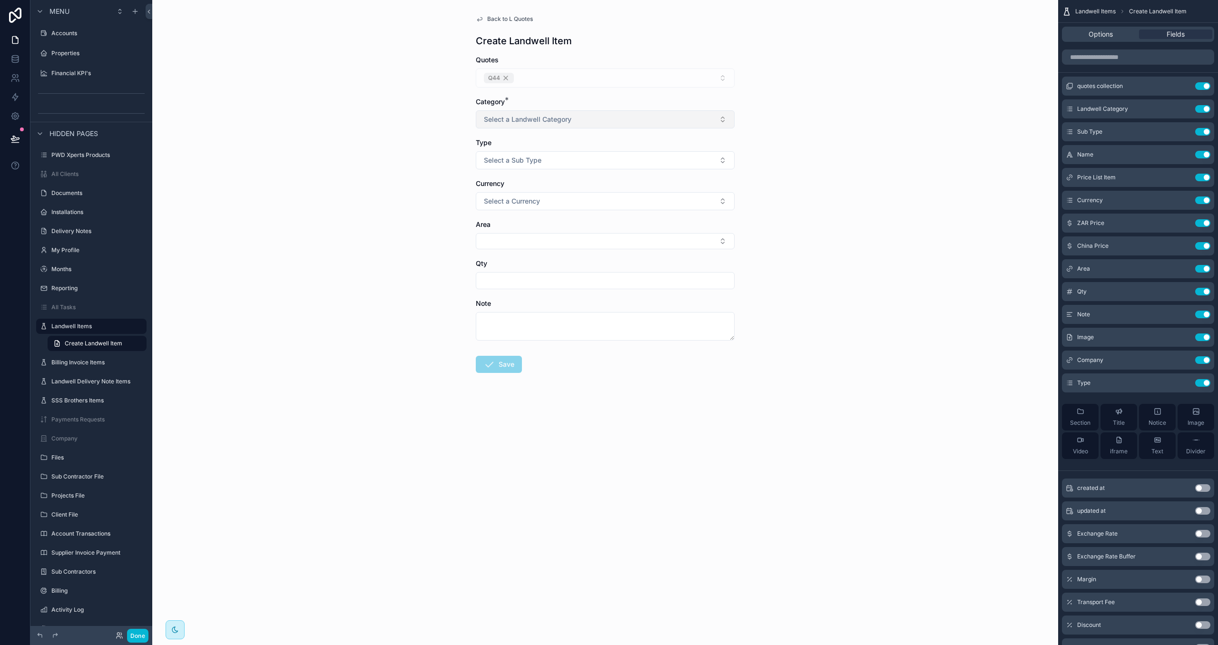
drag, startPoint x: 560, startPoint y: 115, endPoint x: 575, endPoint y: 127, distance: 18.9
click at [561, 115] on span "Select a Landwell Category" at bounding box center [528, 120] width 88 height 10
click at [585, 173] on div "Product" at bounding box center [605, 173] width 254 height 14
click at [577, 157] on button "Select a Sub Type" at bounding box center [605, 160] width 259 height 18
click at [582, 204] on div "Price List" at bounding box center [605, 200] width 254 height 14
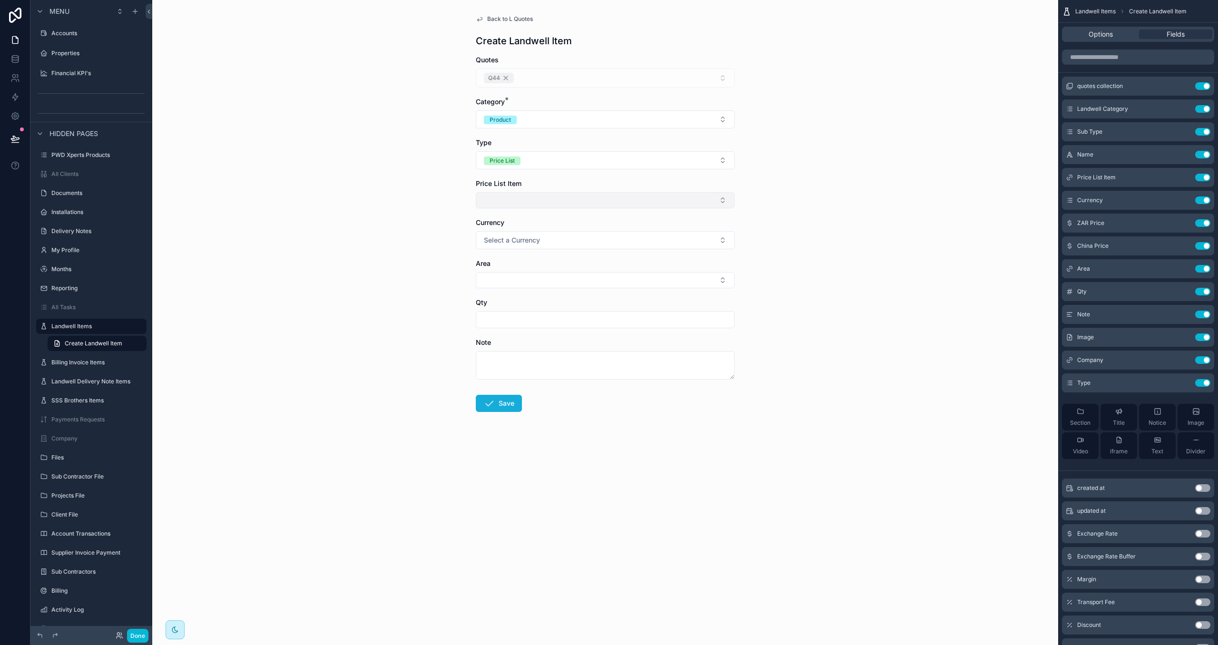
click at [581, 204] on button "Select Button" at bounding box center [605, 200] width 259 height 16
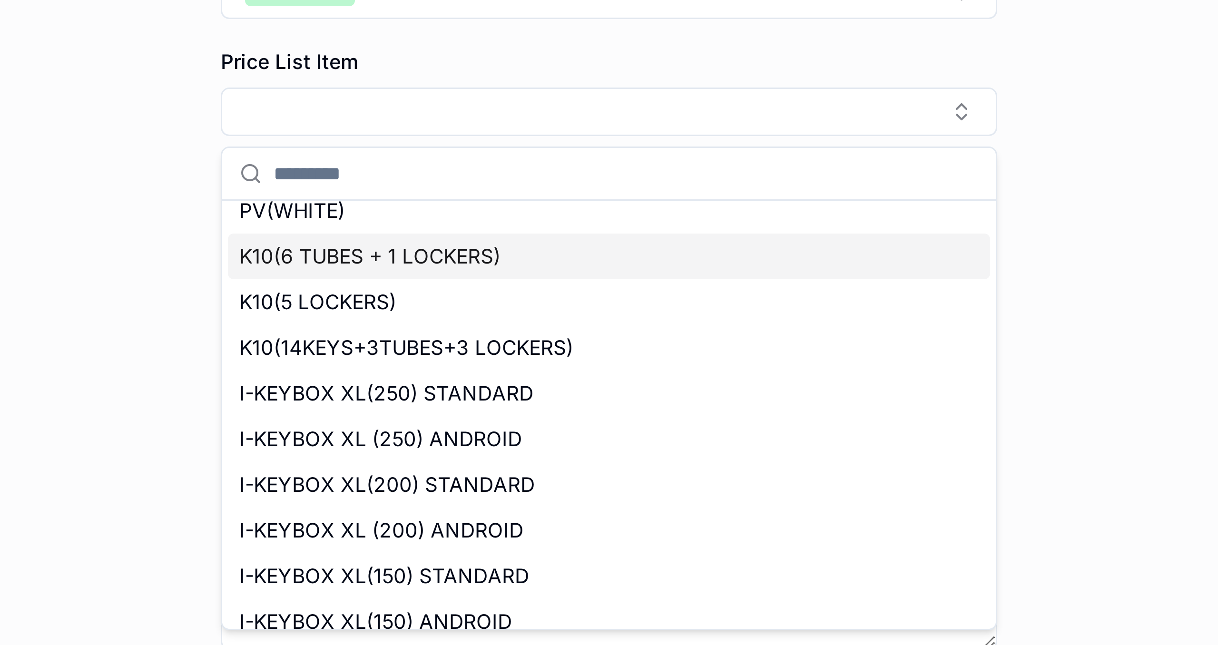
scroll to position [10, 0]
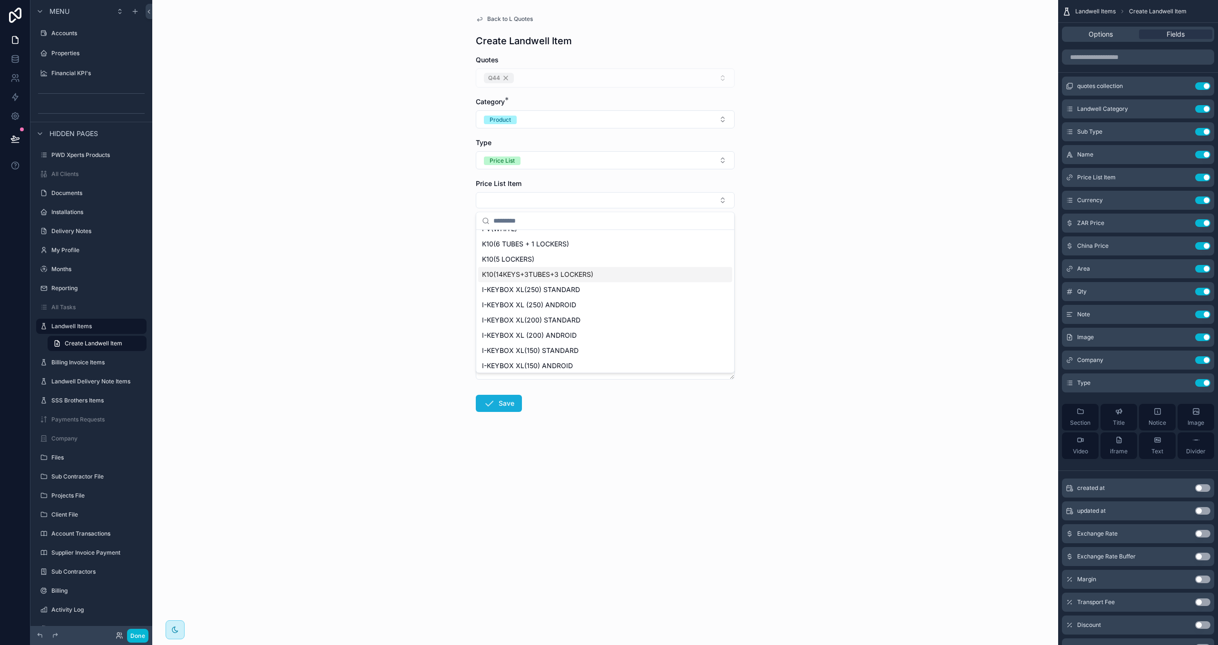
click at [527, 272] on span "K10(14KEYS+3TUBES+3 LOCKERS)" at bounding box center [537, 275] width 111 height 10
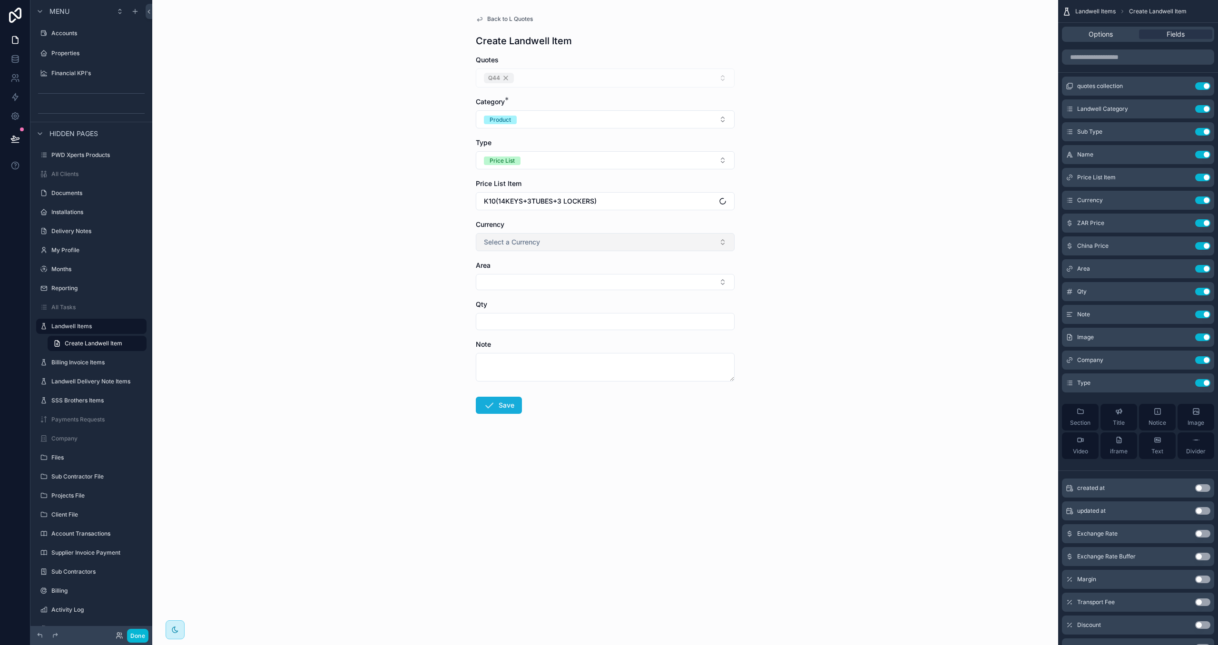
click at [522, 246] on span "Select a Currency" at bounding box center [512, 242] width 56 height 10
click at [530, 283] on div "ZAR" at bounding box center [605, 282] width 254 height 14
click at [529, 288] on input "scrollable content" at bounding box center [605, 282] width 258 height 13
click at [488, 279] on input "scrollable content" at bounding box center [605, 282] width 258 height 13
type input "*********"
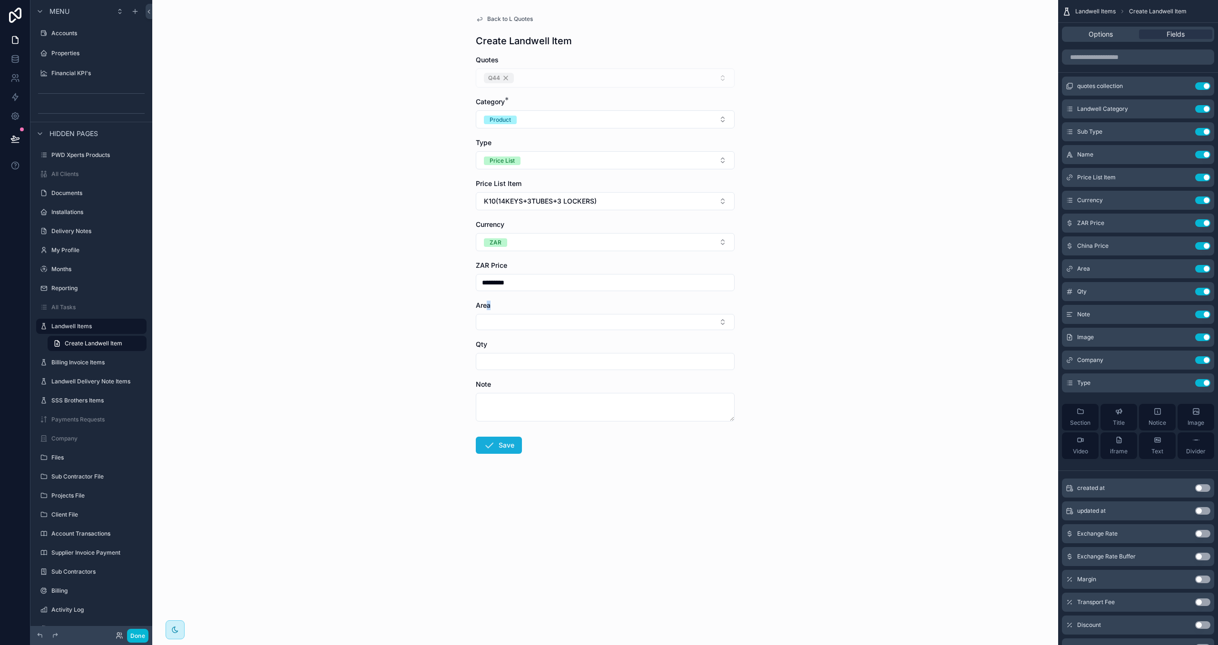
click at [486, 313] on div "Area" at bounding box center [605, 315] width 259 height 29
drag, startPoint x: 496, startPoint y: 326, endPoint x: 500, endPoint y: 330, distance: 5.1
click at [496, 326] on button "Select Button" at bounding box center [605, 322] width 259 height 16
click at [521, 366] on div "[GEOGRAPHIC_DATA]" at bounding box center [605, 361] width 254 height 15
click at [521, 367] on input "scrollable content" at bounding box center [605, 363] width 258 height 13
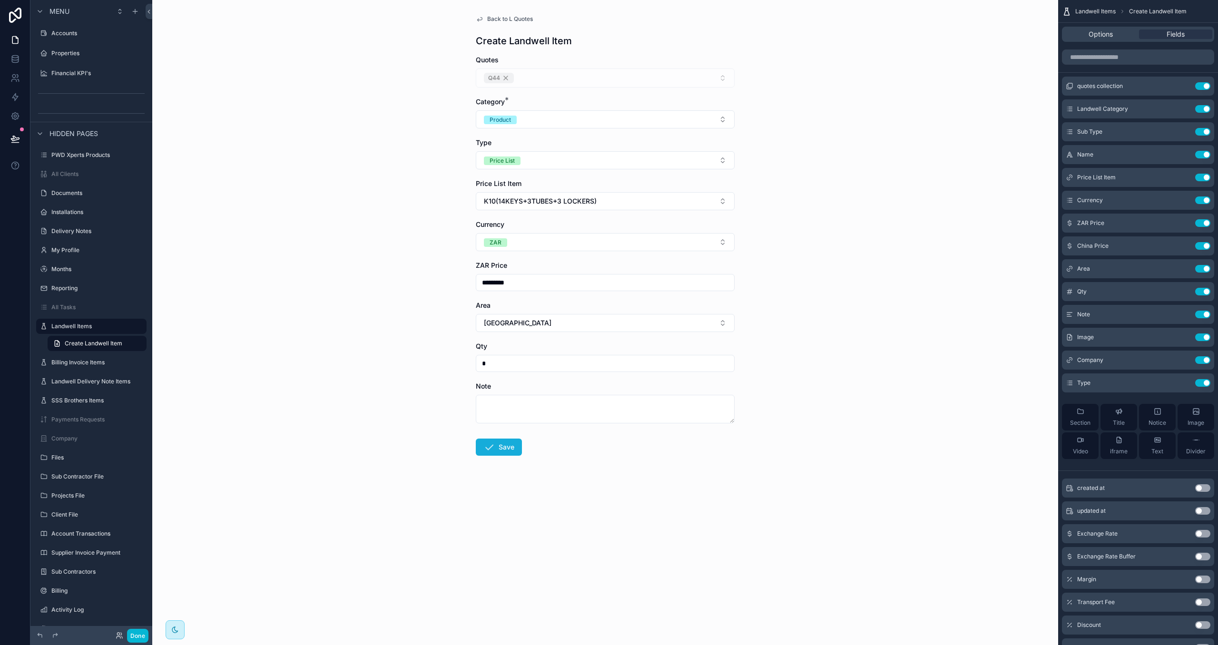
type input "*"
click at [498, 460] on form "Quotes Q44 Category * Product Type Price List Price List Item K10(14KEYS+3TUBES…" at bounding box center [605, 286] width 259 height 462
click at [501, 454] on button "Save" at bounding box center [499, 447] width 46 height 17
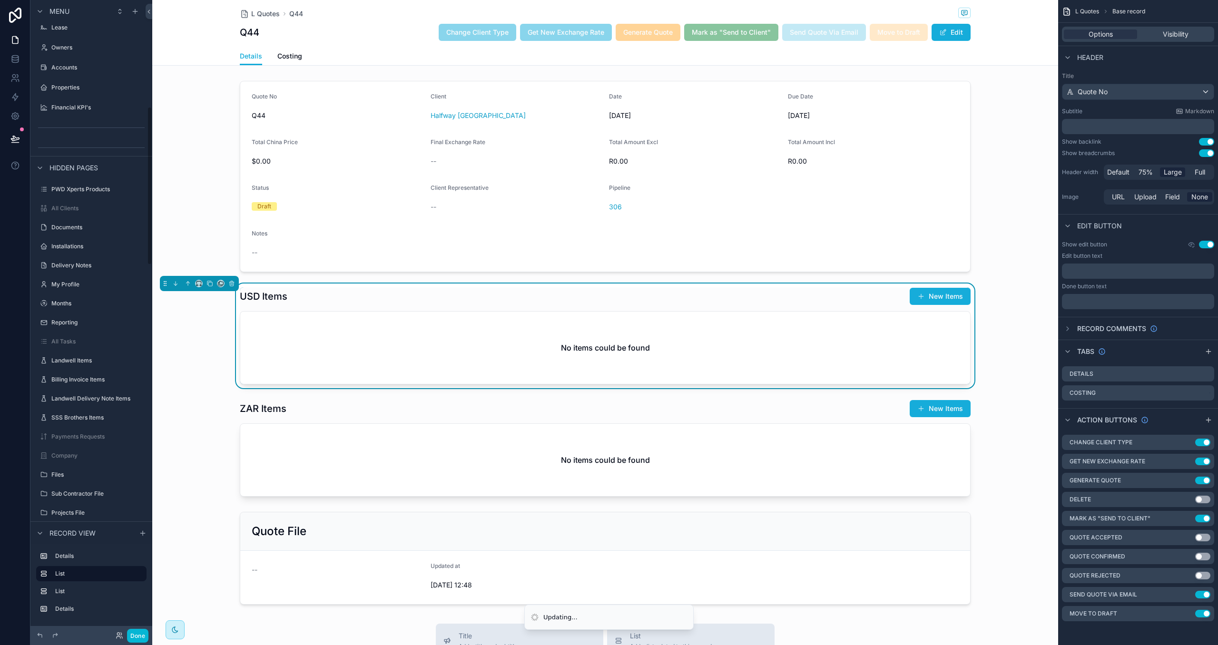
scroll to position [426, 0]
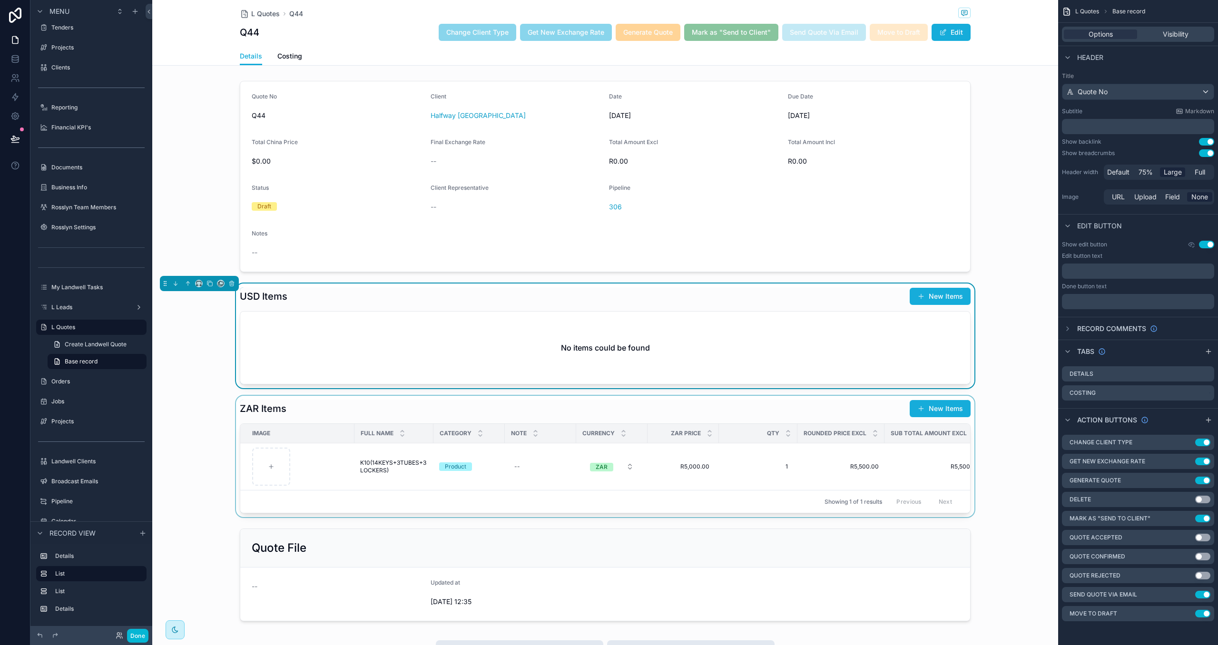
click at [806, 414] on div "scrollable content" at bounding box center [605, 456] width 906 height 121
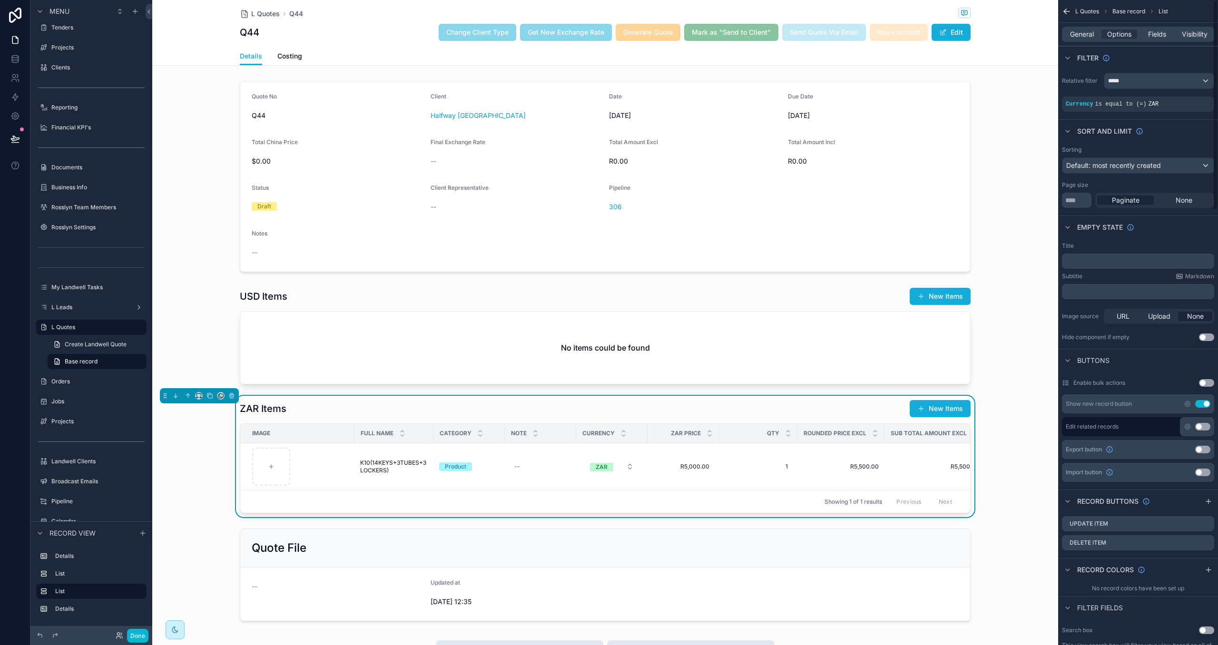
click at [959, 27] on div "General Options Fields Visibility" at bounding box center [1138, 34] width 152 height 15
click at [959, 34] on span "Fields" at bounding box center [1157, 34] width 18 height 10
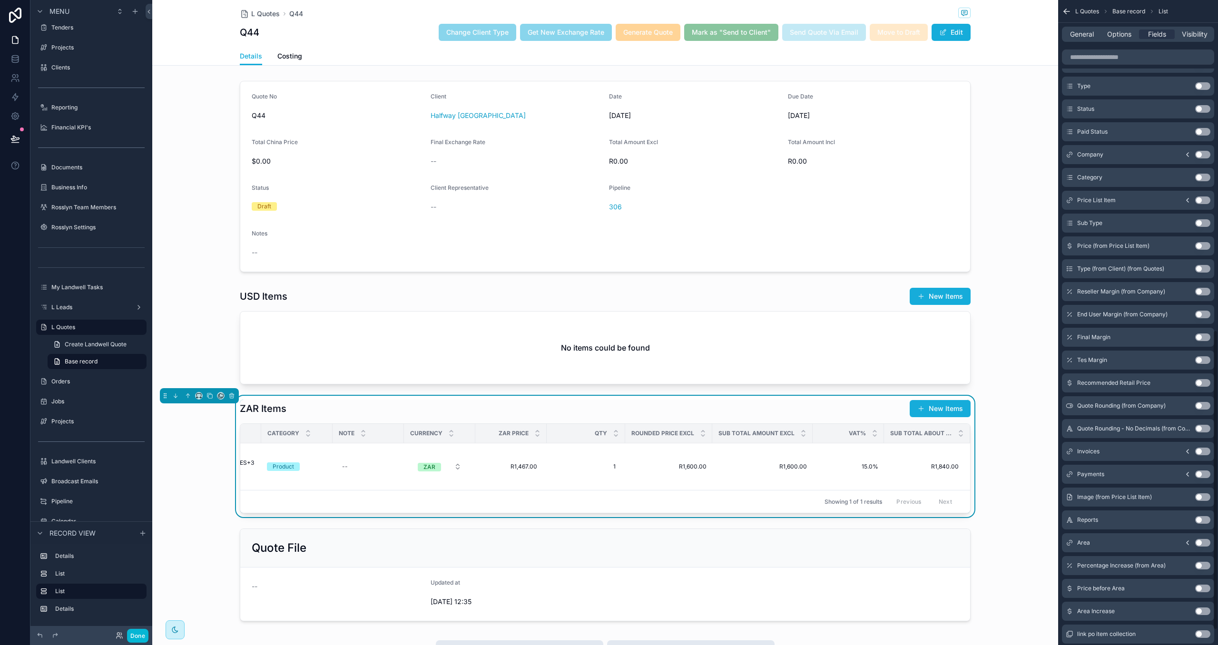
scroll to position [742, 0]
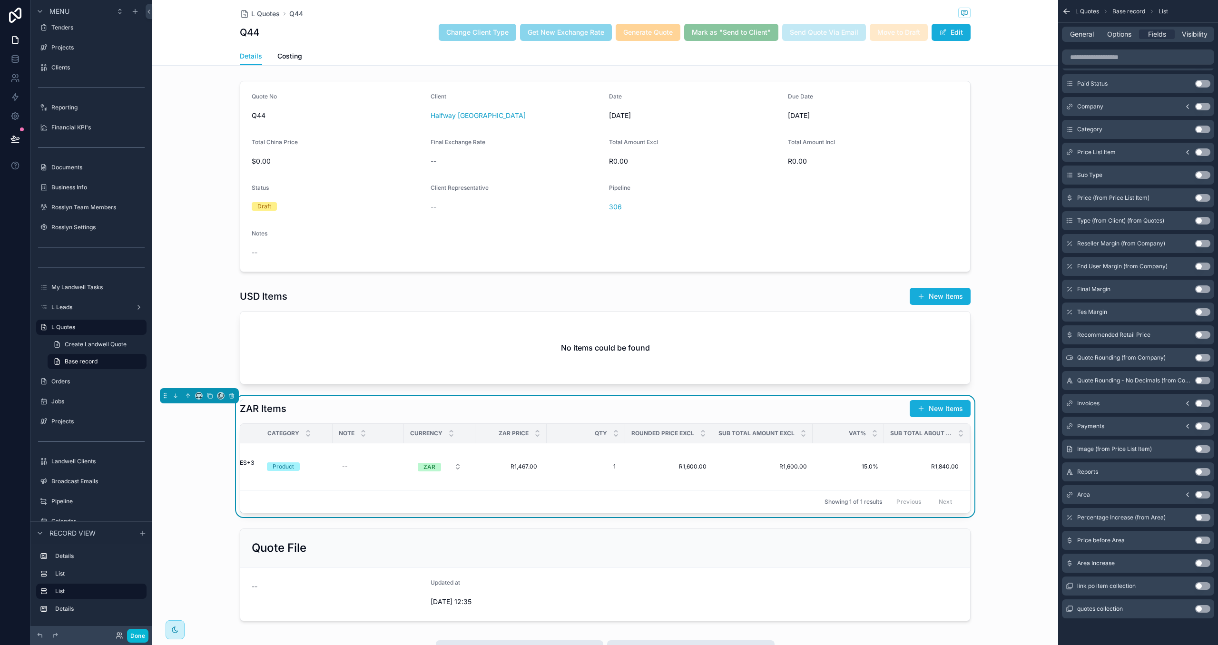
click at [959, 541] on button "Use setting" at bounding box center [1202, 541] width 15 height 8
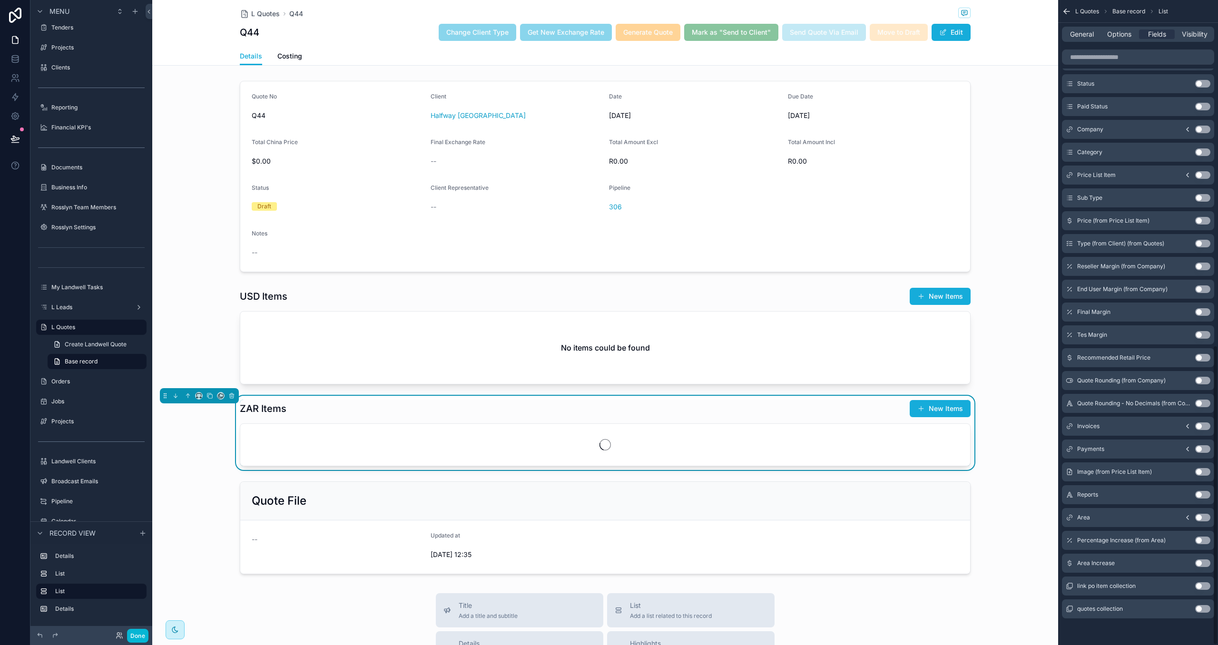
click at [959, 562] on button "Use setting" at bounding box center [1202, 564] width 15 height 8
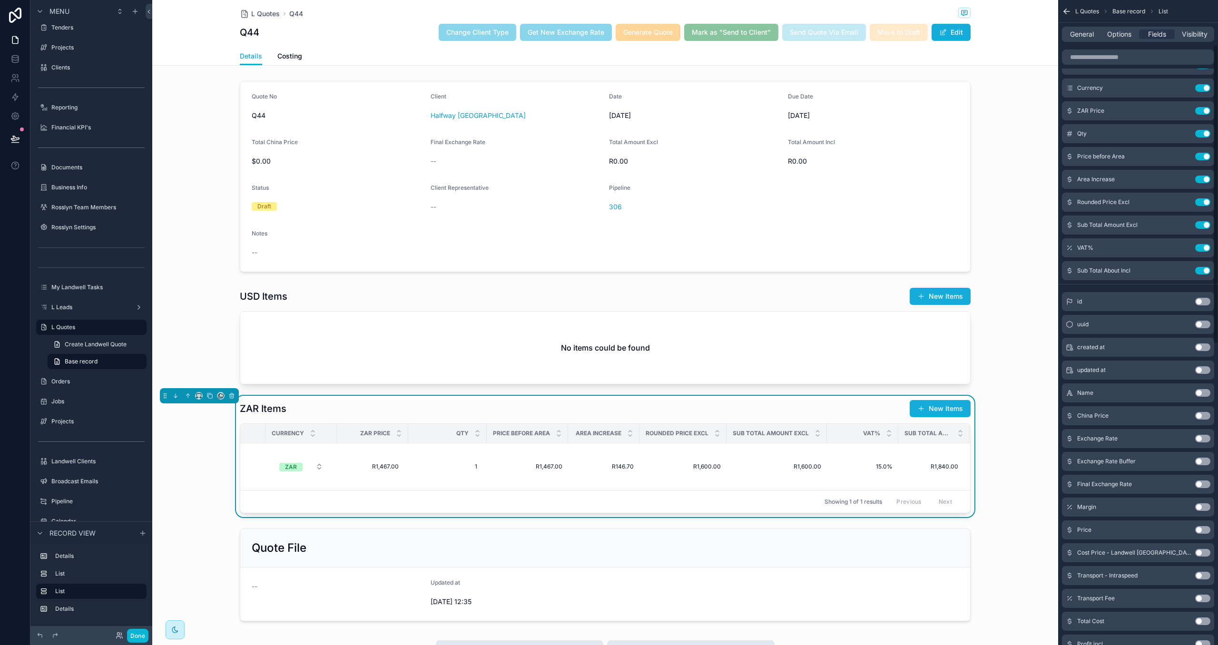
scroll to position [98, 0]
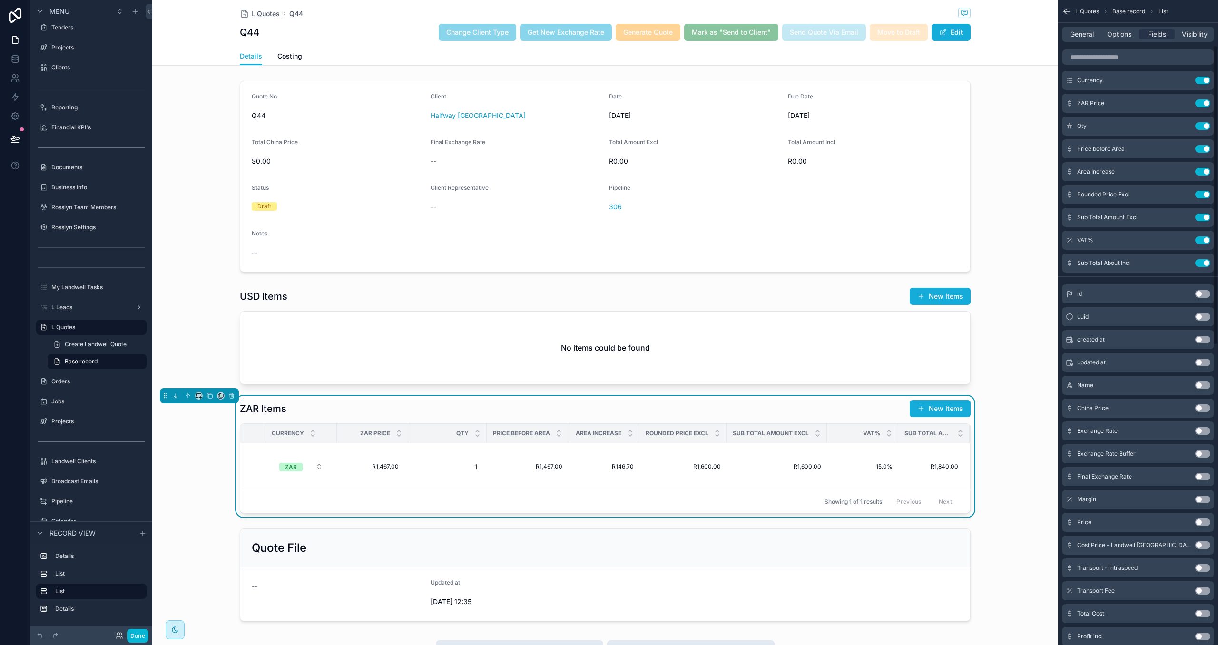
drag, startPoint x: 1197, startPoint y: 522, endPoint x: 1205, endPoint y: 526, distance: 8.5
click at [959, 522] on button "Use setting" at bounding box center [1202, 523] width 15 height 8
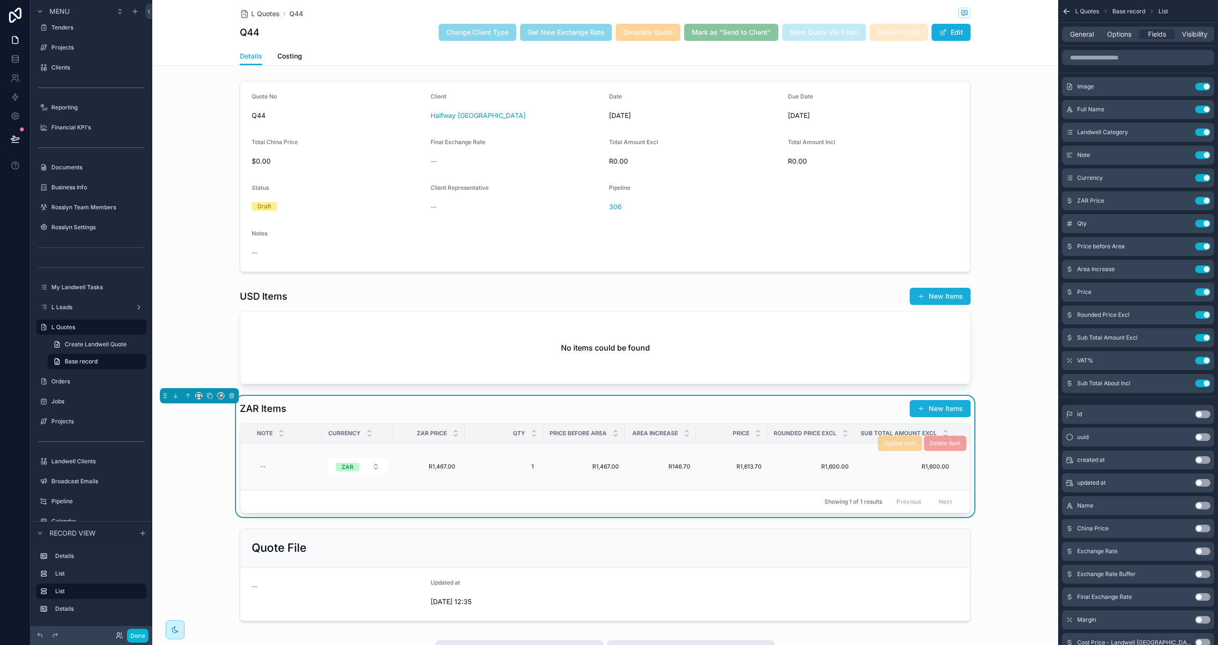
scroll to position [0, 257]
click at [803, 360] on div "scrollable content" at bounding box center [605, 336] width 906 height 105
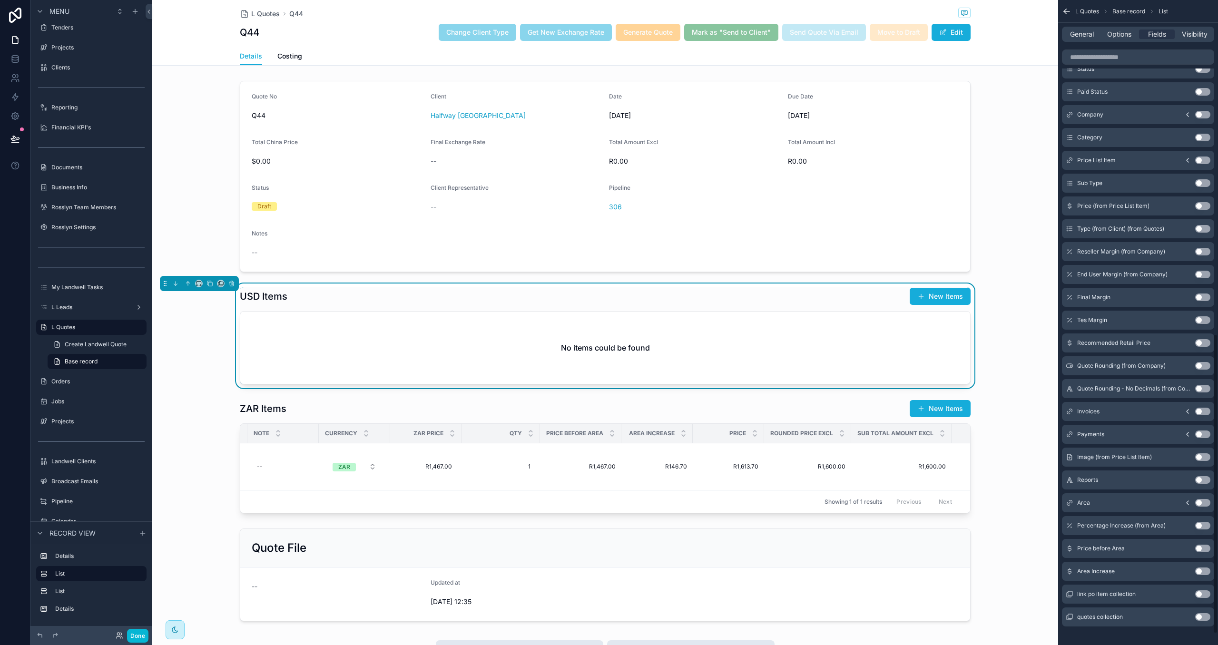
scroll to position [742, 0]
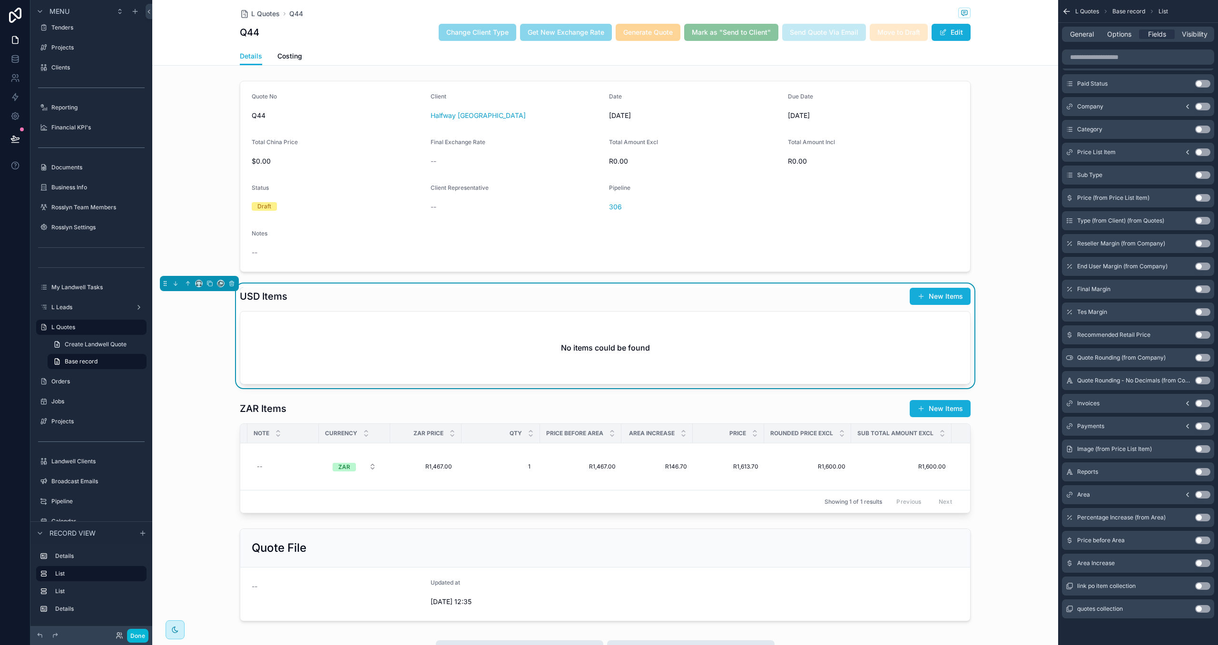
click at [959, 541] on button "Use setting" at bounding box center [1202, 541] width 15 height 8
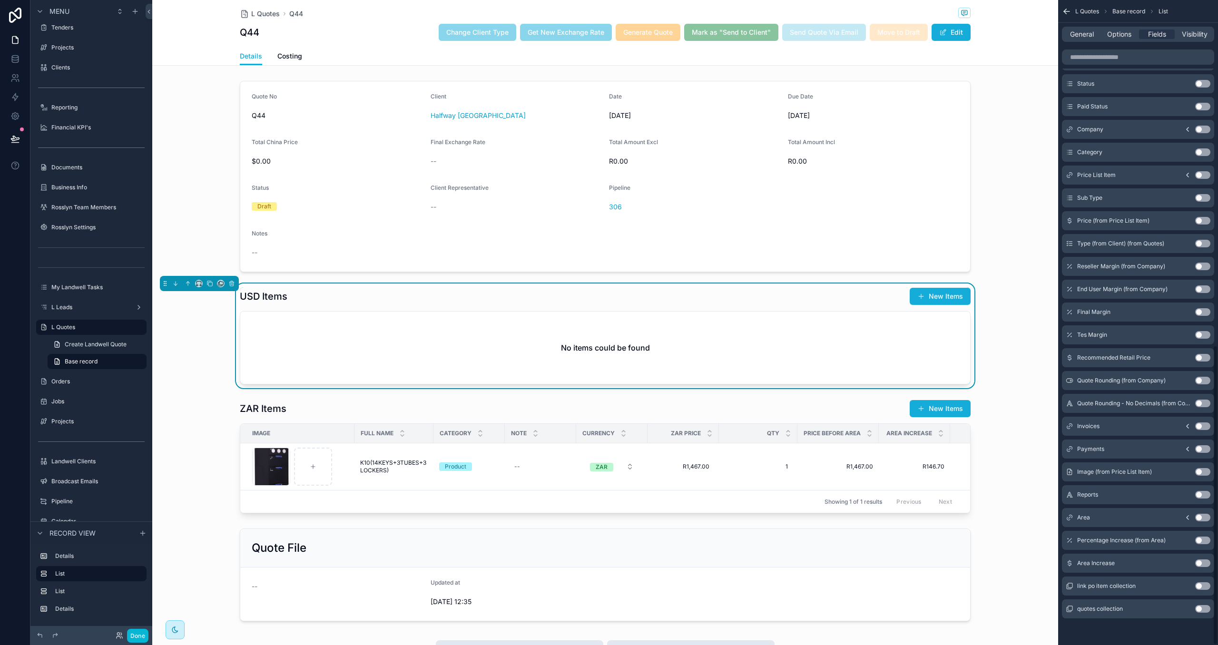
click at [959, 562] on button "Use setting" at bounding box center [1202, 564] width 15 height 8
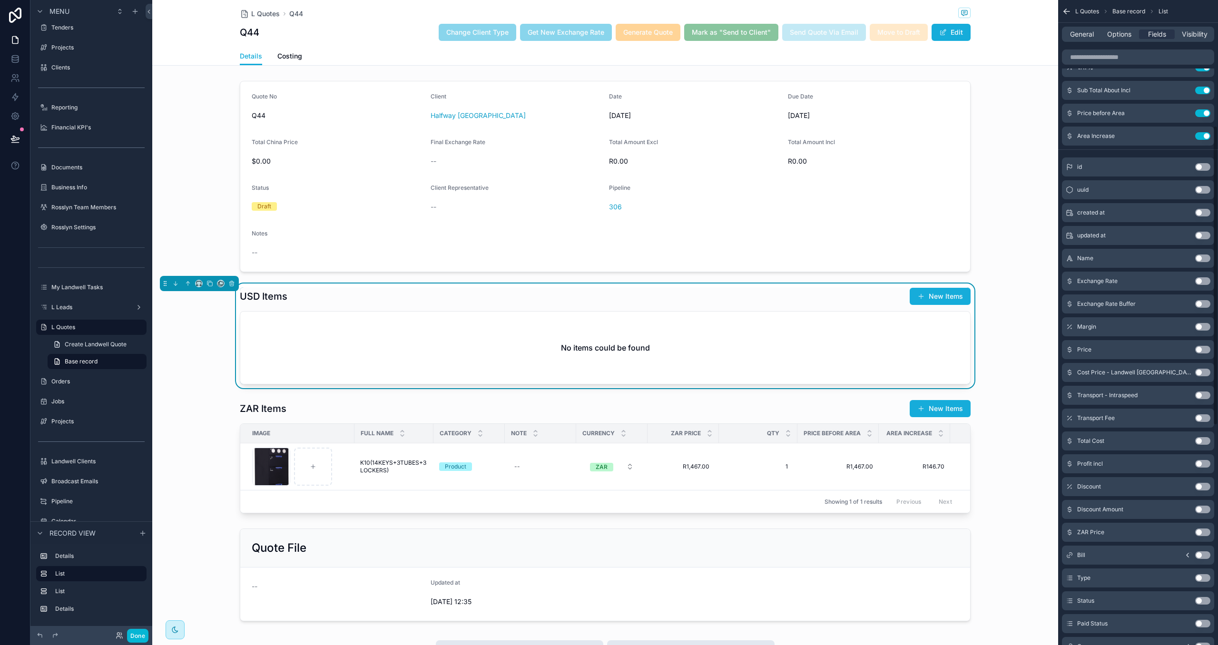
scroll to position [238, 0]
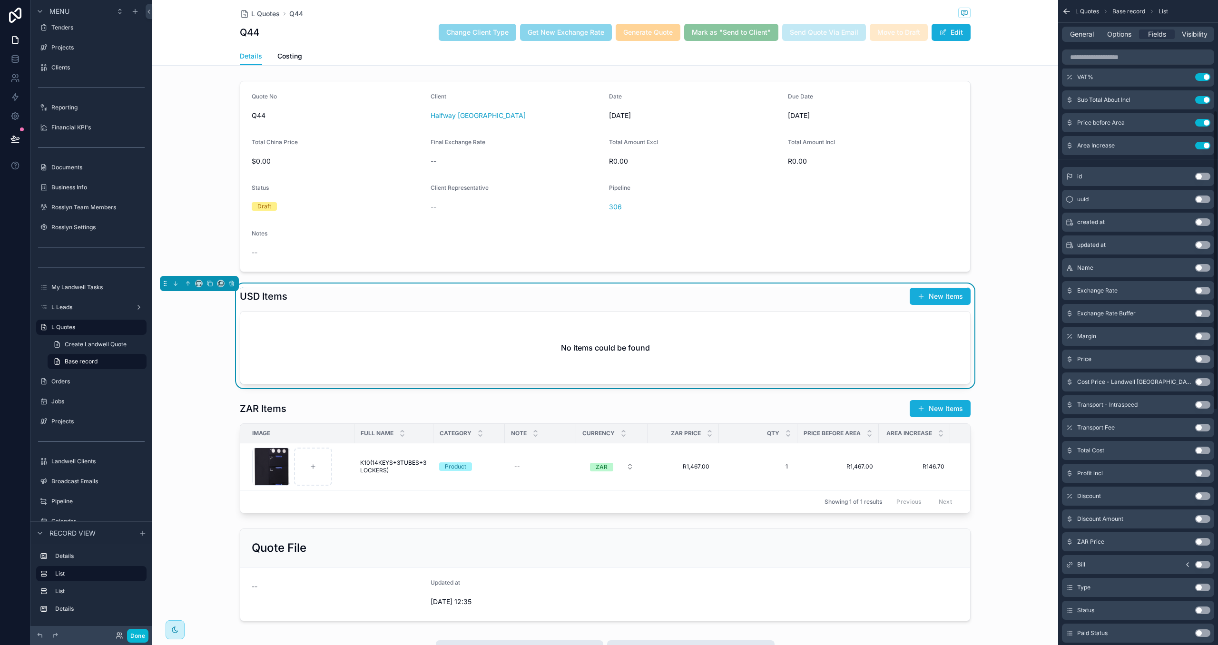
click at [959, 361] on button "Use setting" at bounding box center [1202, 359] width 15 height 8
click at [948, 300] on button "New Items" at bounding box center [940, 296] width 61 height 17
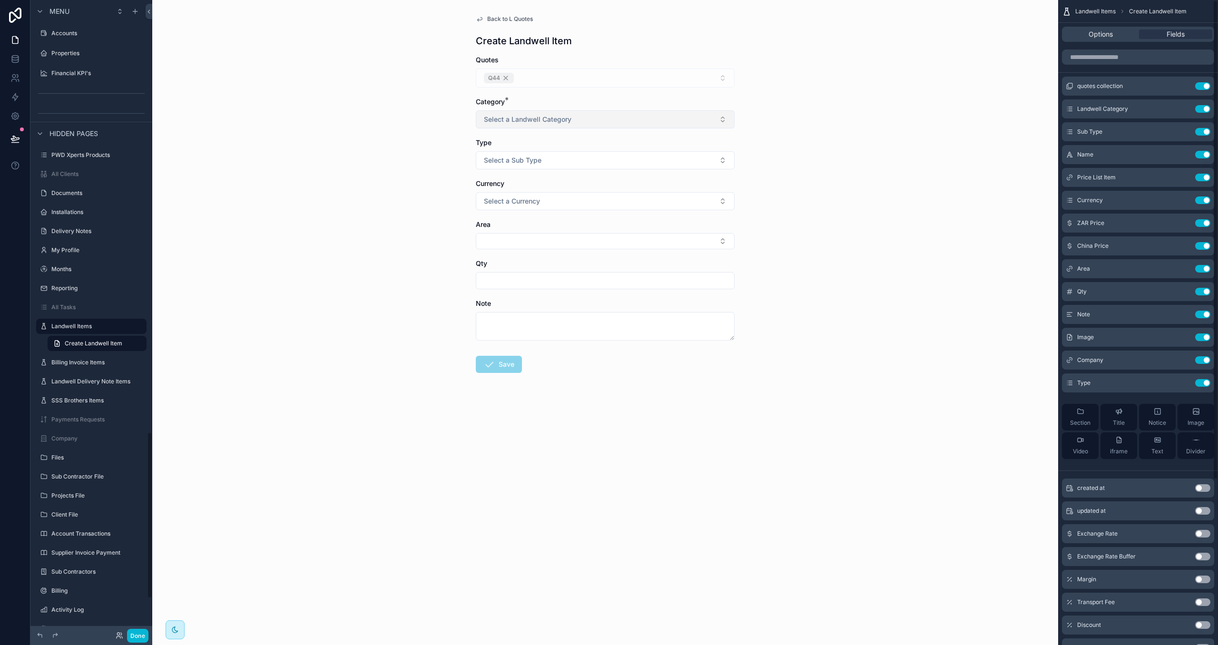
click at [623, 122] on button "Select a Landwell Category" at bounding box center [605, 119] width 259 height 18
click at [606, 177] on div "Product" at bounding box center [605, 173] width 254 height 14
click at [603, 161] on button "Select a Sub Type" at bounding box center [605, 160] width 259 height 18
click at [601, 203] on div "Price List" at bounding box center [605, 200] width 254 height 14
click at [604, 197] on button "Select Button" at bounding box center [605, 200] width 259 height 16
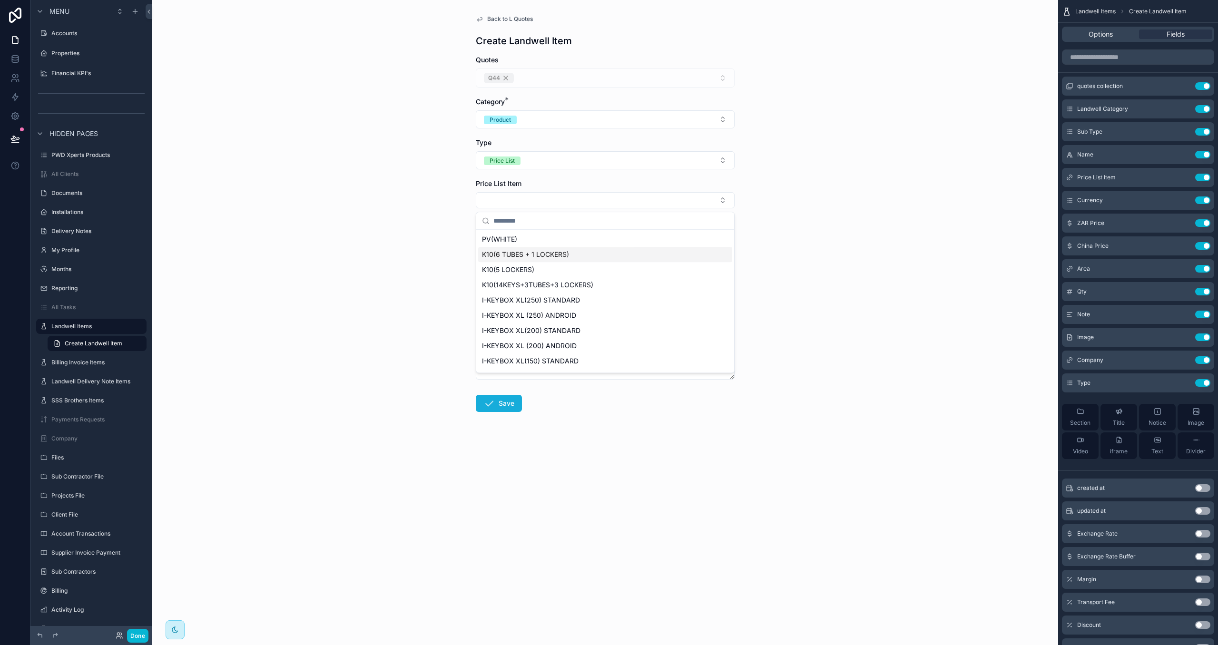
click at [602, 257] on div "K10(6 TUBES + 1 LOCKERS)" at bounding box center [605, 254] width 254 height 15
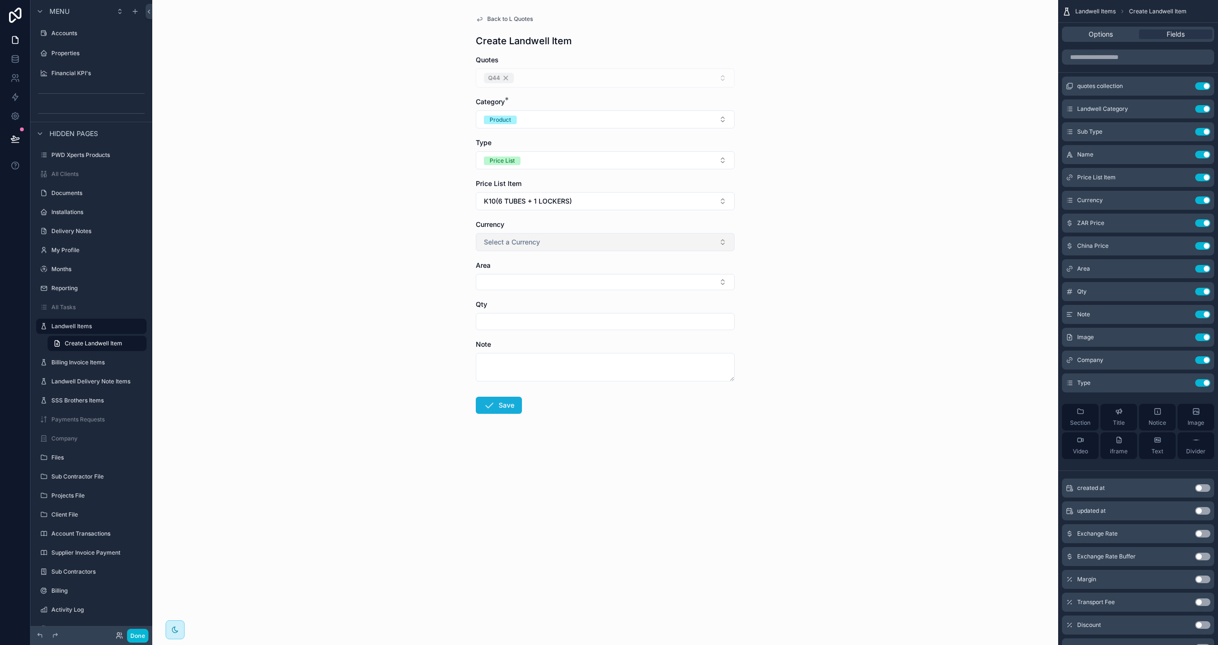
click at [602, 247] on button "Select a Currency" at bounding box center [605, 242] width 259 height 18
drag, startPoint x: 603, startPoint y: 293, endPoint x: 597, endPoint y: 290, distance: 6.4
click at [599, 292] on div "USD" at bounding box center [605, 296] width 254 height 14
click at [593, 282] on input "scrollable content" at bounding box center [605, 282] width 258 height 13
click at [607, 291] on div "scrollable content" at bounding box center [605, 282] width 259 height 17
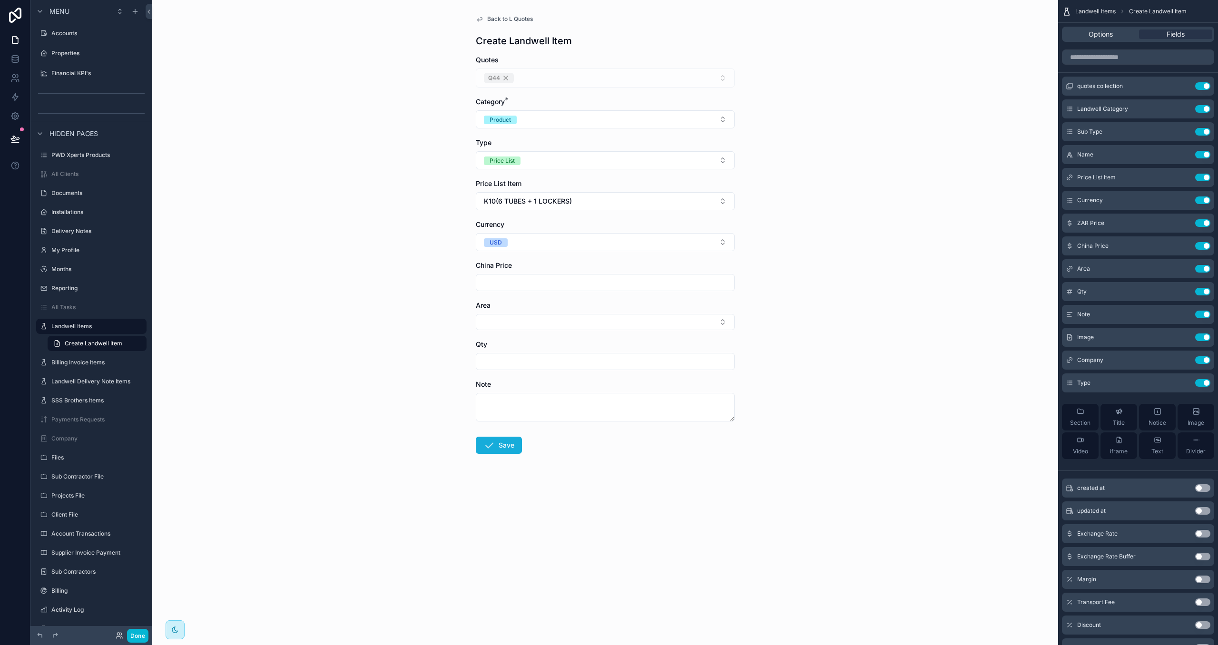
click at [609, 284] on input "scrollable content" at bounding box center [605, 282] width 258 height 13
type input "*********"
click at [565, 328] on button "Select Button" at bounding box center [605, 322] width 259 height 16
click at [553, 400] on div "Gauteng" at bounding box center [605, 407] width 254 height 15
click at [531, 364] on input "scrollable content" at bounding box center [605, 363] width 258 height 13
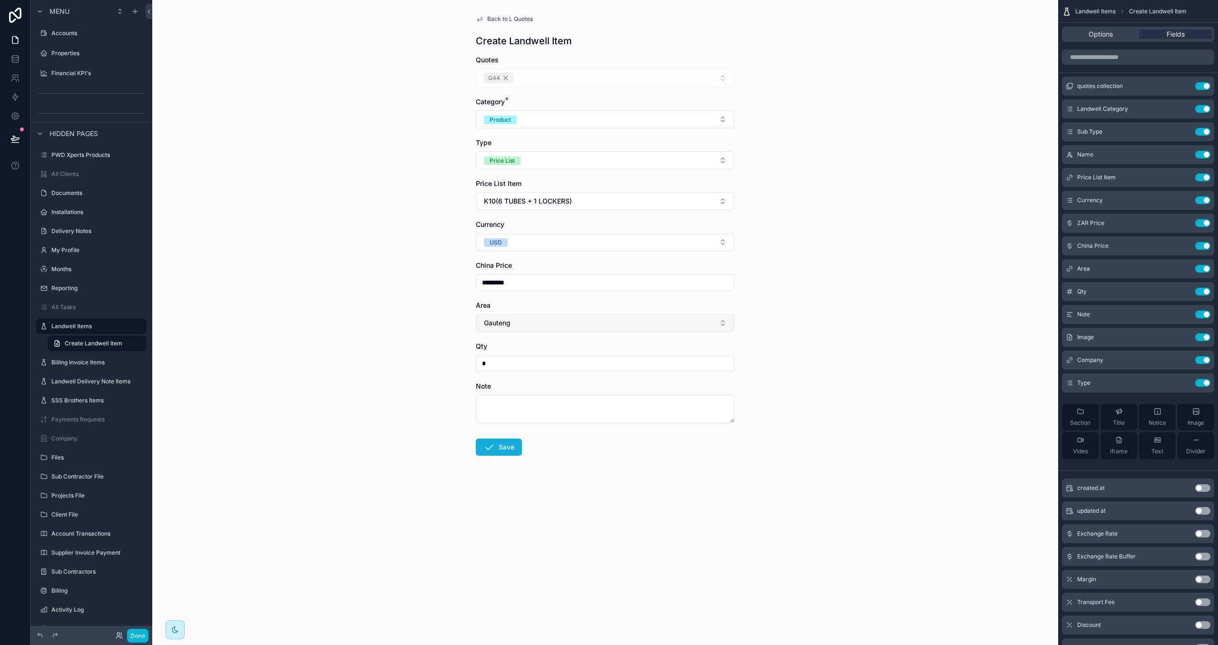
type input "*"
click at [528, 321] on button "Gauteng" at bounding box center [605, 323] width 259 height 18
click at [525, 383] on div "[GEOGRAPHIC_DATA]" at bounding box center [605, 379] width 254 height 15
click at [526, 323] on button "[GEOGRAPHIC_DATA]" at bounding box center [605, 323] width 259 height 18
click at [517, 399] on div "[GEOGRAPHIC_DATA]" at bounding box center [605, 394] width 254 height 15
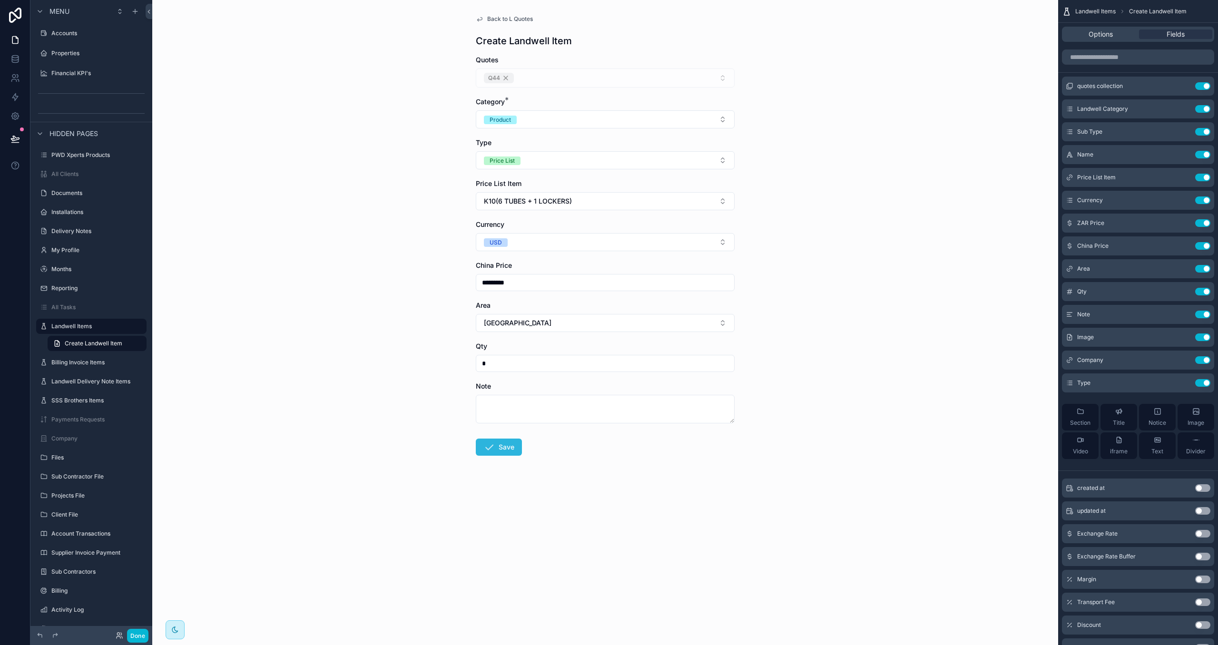
click at [503, 446] on button "Save" at bounding box center [499, 447] width 46 height 17
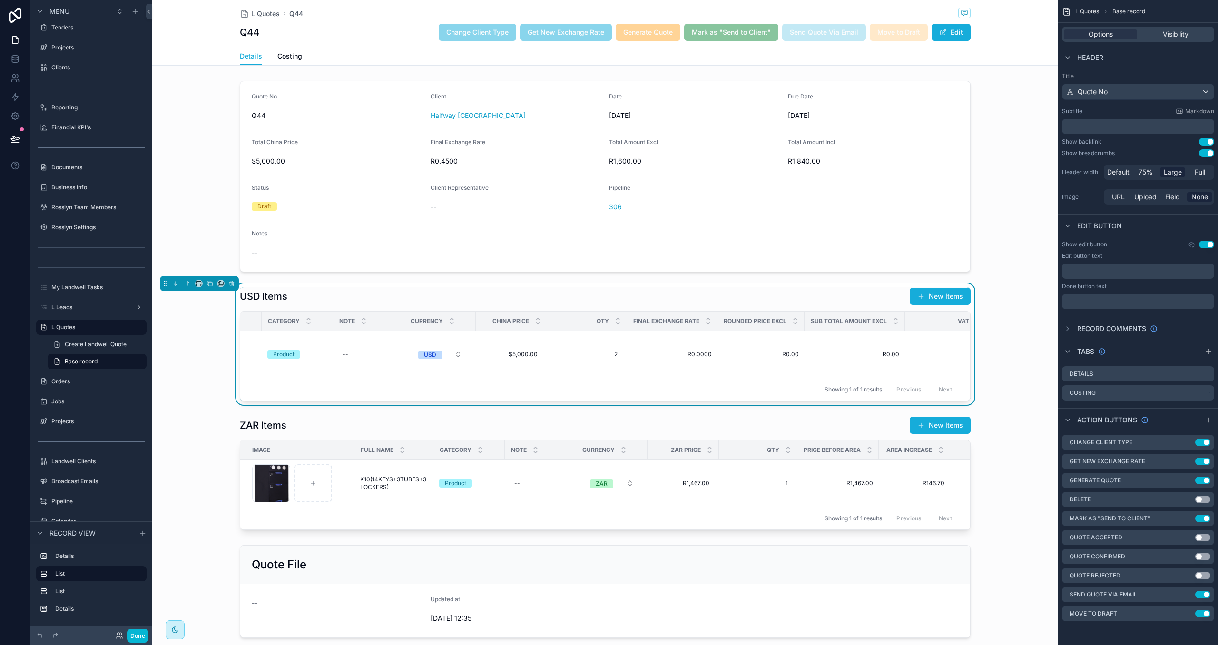
scroll to position [0, 168]
click at [848, 299] on div "USD Items New Items" at bounding box center [605, 296] width 731 height 18
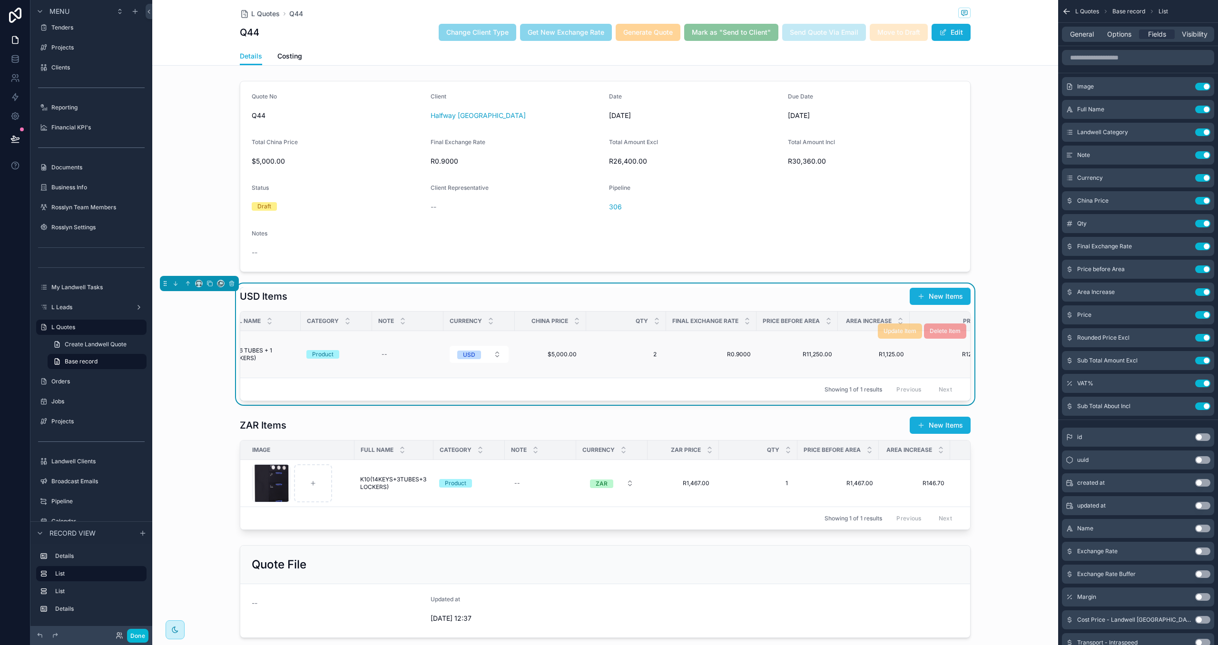
scroll to position [0, 130]
click at [131, 574] on button "Done" at bounding box center [137, 636] width 21 height 14
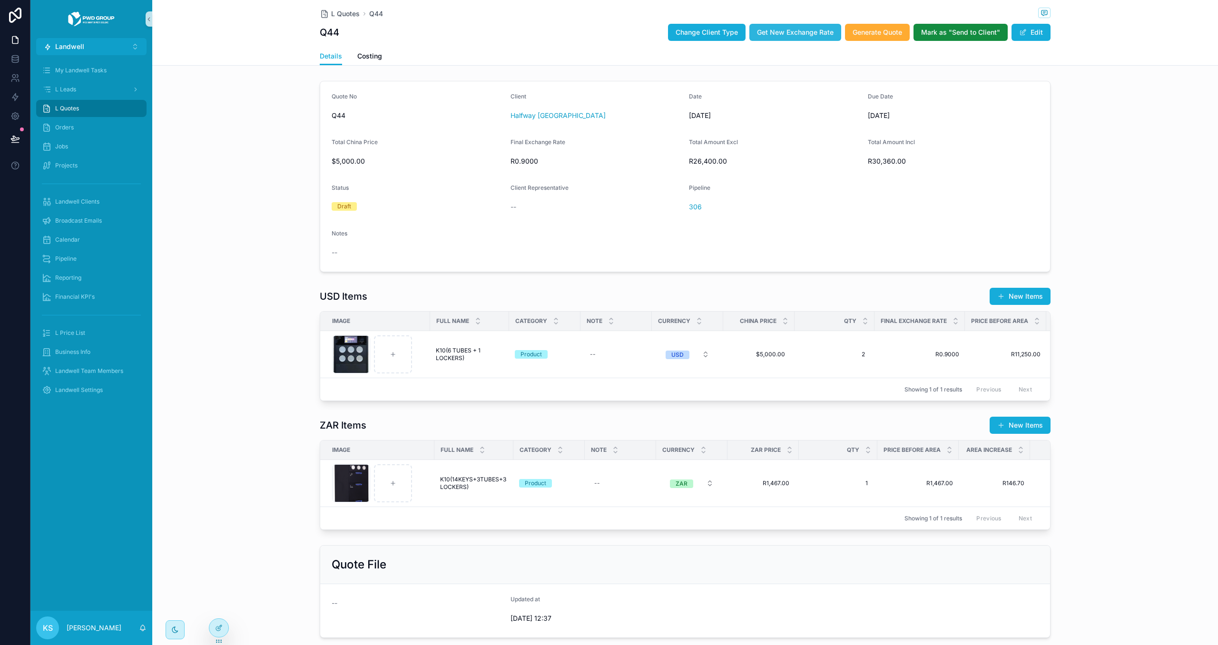
click at [795, 30] on span "Get New Exchange Rate" at bounding box center [795, 33] width 77 height 10
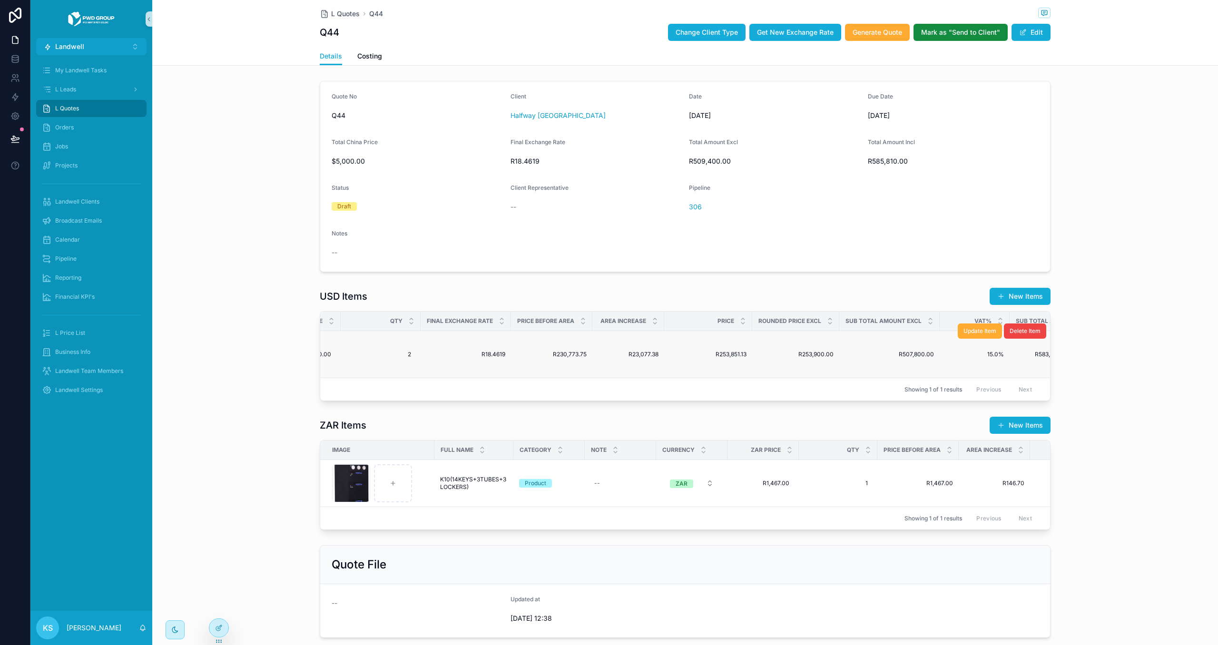
scroll to position [0, 468]
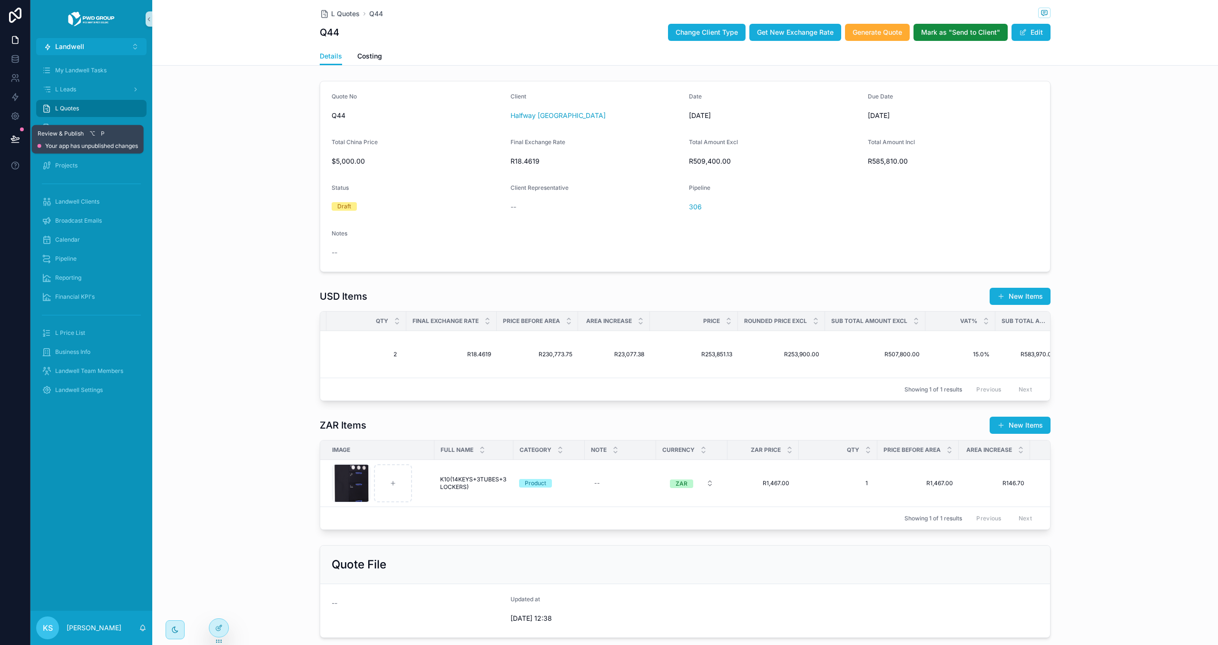
click at [17, 137] on icon at bounding box center [15, 139] width 10 height 10
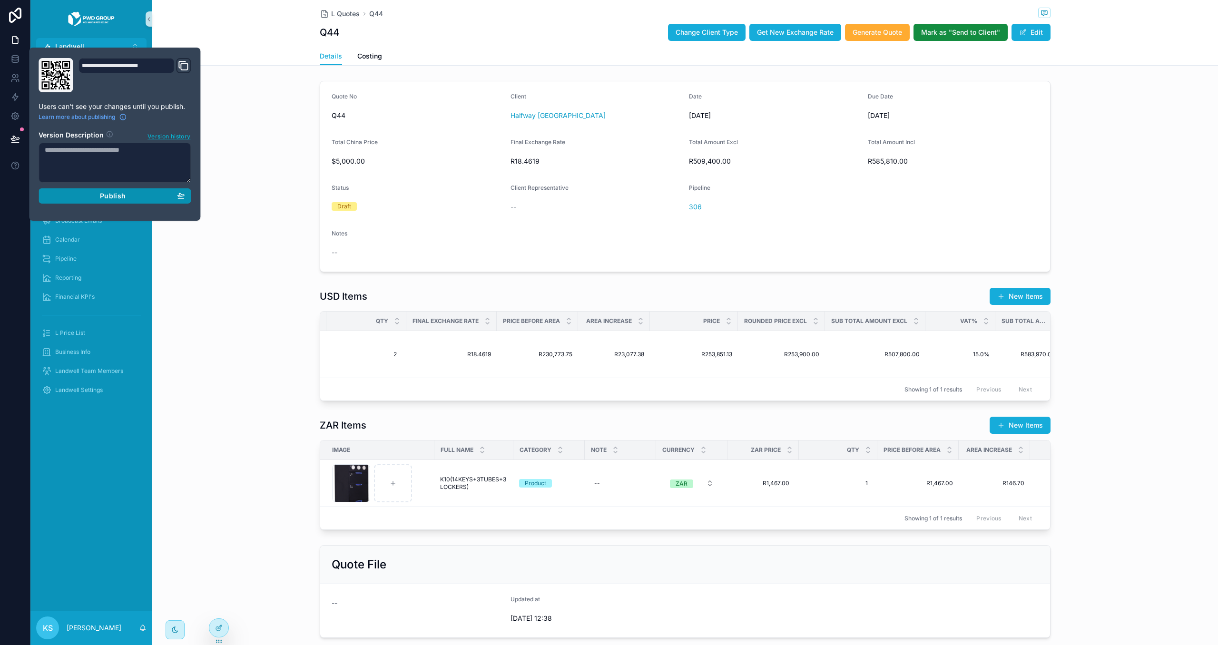
click at [119, 199] on span "Publish" at bounding box center [113, 196] width 26 height 9
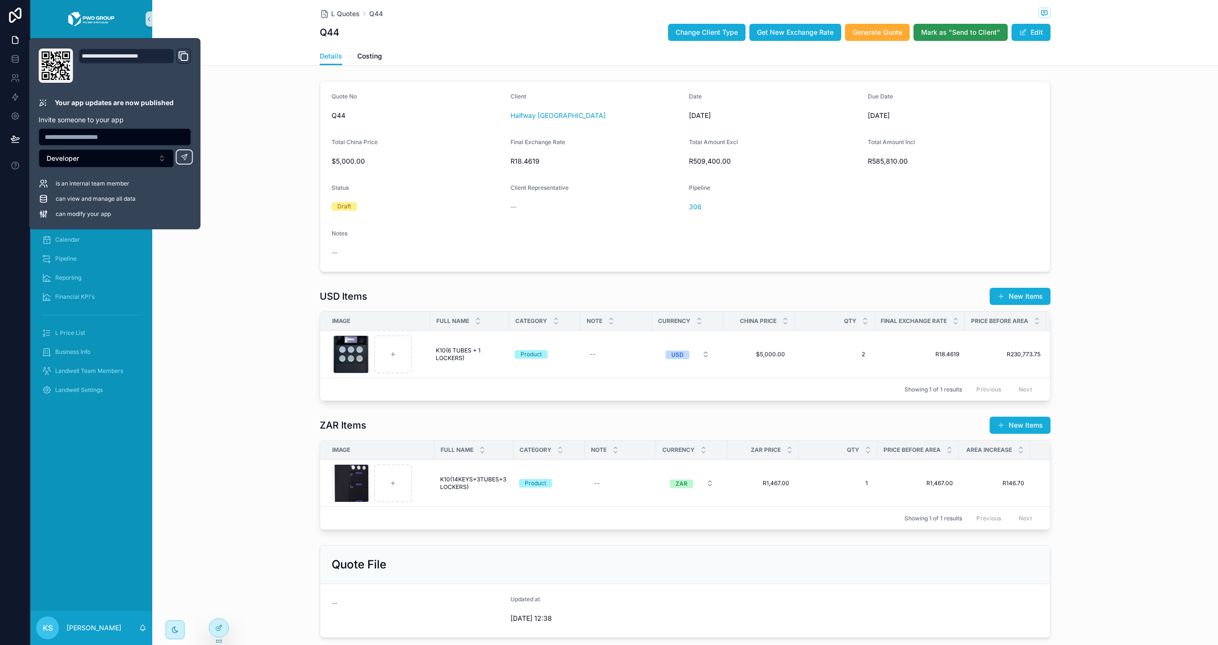
click at [959, 29] on span "scrollable content" at bounding box center [1023, 33] width 8 height 8
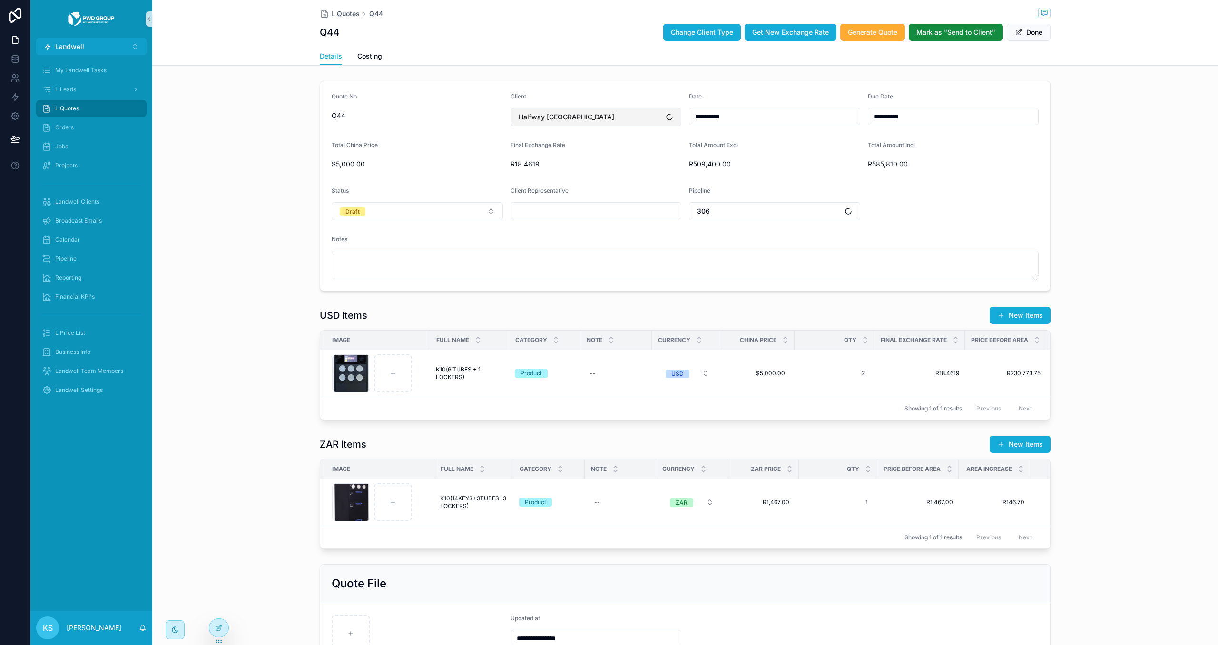
click at [645, 114] on button "Halfway [GEOGRAPHIC_DATA]" at bounding box center [596, 117] width 171 height 18
type input "****"
click at [592, 158] on span "TEST LANDWELL PRICE LIST" at bounding box center [563, 157] width 92 height 10
type input "**********"
click at [959, 28] on button "Done" at bounding box center [1029, 32] width 44 height 17
